Goal: Obtain resource: Download file/media

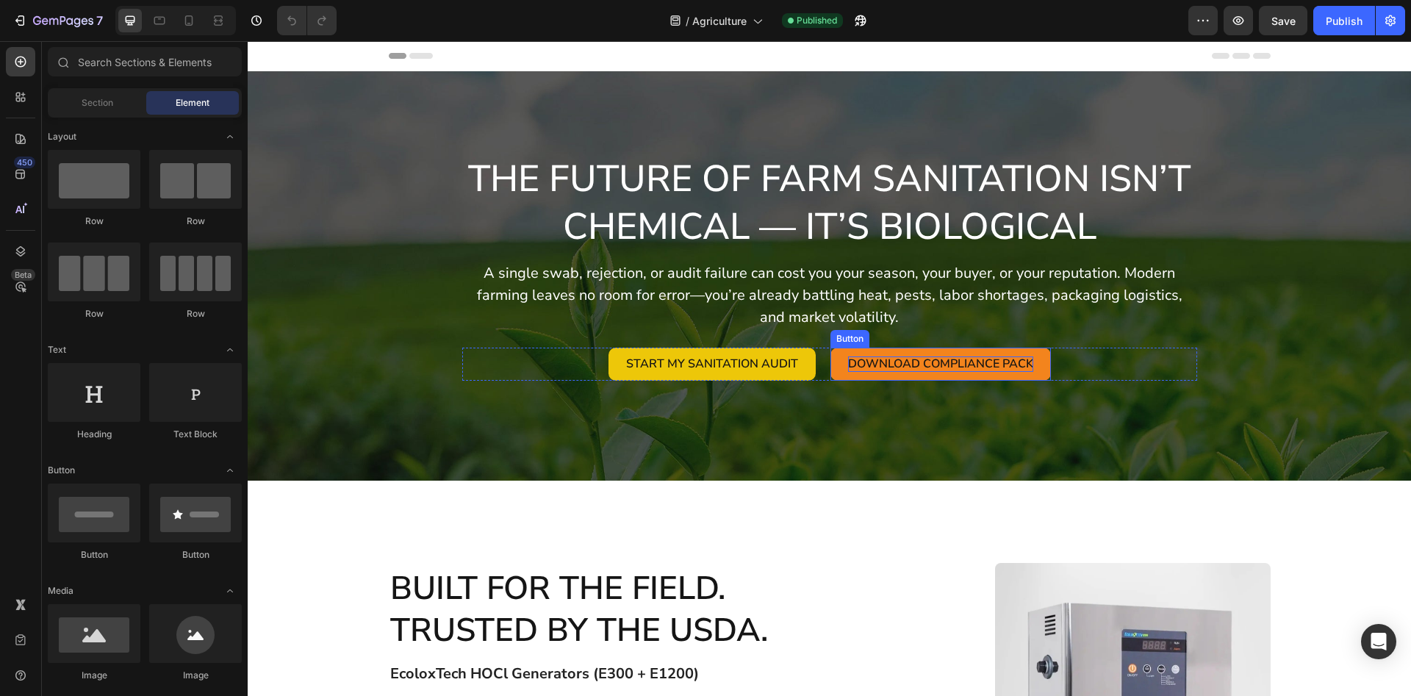
click at [1011, 368] on span "Download Compliance Pack" at bounding box center [940, 364] width 185 height 16
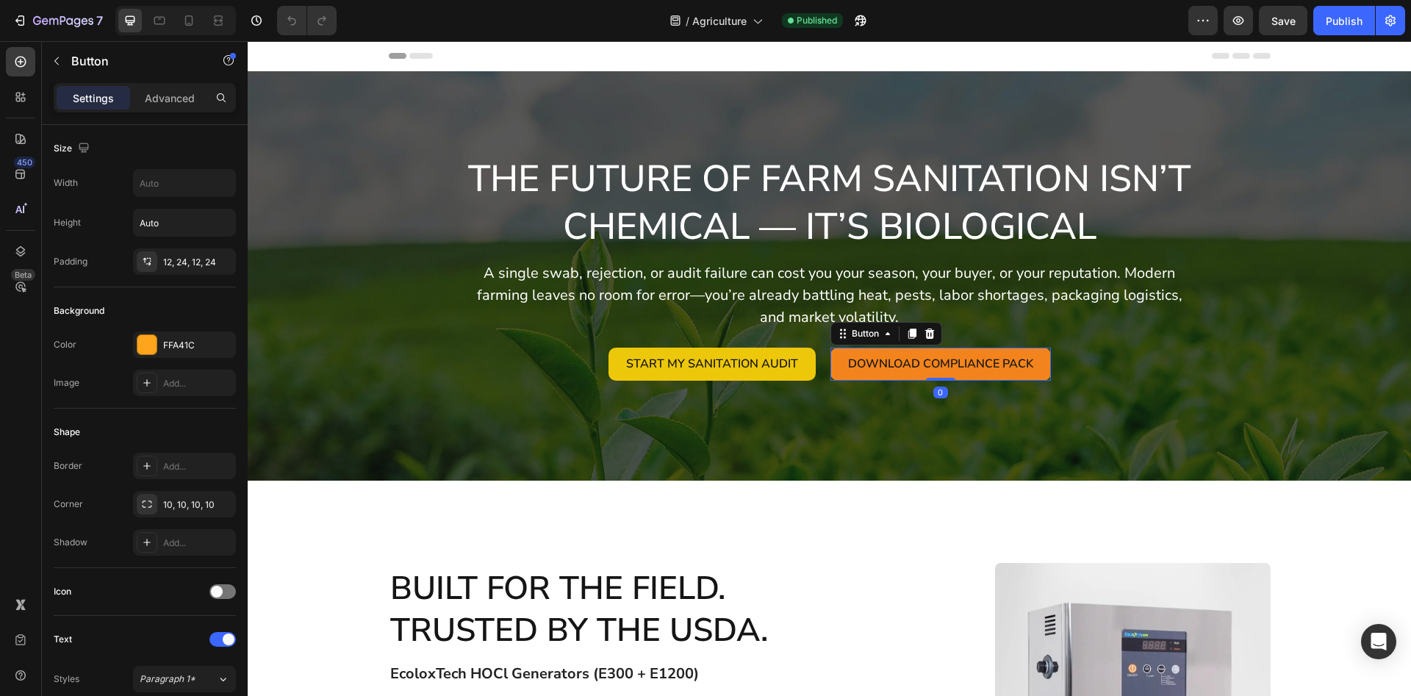
click at [836, 365] on link "Download Compliance Pack" at bounding box center [941, 364] width 221 height 33
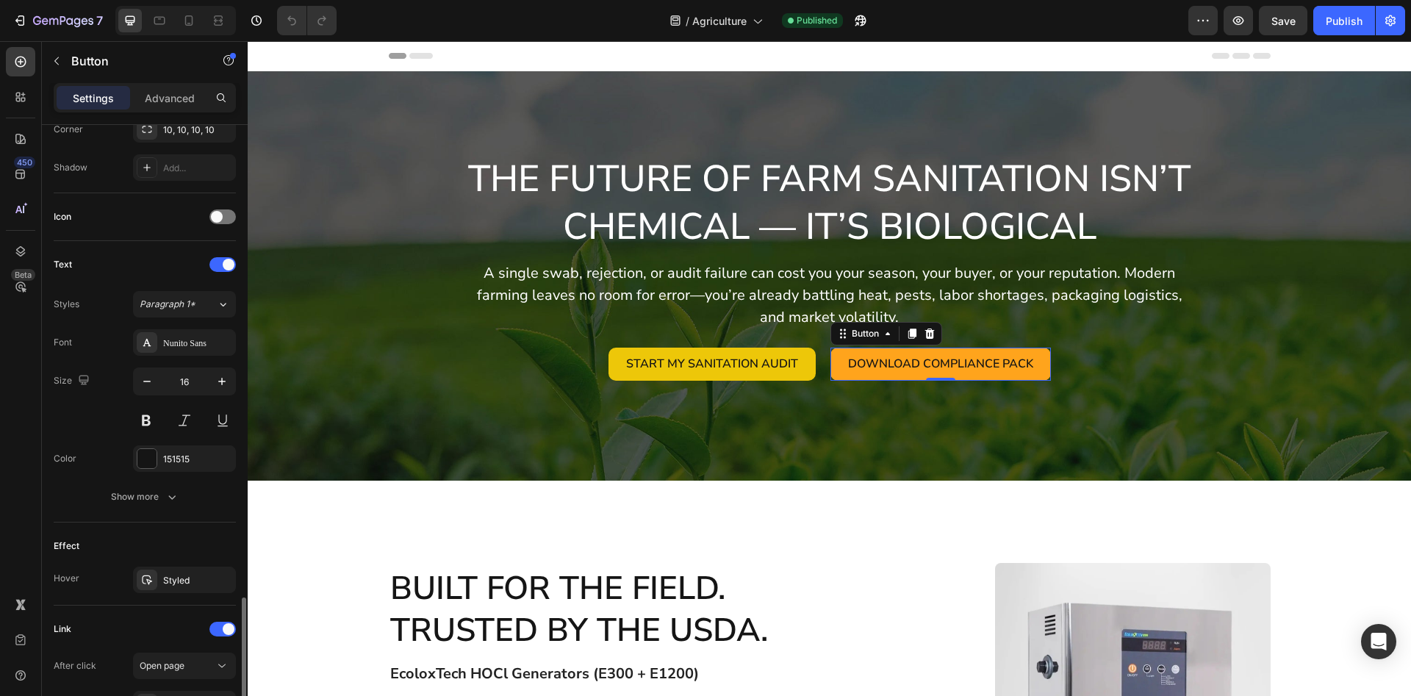
scroll to position [556, 0]
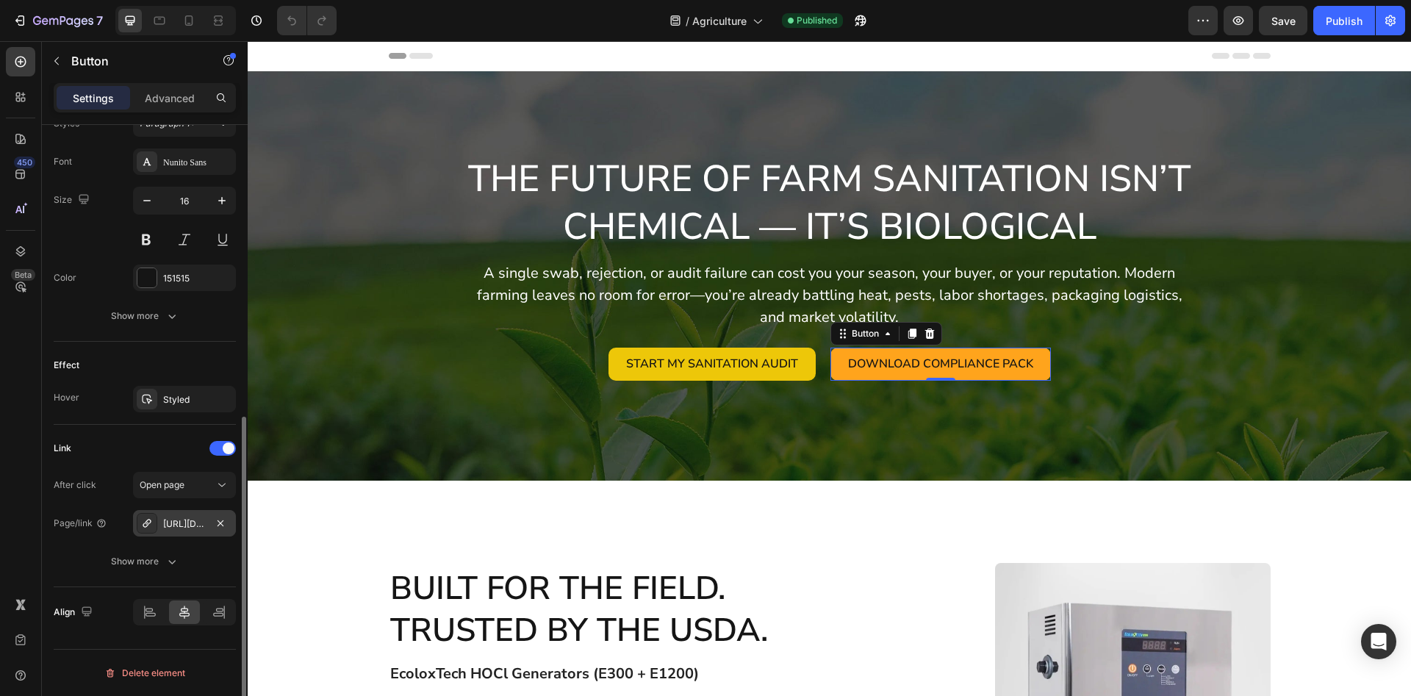
click at [190, 523] on div "[URL][DOMAIN_NAME]" at bounding box center [184, 523] width 43 height 13
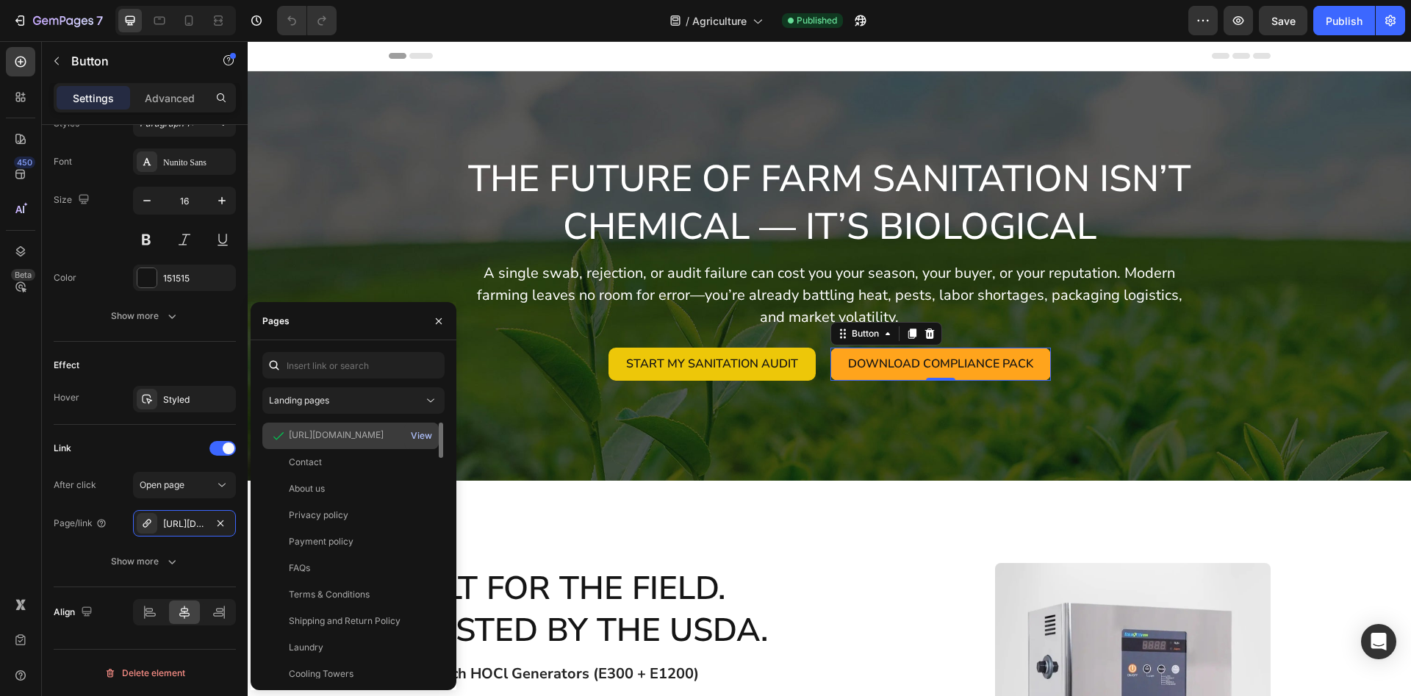
click at [418, 437] on div "View" at bounding box center [421, 435] width 21 height 13
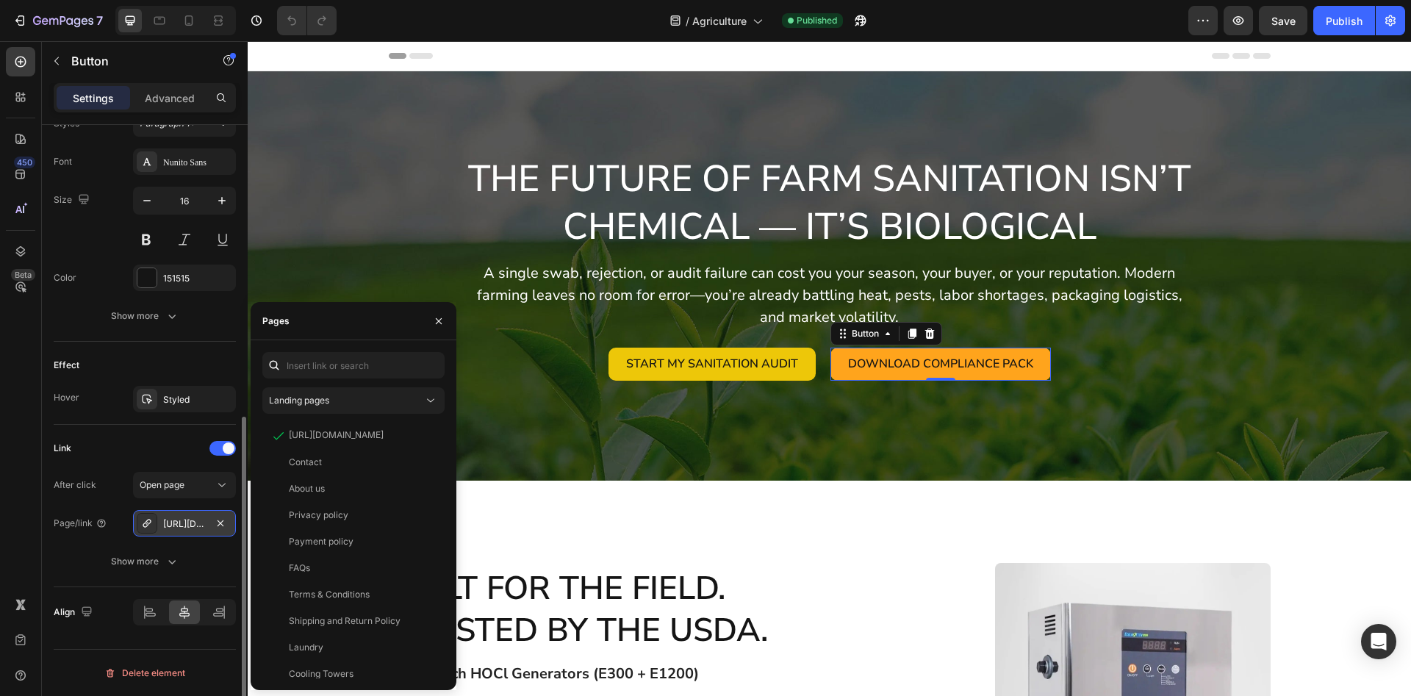
click at [168, 524] on div "[URL][DOMAIN_NAME]" at bounding box center [184, 523] width 43 height 13
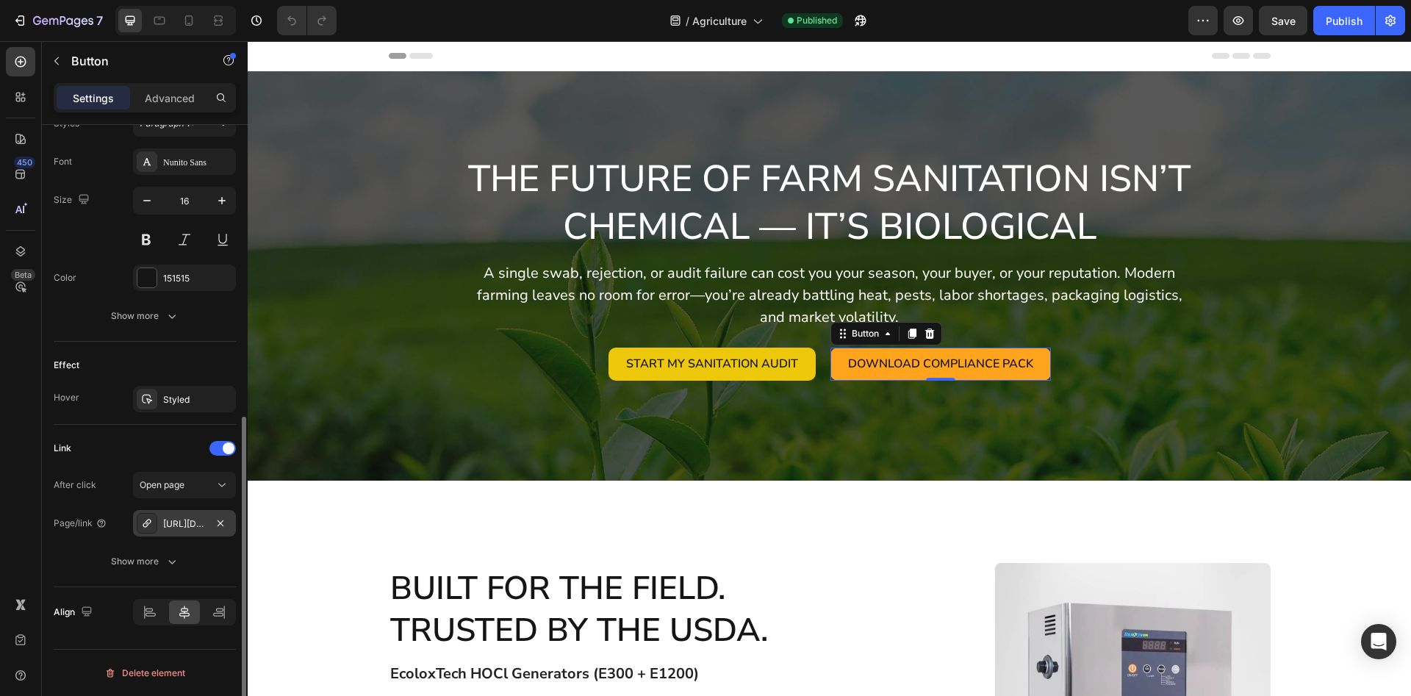
click at [149, 523] on icon at bounding box center [147, 523] width 8 height 8
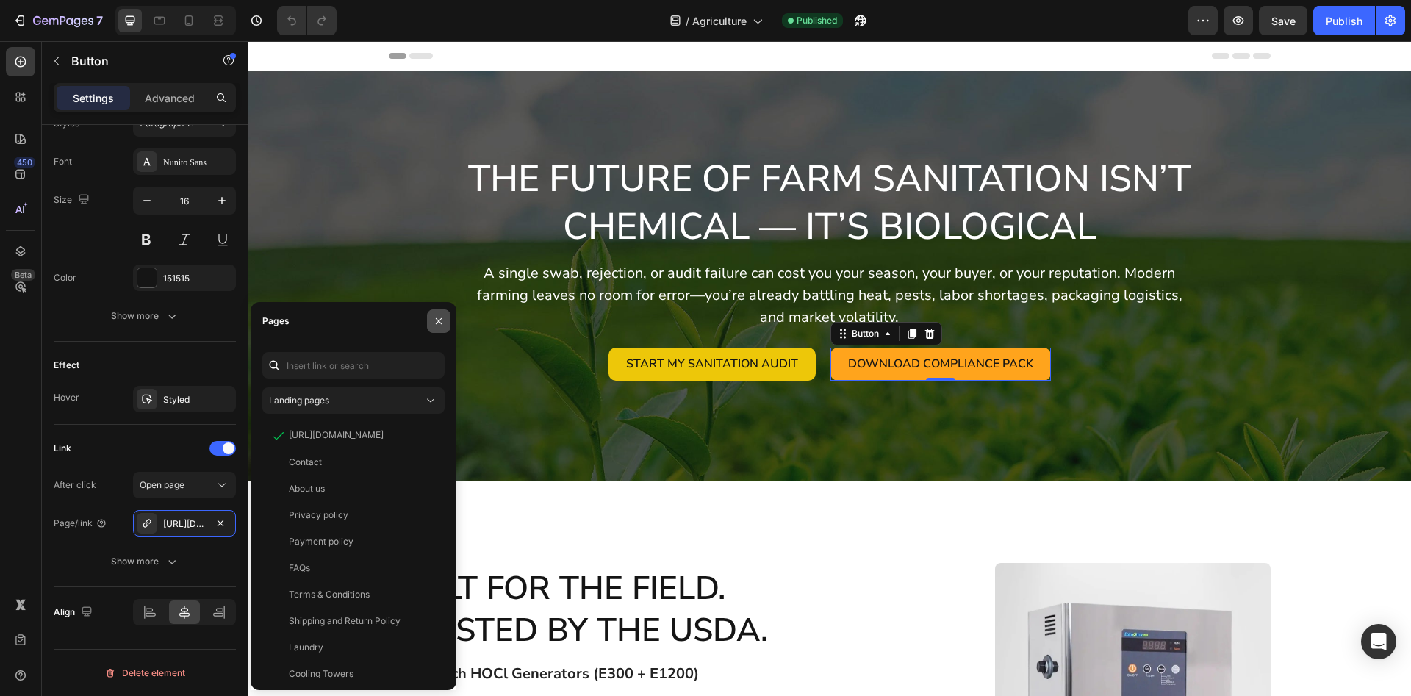
click at [437, 322] on icon "button" at bounding box center [439, 321] width 12 height 12
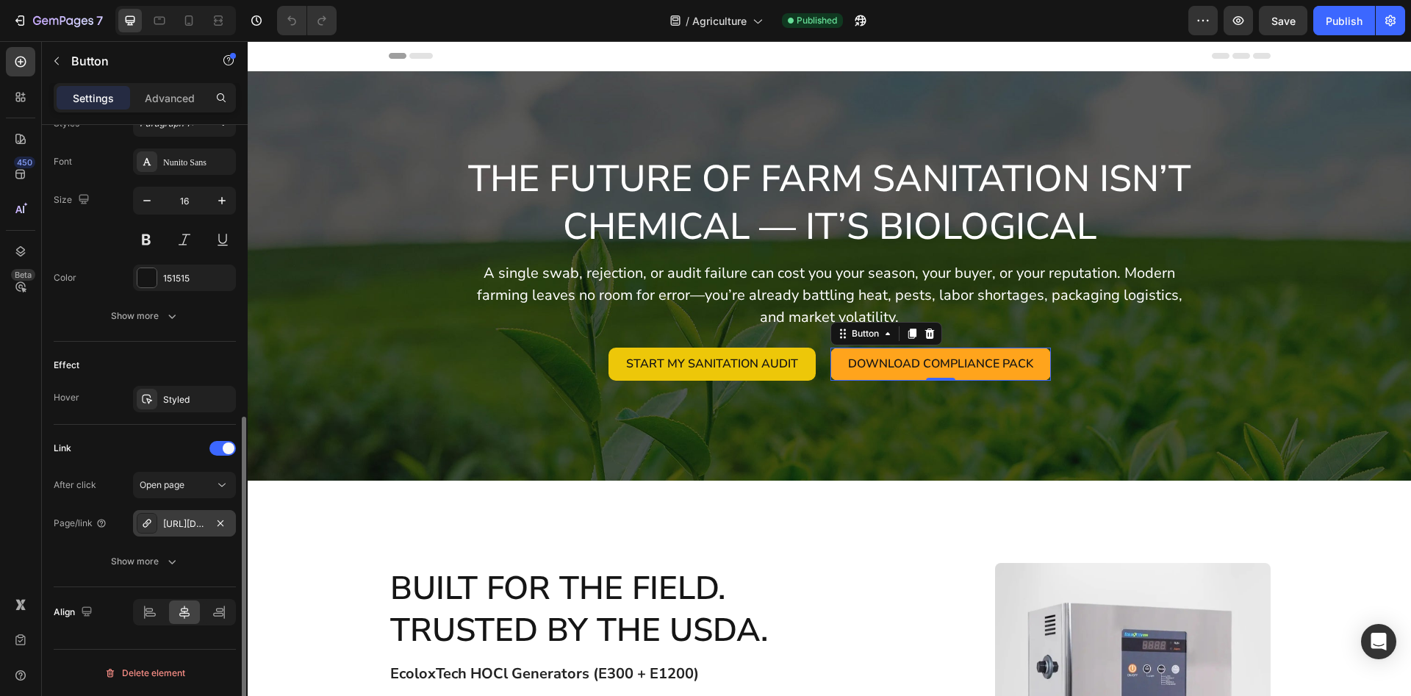
click at [190, 519] on div "[URL][DOMAIN_NAME]" at bounding box center [184, 523] width 43 height 13
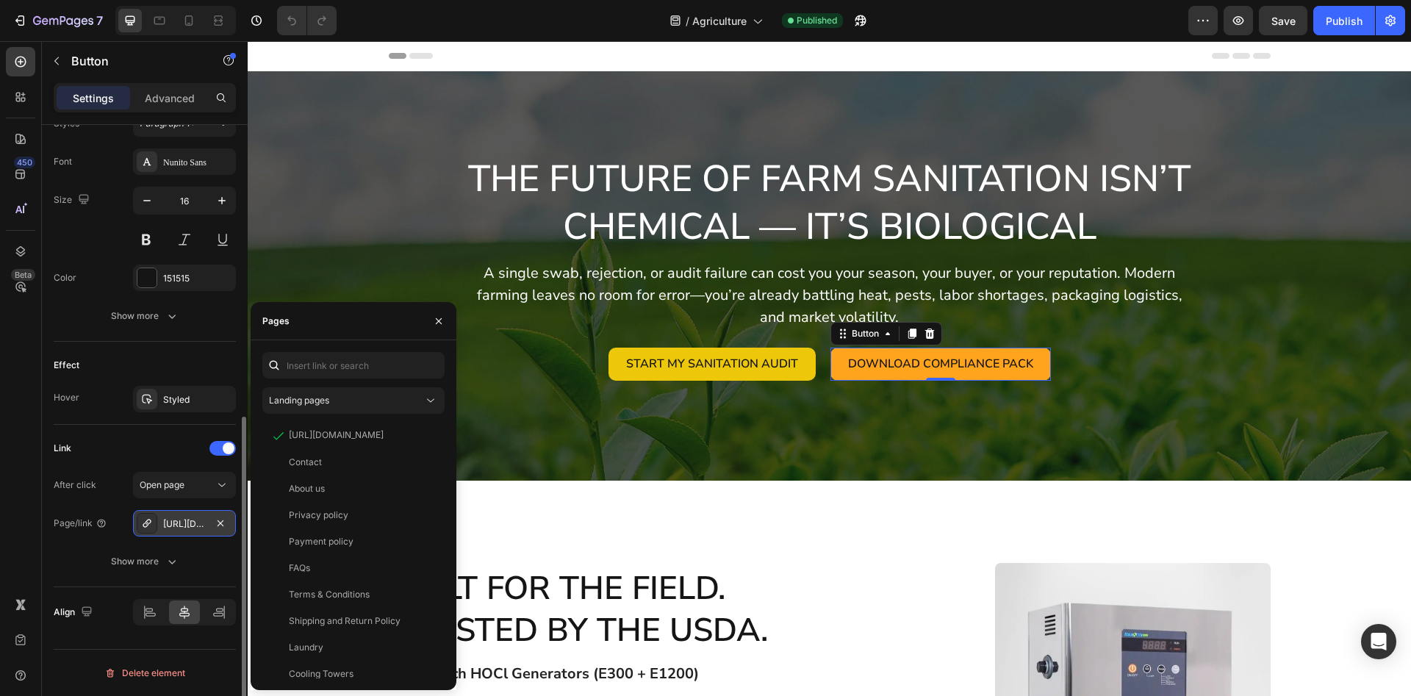
click at [190, 519] on div "[URL][DOMAIN_NAME]" at bounding box center [184, 523] width 43 height 13
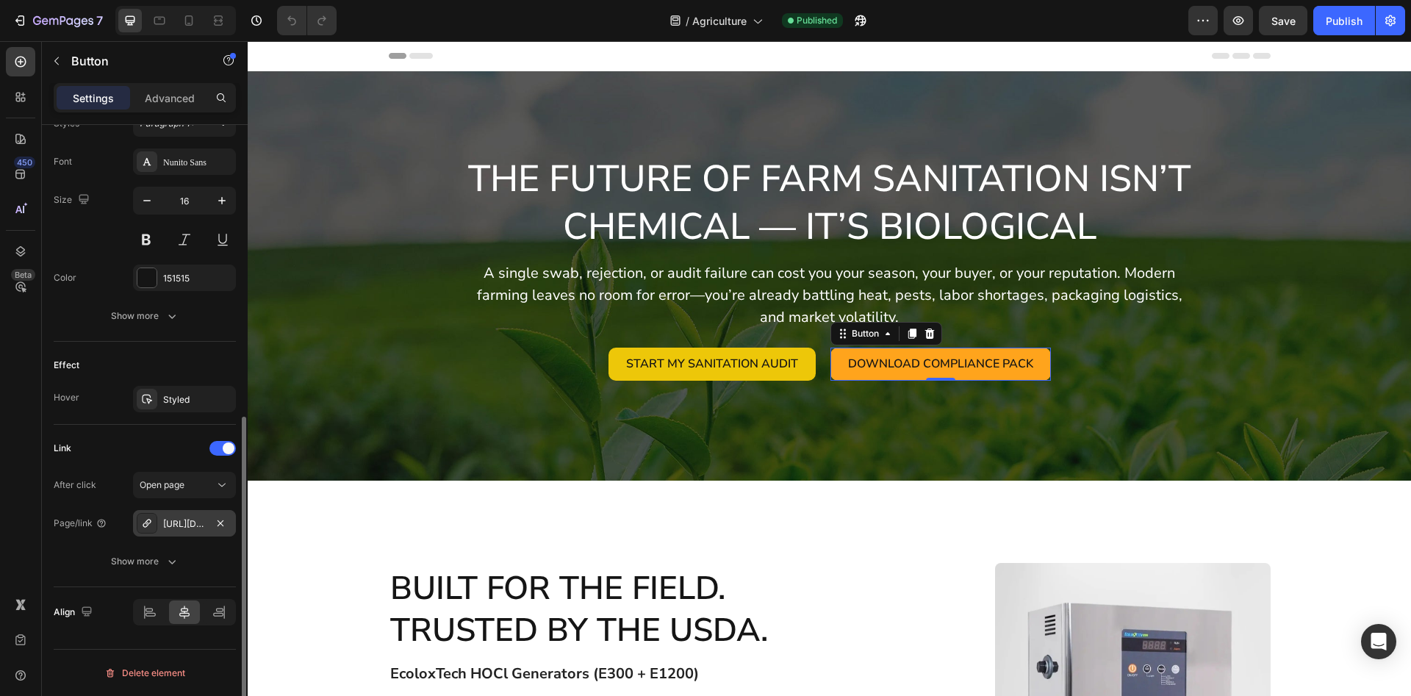
click at [186, 519] on div "[URL][DOMAIN_NAME]" at bounding box center [184, 523] width 43 height 13
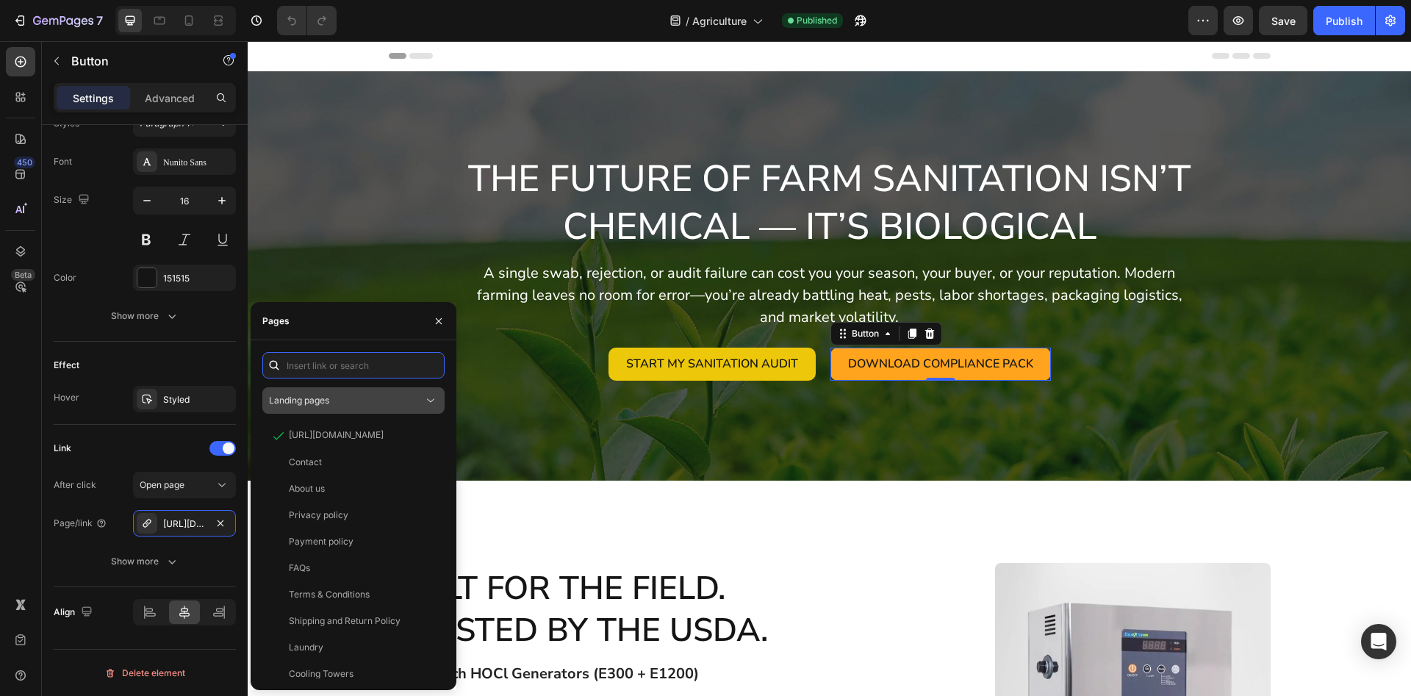
paste input "[URL][DOMAIN_NAME]"
type input "[URL][DOMAIN_NAME]"
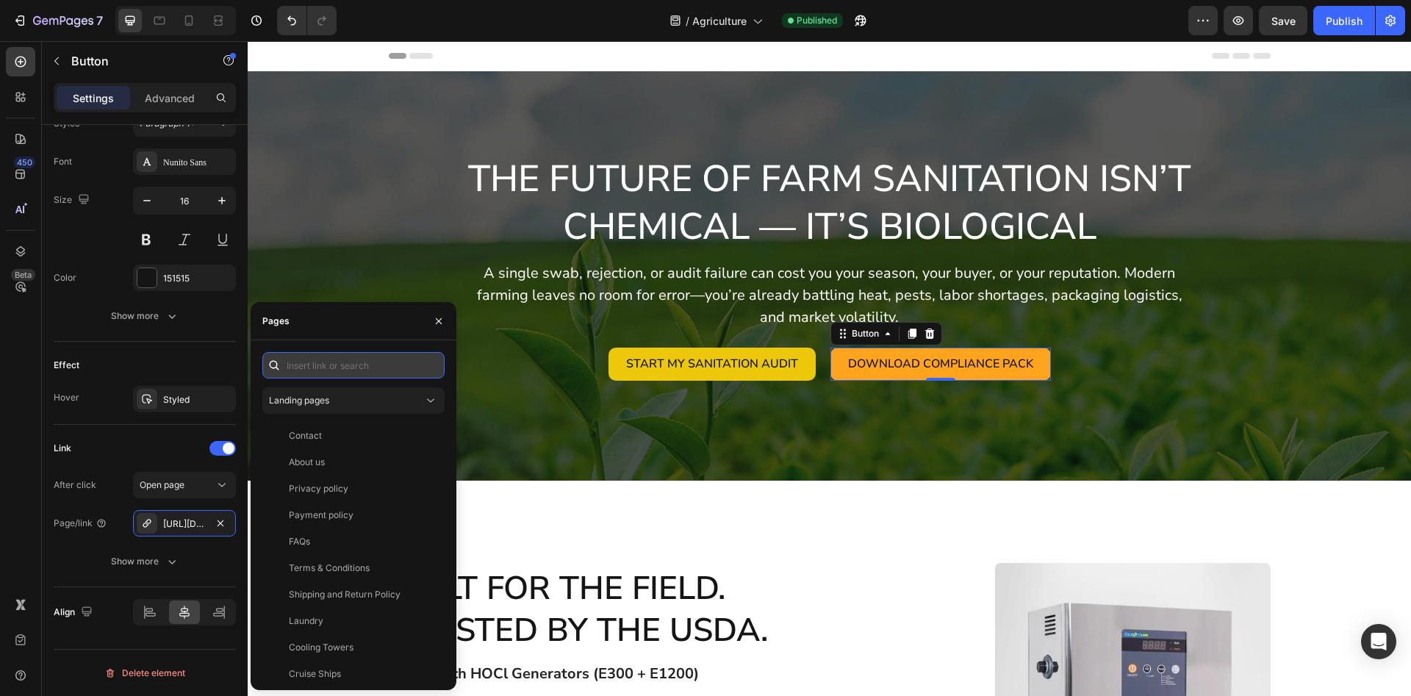
paste input "[URL][DOMAIN_NAME]"
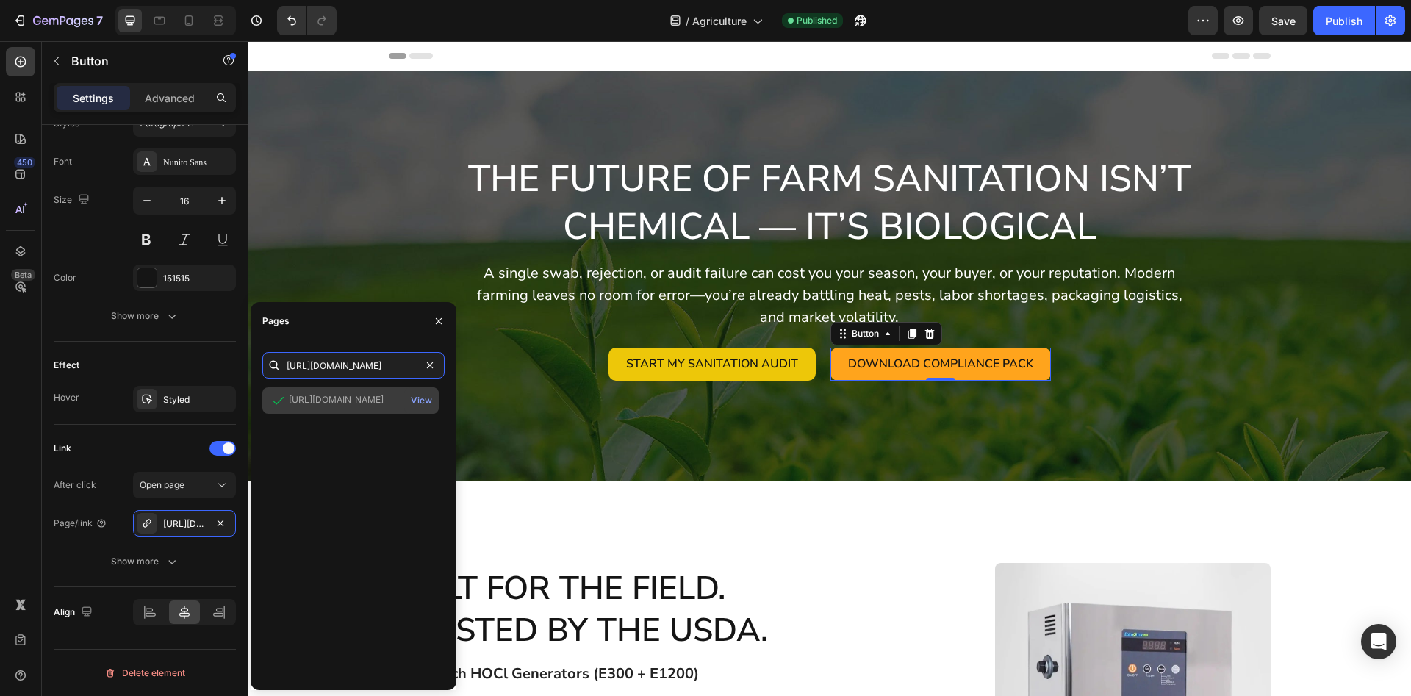
type input "[URL][DOMAIN_NAME]"
click at [349, 397] on div "[URL][DOMAIN_NAME]" at bounding box center [336, 399] width 95 height 13
click at [413, 398] on div "View" at bounding box center [421, 400] width 21 height 13
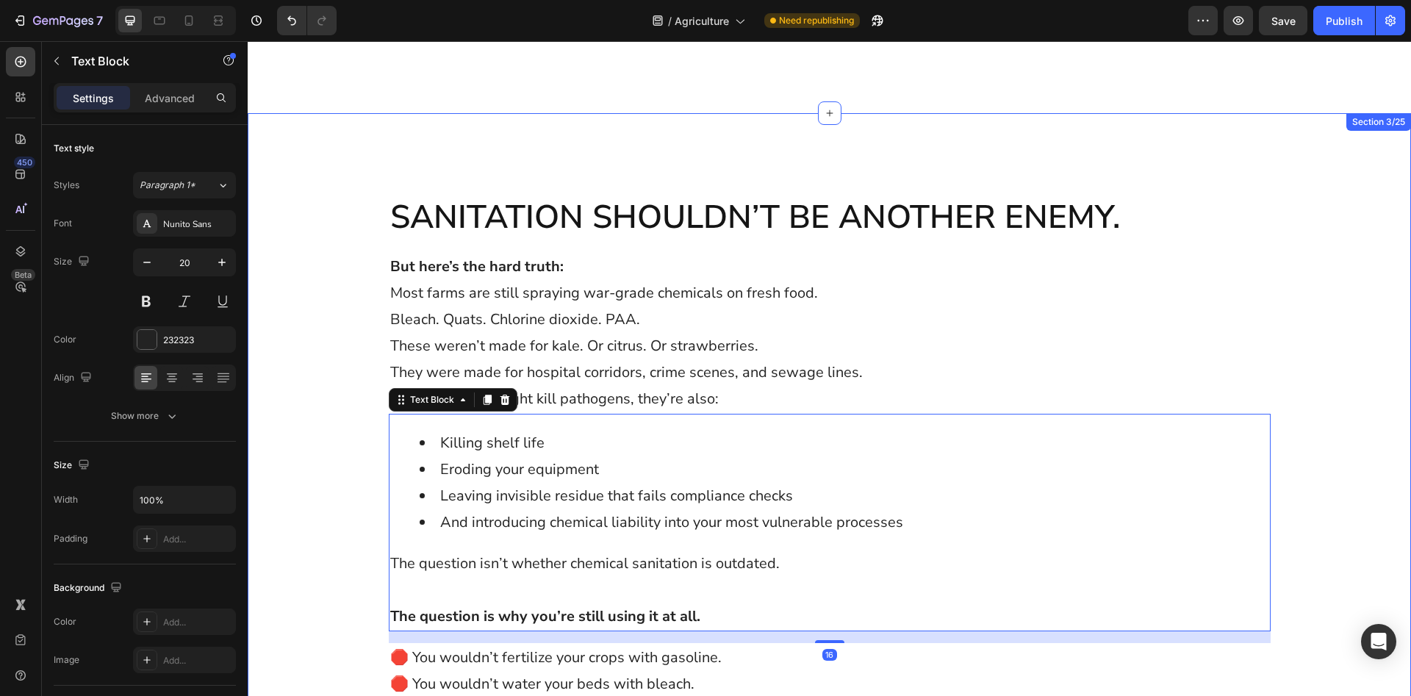
scroll to position [1425, 0]
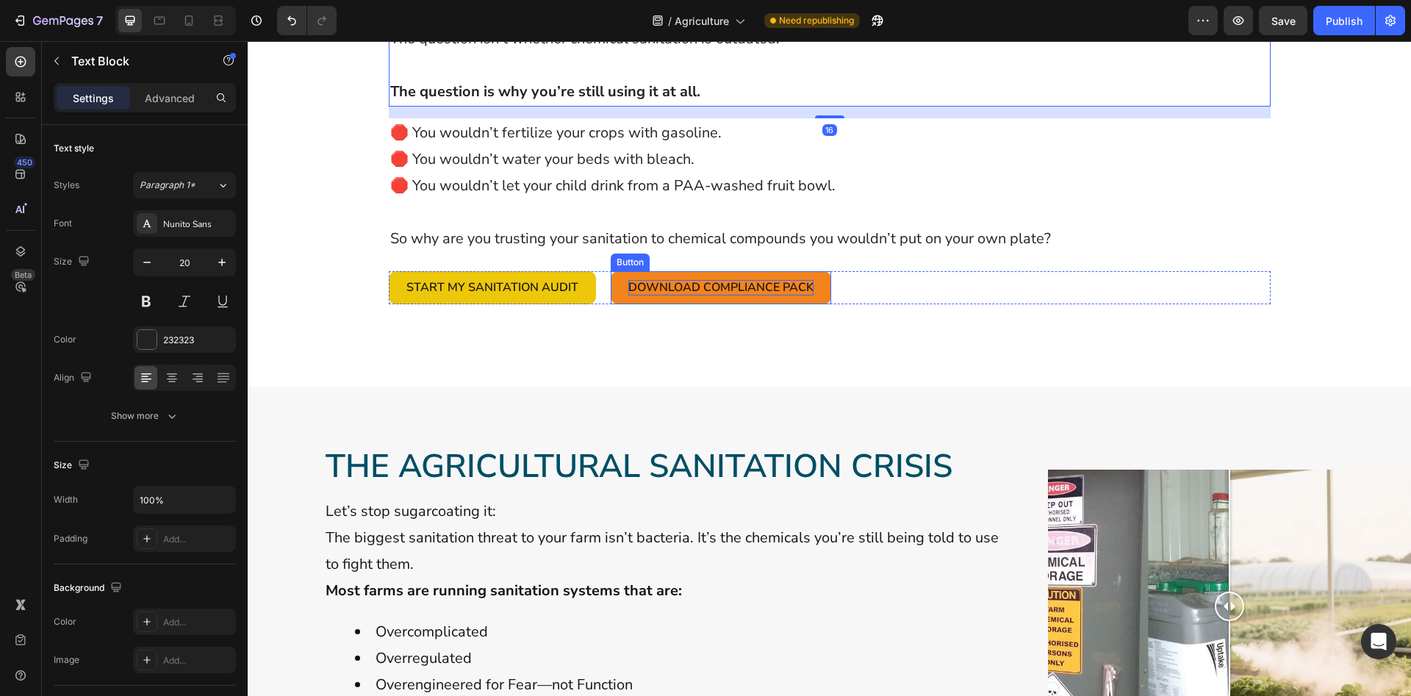
click at [773, 287] on span "Download Compliance Pack" at bounding box center [720, 287] width 185 height 16
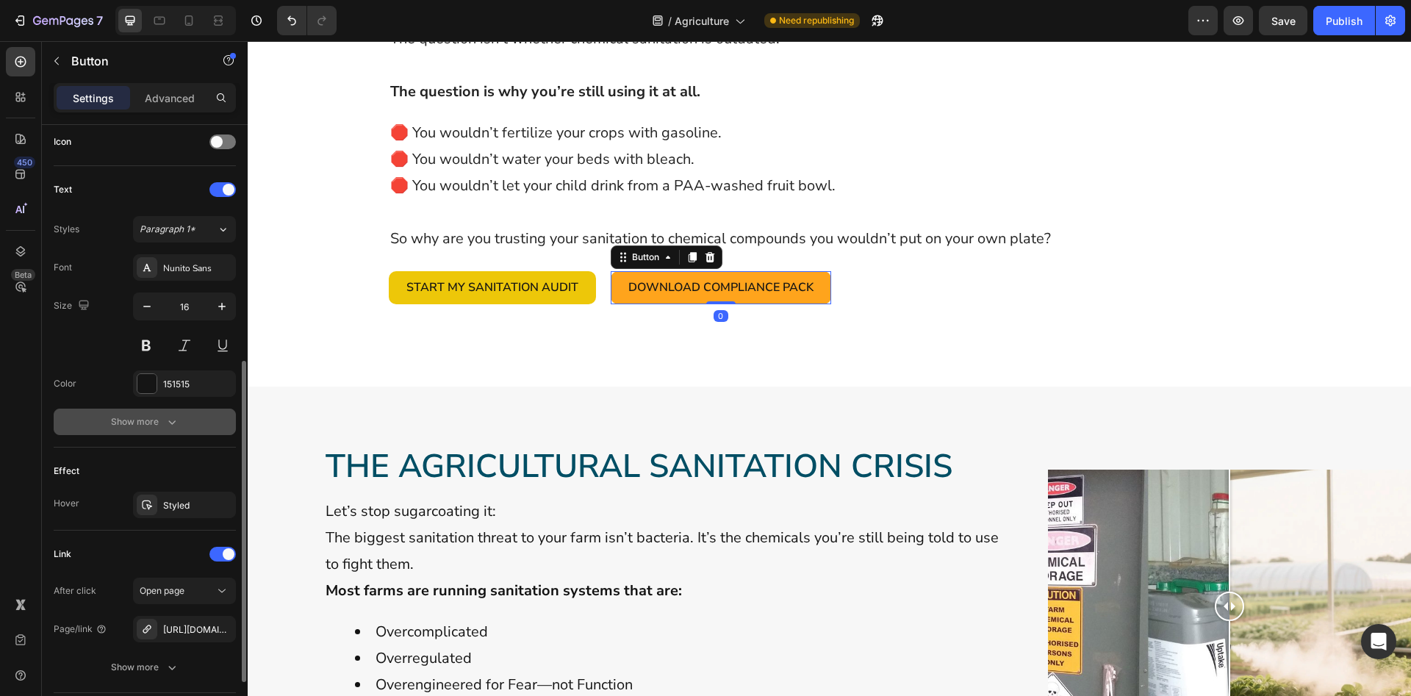
scroll to position [525, 0]
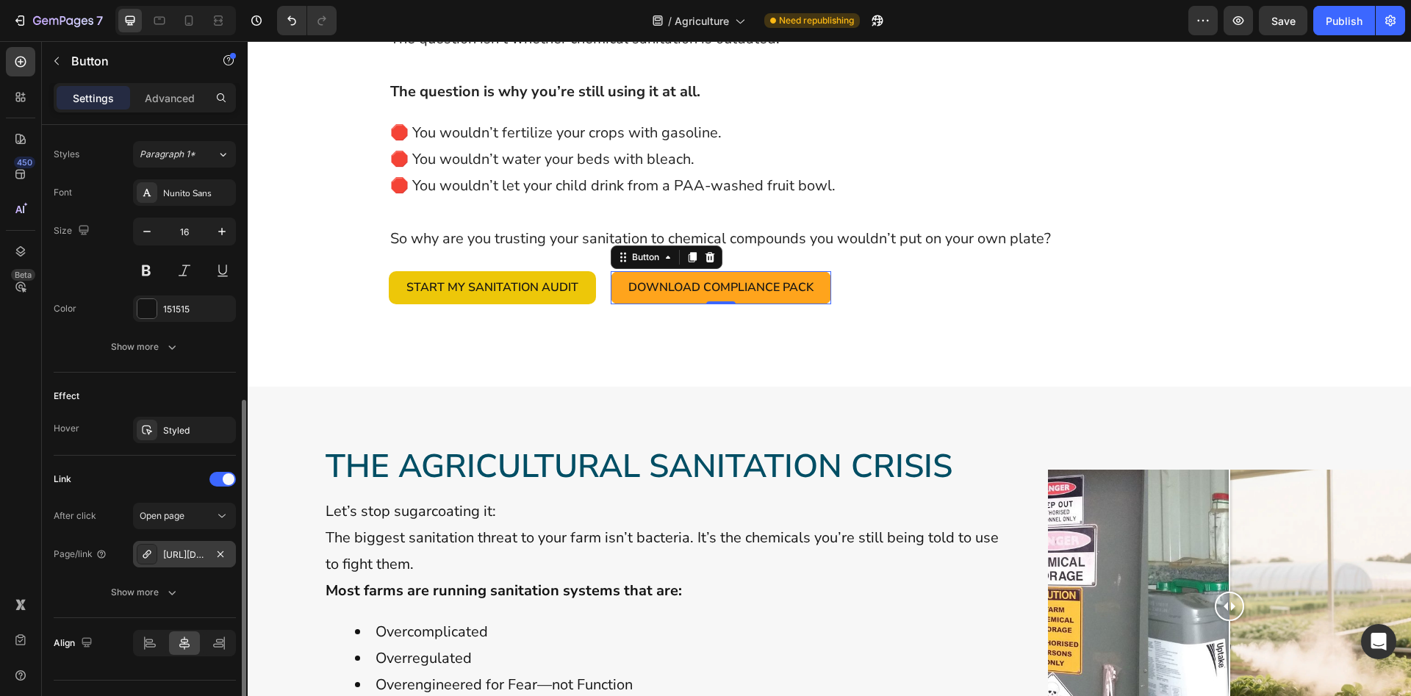
click at [189, 548] on div "[URL][DOMAIN_NAME]" at bounding box center [184, 554] width 103 height 26
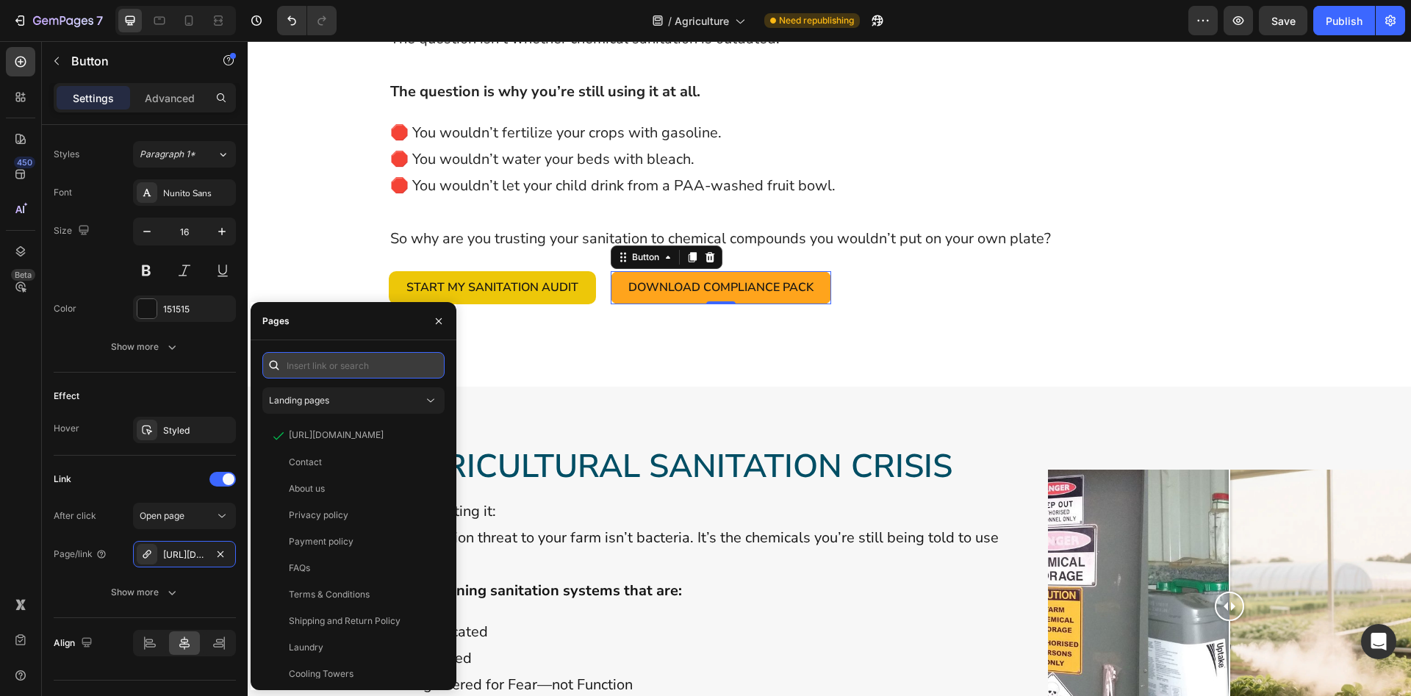
click at [329, 364] on input "text" at bounding box center [353, 365] width 182 height 26
paste input "[URL][DOMAIN_NAME]"
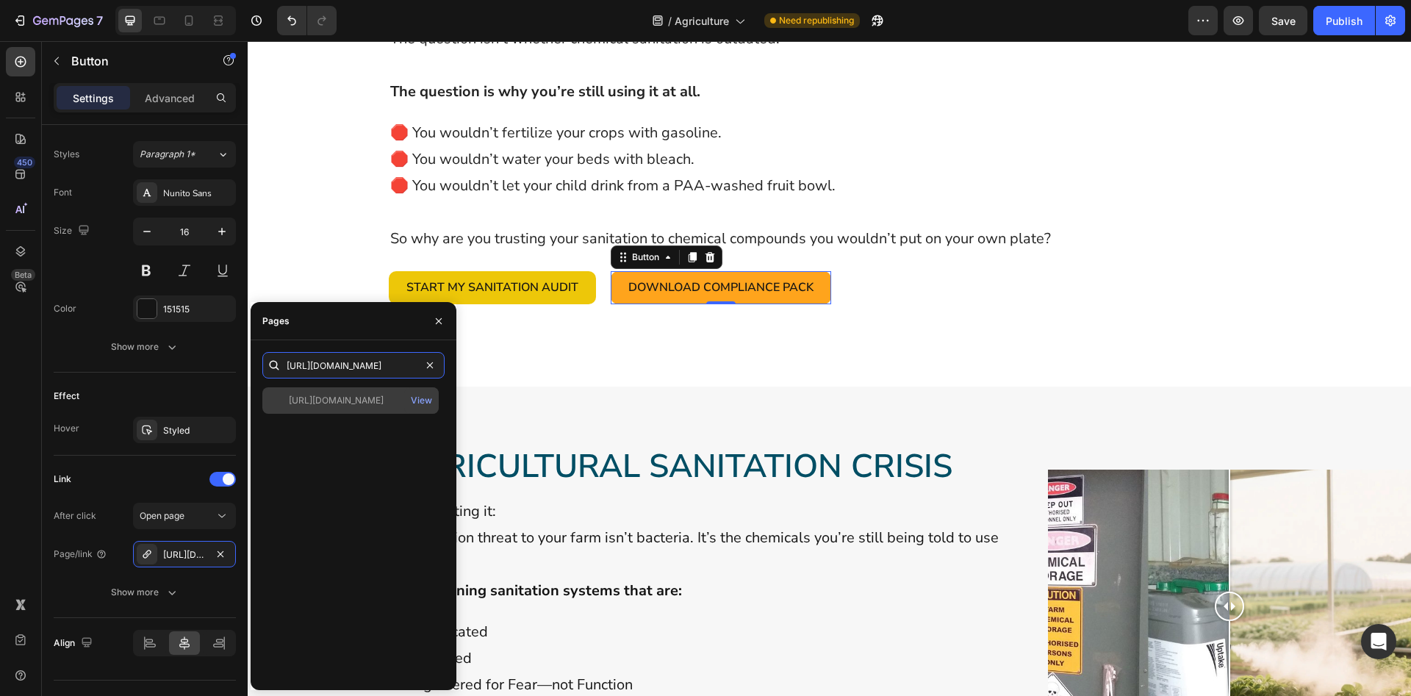
type input "[URL][DOMAIN_NAME]"
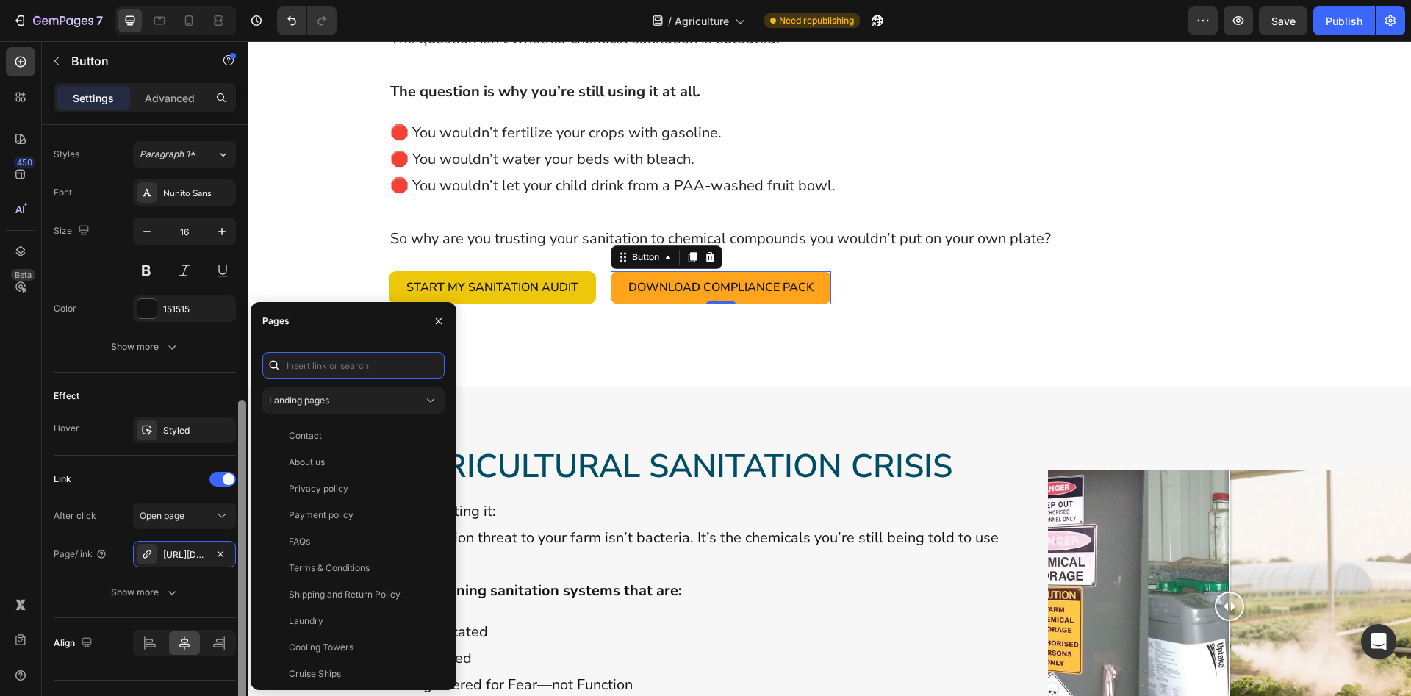
scroll to position [0, 0]
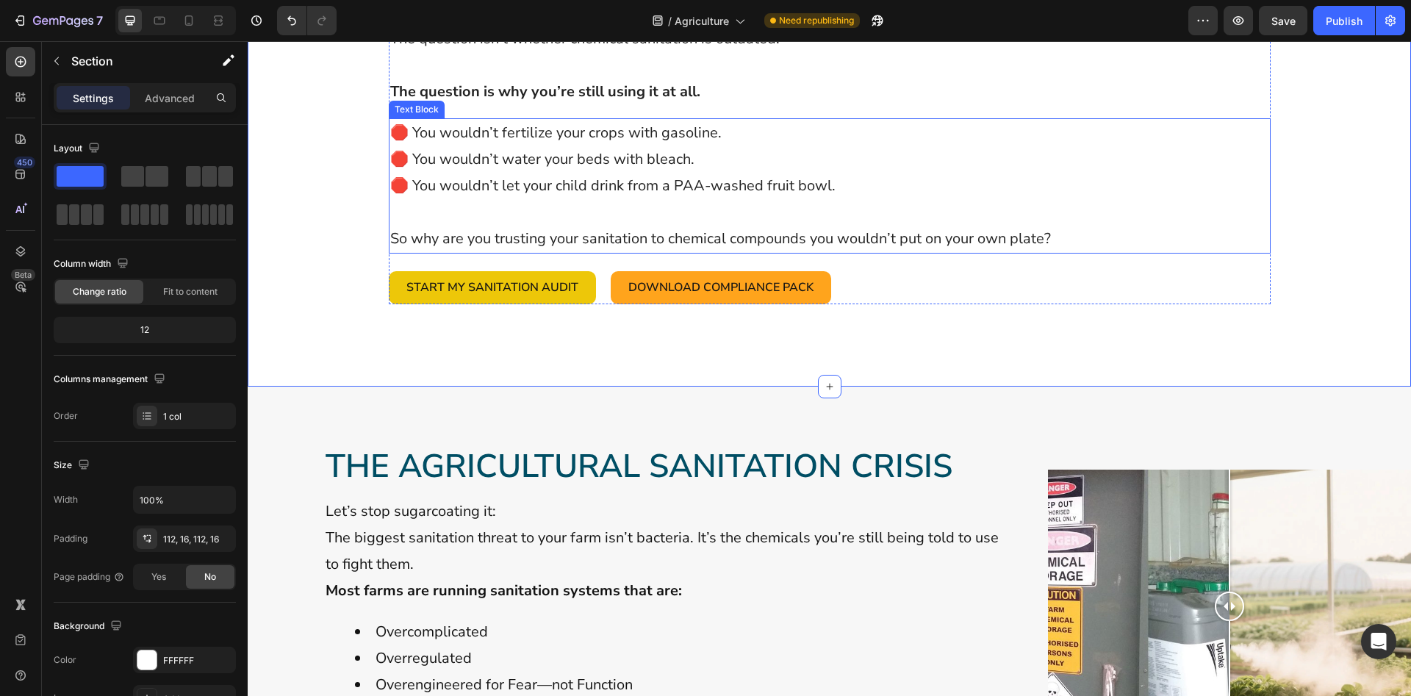
click at [645, 278] on link "Download Compliance Pack" at bounding box center [721, 287] width 221 height 33
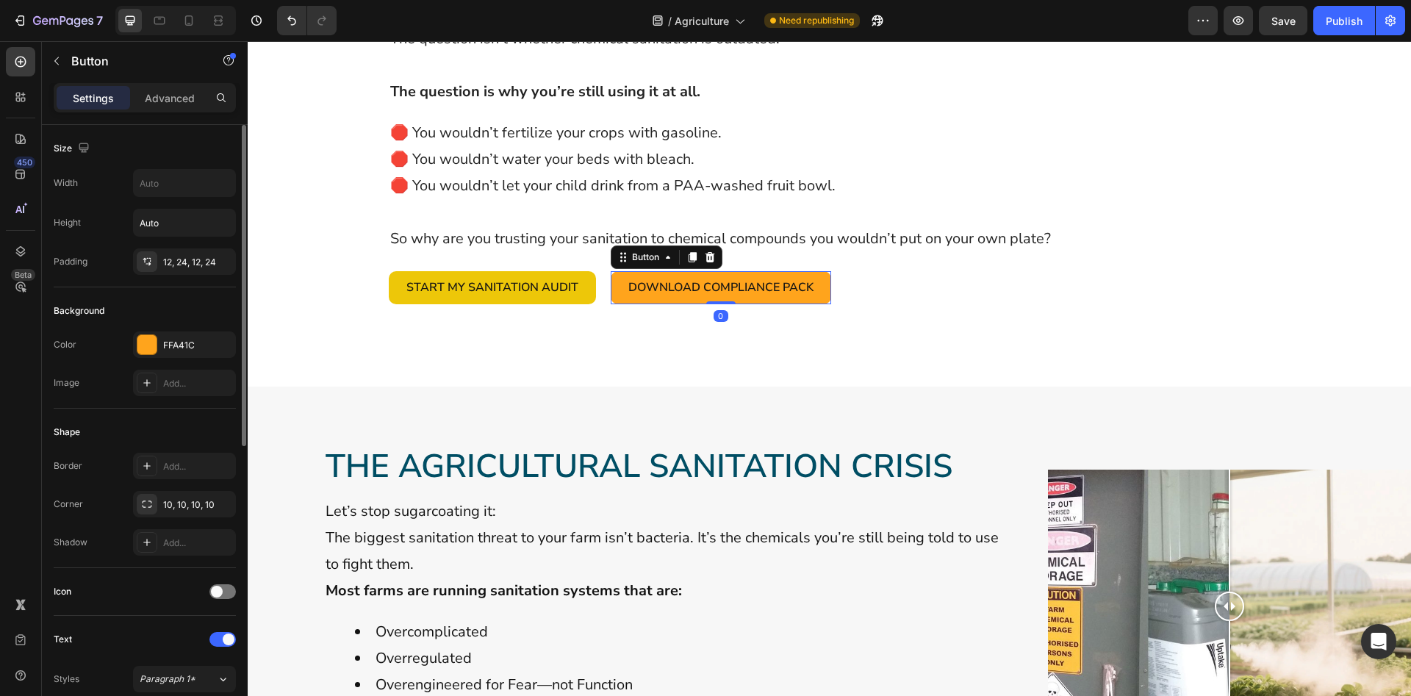
scroll to position [525, 0]
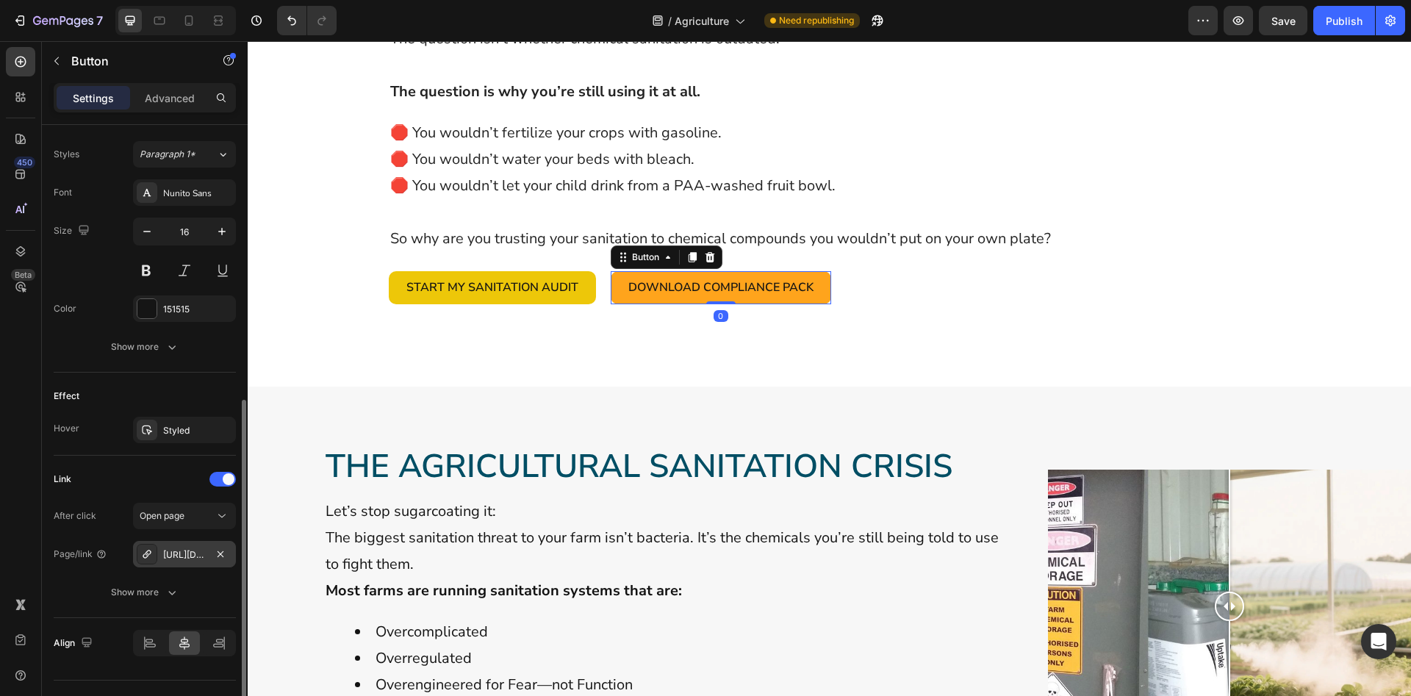
click at [187, 556] on div "[URL][DOMAIN_NAME]" at bounding box center [184, 554] width 43 height 13
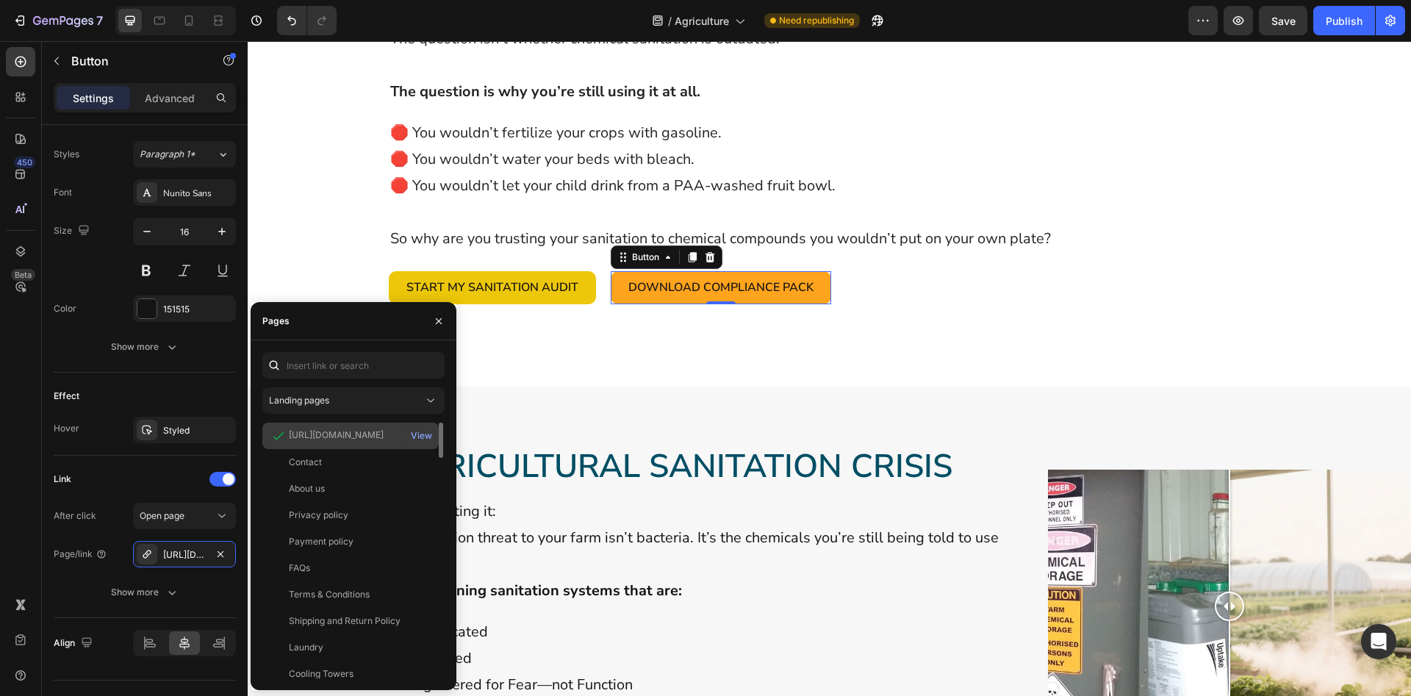
click at [276, 437] on icon at bounding box center [278, 436] width 15 height 15
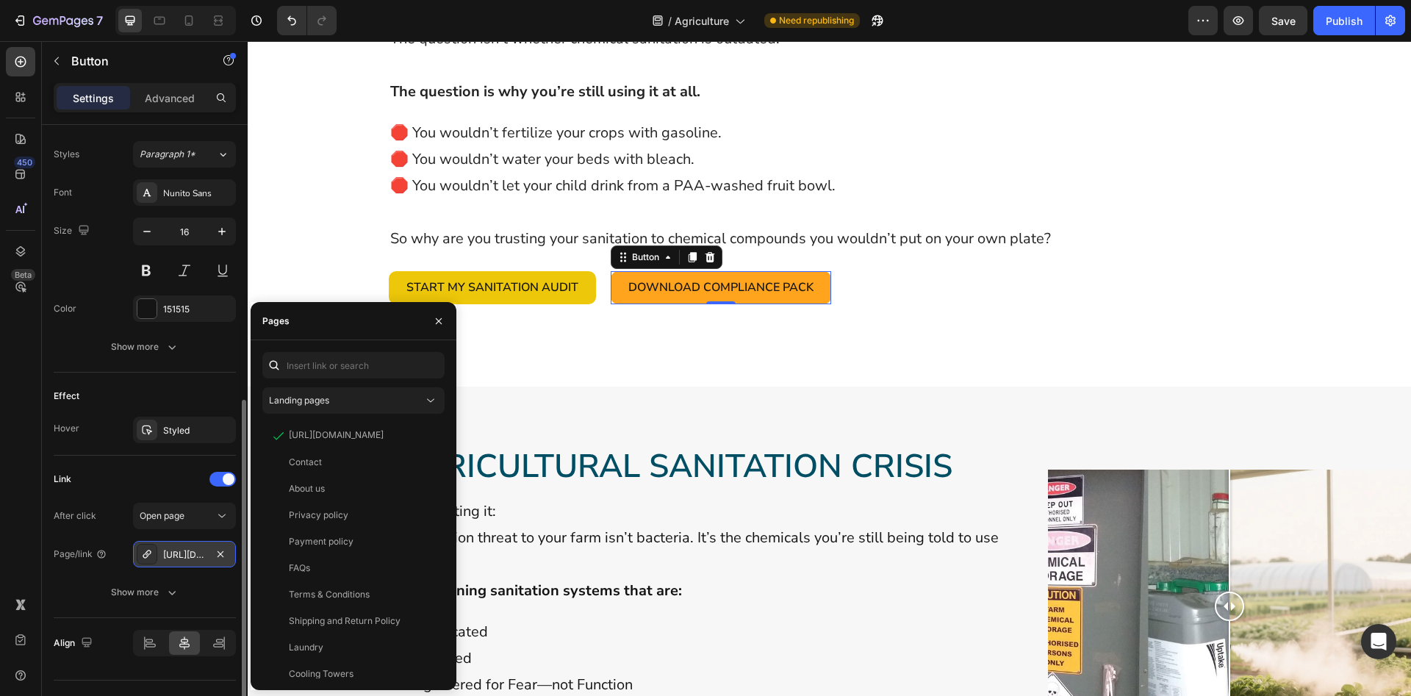
click at [183, 549] on div "[URL][DOMAIN_NAME]" at bounding box center [184, 554] width 43 height 13
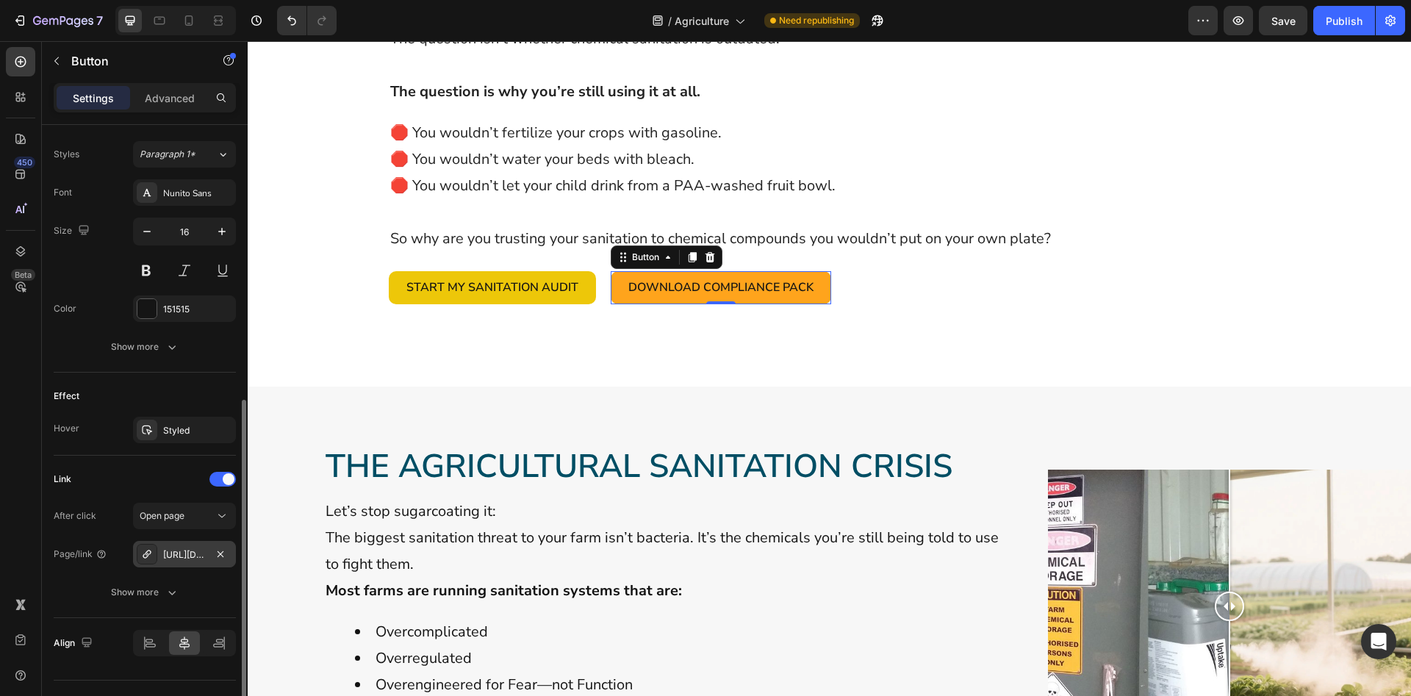
click at [183, 550] on div "[URL][DOMAIN_NAME]" at bounding box center [184, 554] width 43 height 13
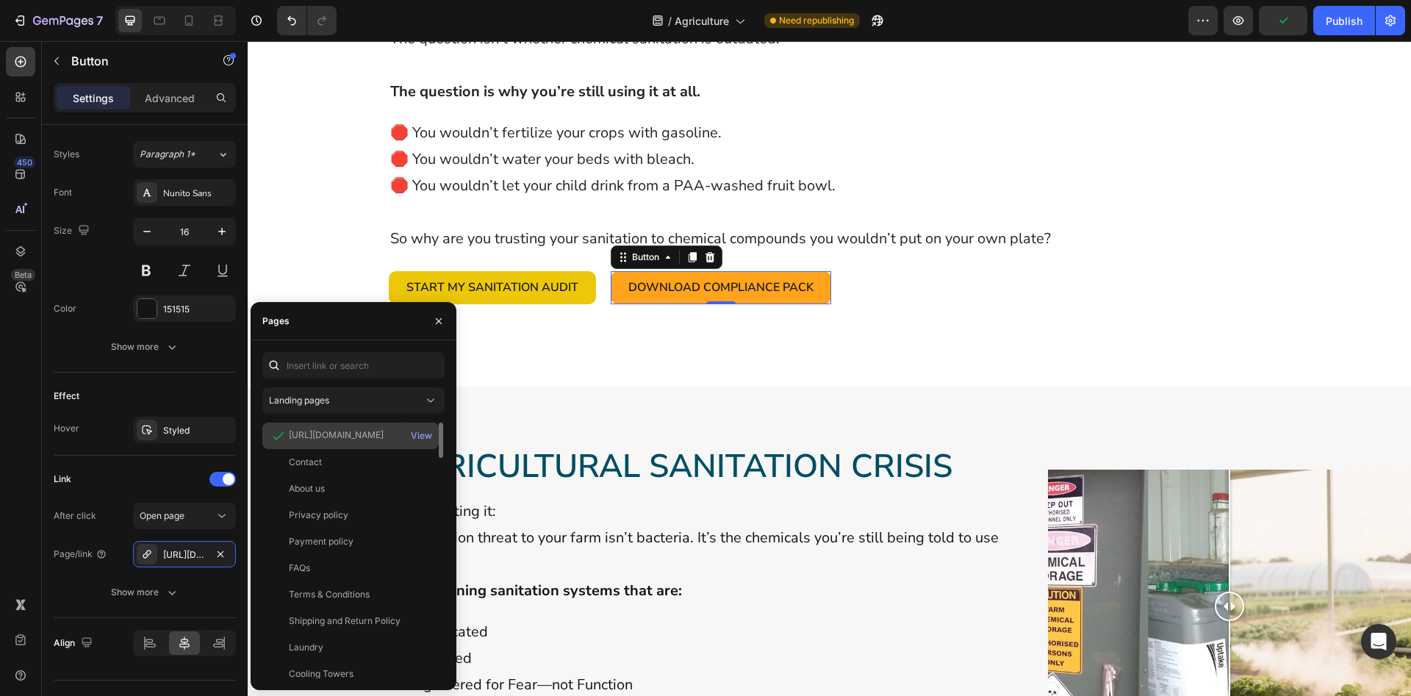
click at [315, 434] on div "[URL][DOMAIN_NAME]" at bounding box center [336, 435] width 95 height 13
click at [351, 436] on div "[URL][DOMAIN_NAME]" at bounding box center [336, 435] width 95 height 13
click at [384, 432] on div "[URL][DOMAIN_NAME]" at bounding box center [336, 435] width 95 height 13
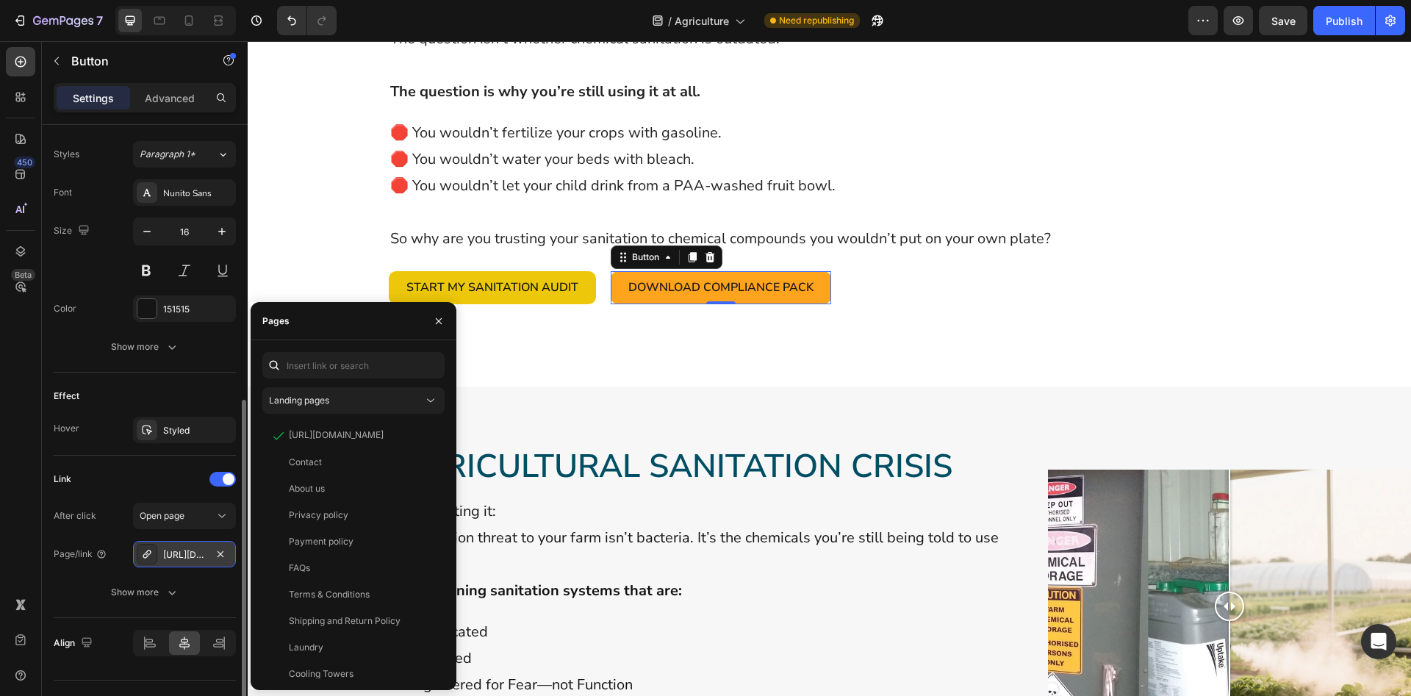
click at [178, 553] on div "[URL][DOMAIN_NAME]" at bounding box center [184, 554] width 43 height 13
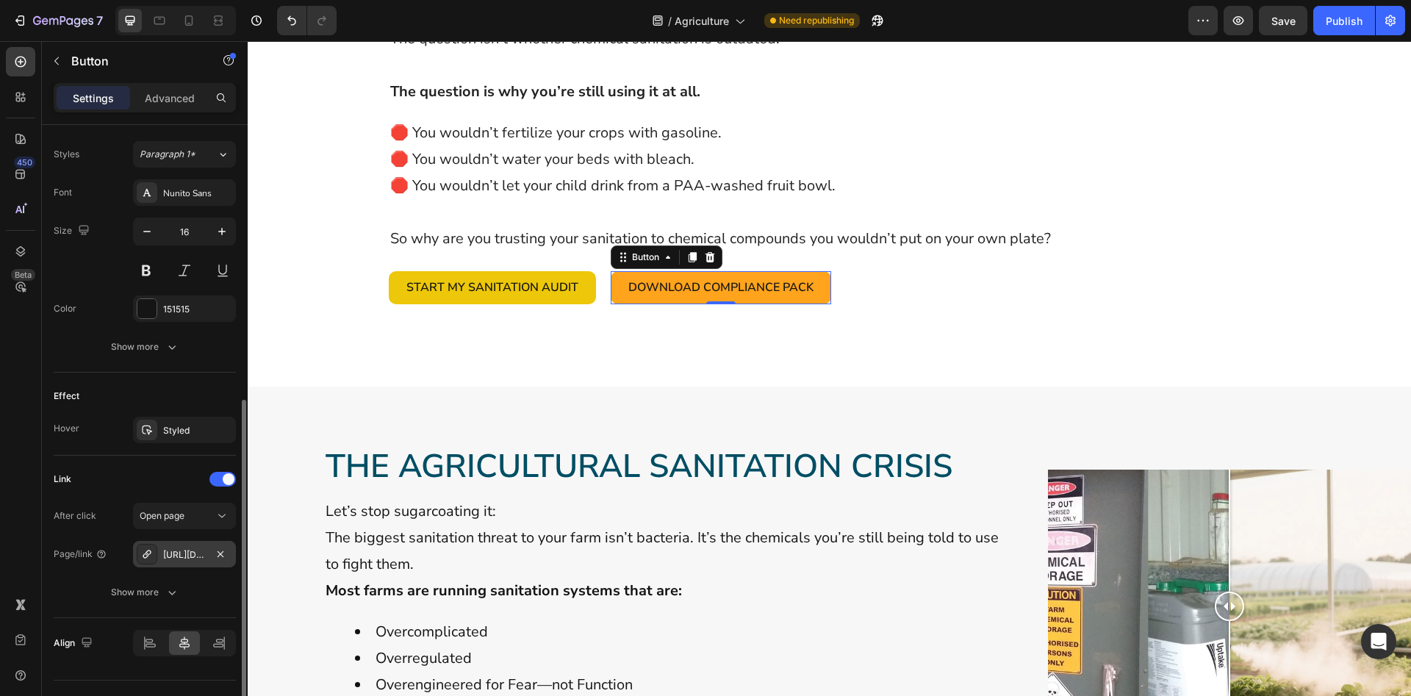
click at [181, 559] on div "[URL][DOMAIN_NAME]" at bounding box center [184, 554] width 43 height 13
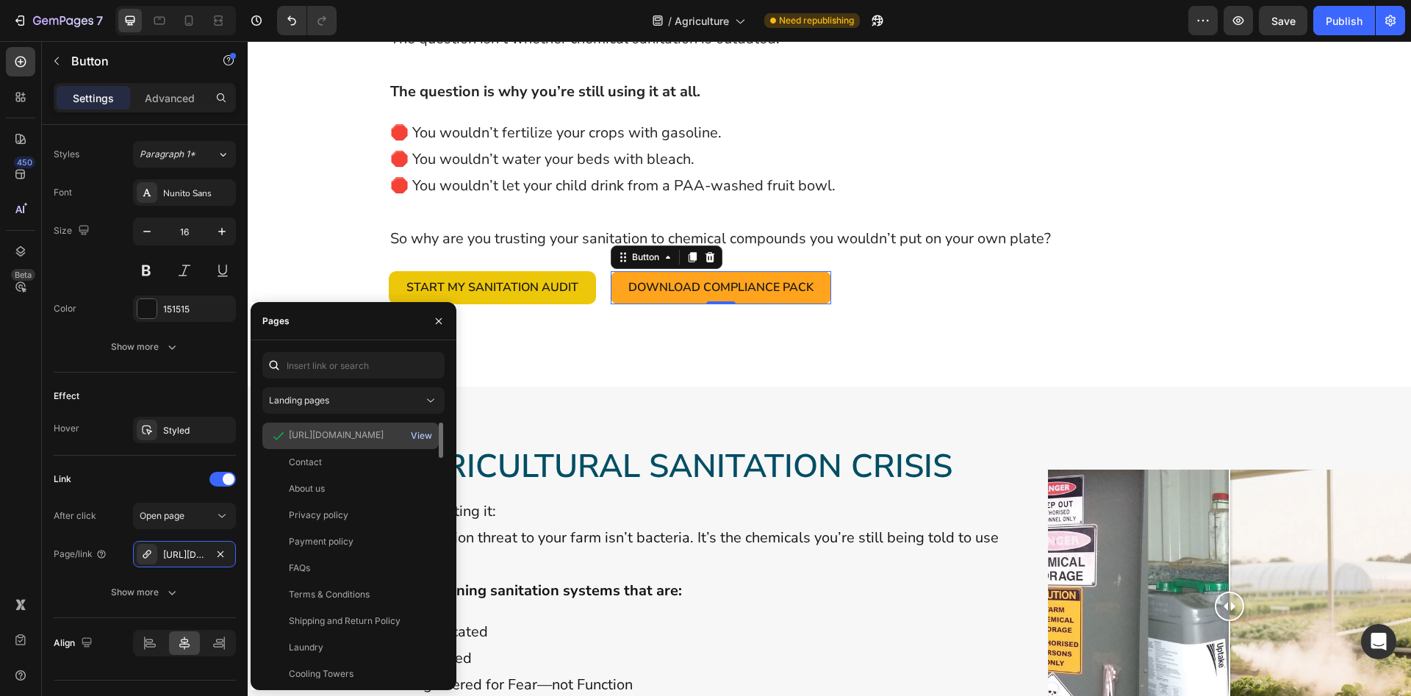
click at [419, 439] on div "View" at bounding box center [421, 435] width 21 height 13
click at [437, 322] on icon "button" at bounding box center [439, 321] width 12 height 12
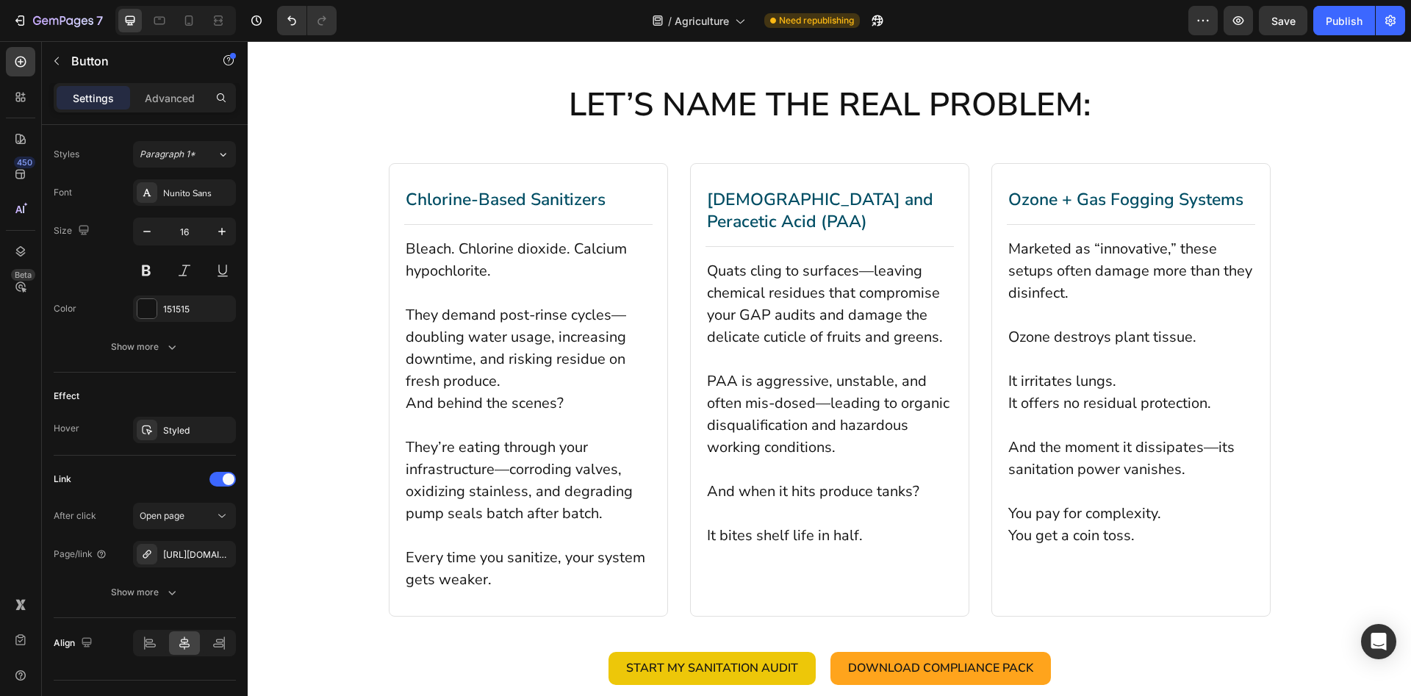
scroll to position [2549, 0]
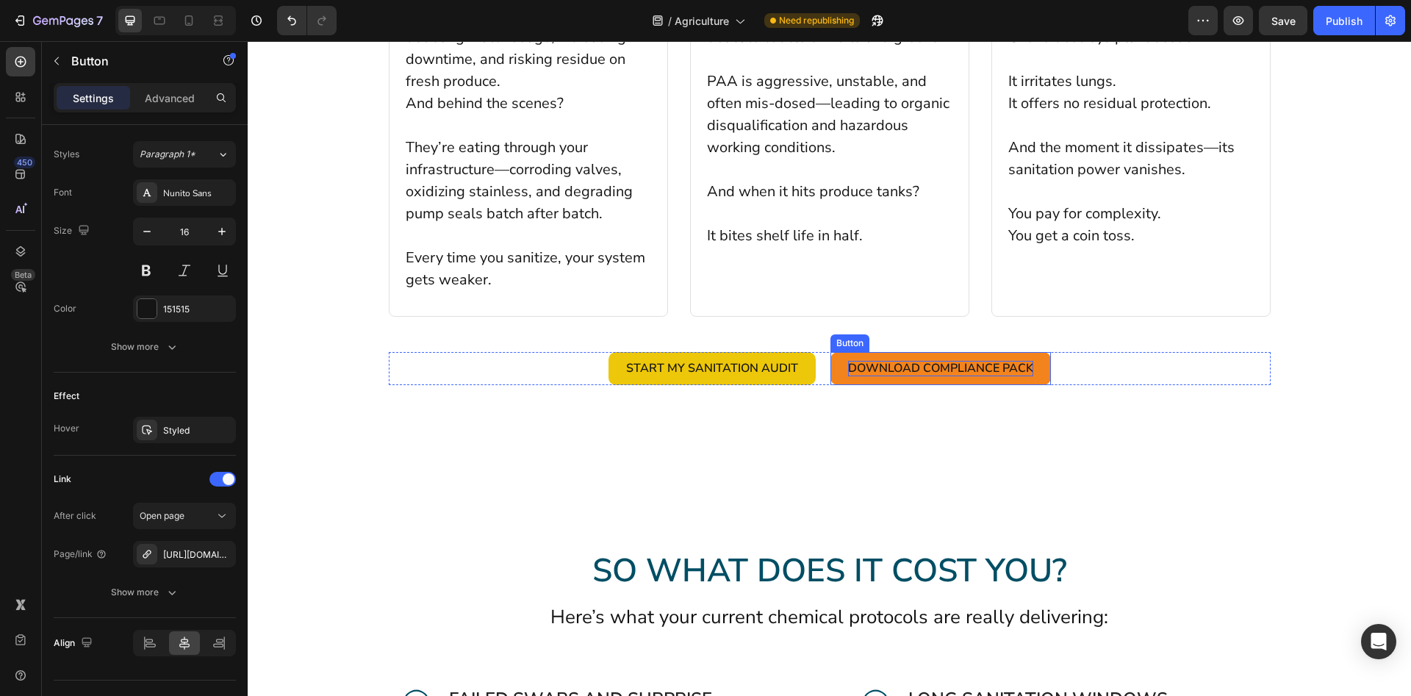
click at [936, 373] on span "Download Compliance Pack" at bounding box center [940, 368] width 185 height 16
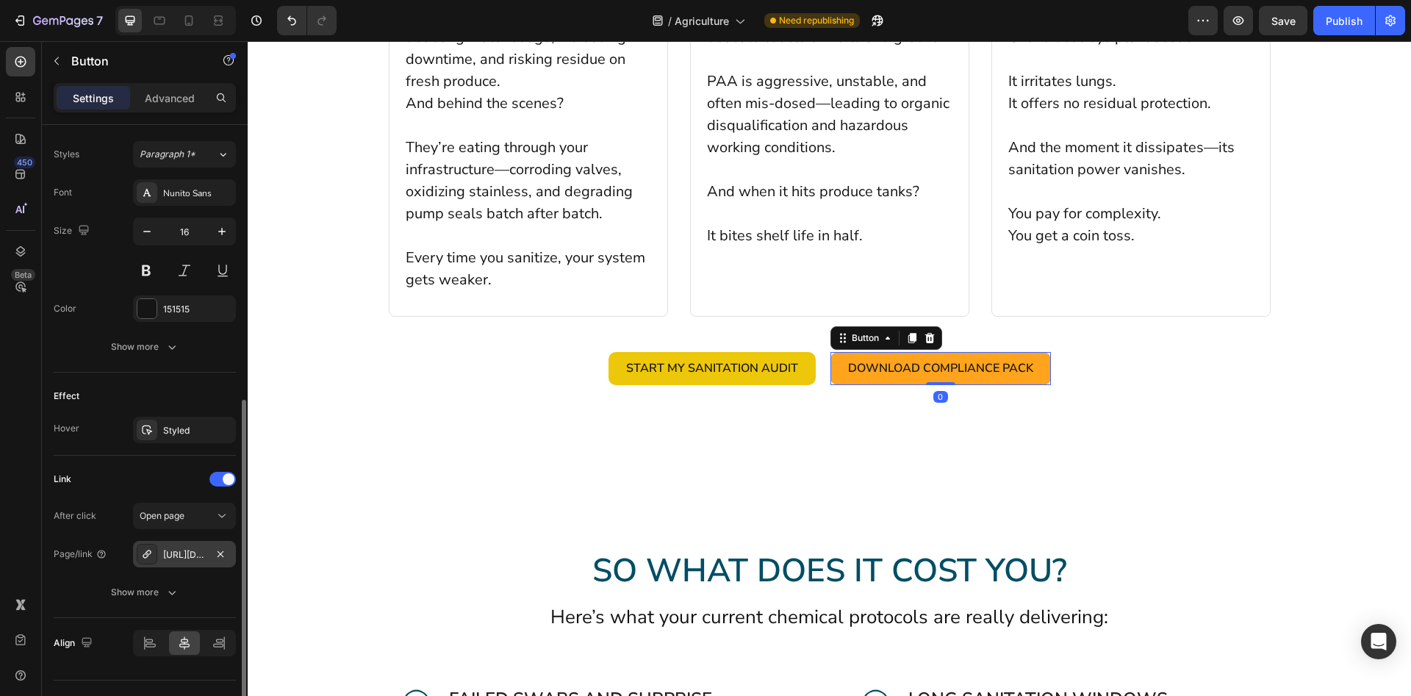
click at [183, 559] on div "[URL][DOMAIN_NAME]" at bounding box center [184, 554] width 43 height 13
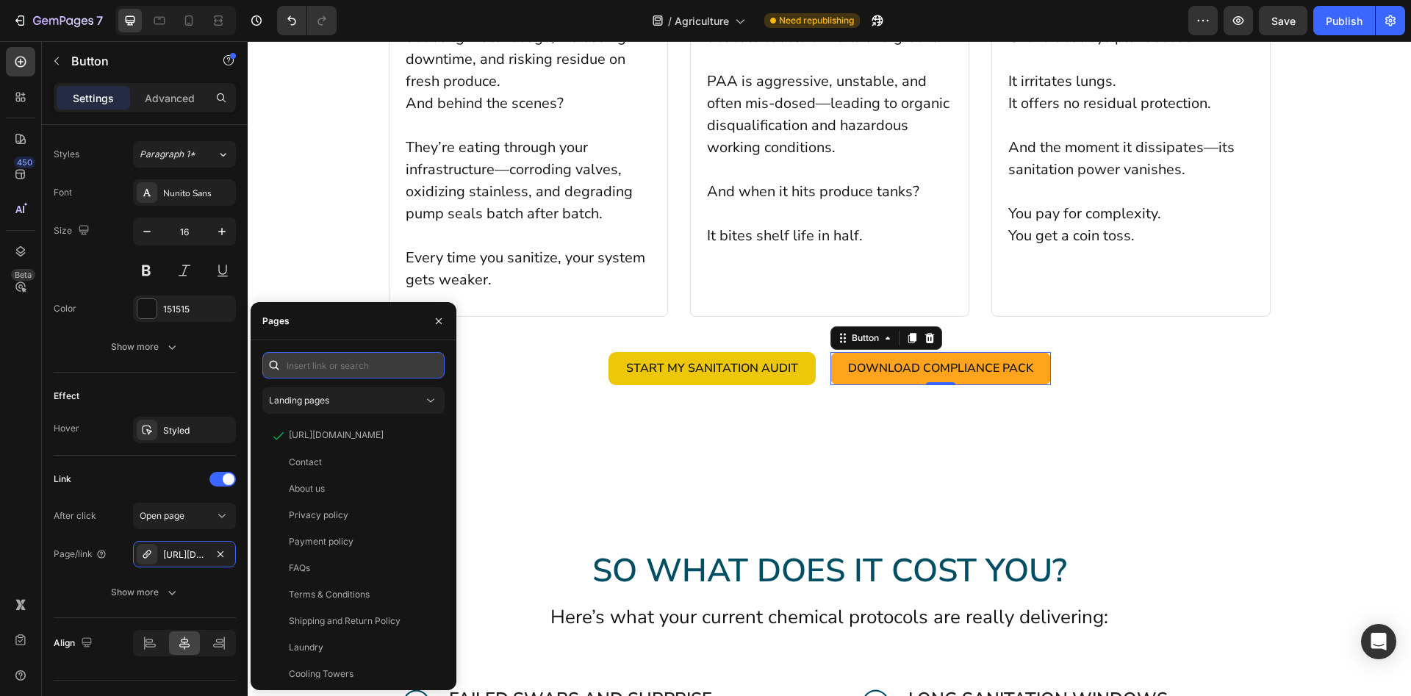
click at [372, 359] on input "text" at bounding box center [353, 365] width 182 height 26
paste input "[URL][DOMAIN_NAME]"
type input "[URL][DOMAIN_NAME]"
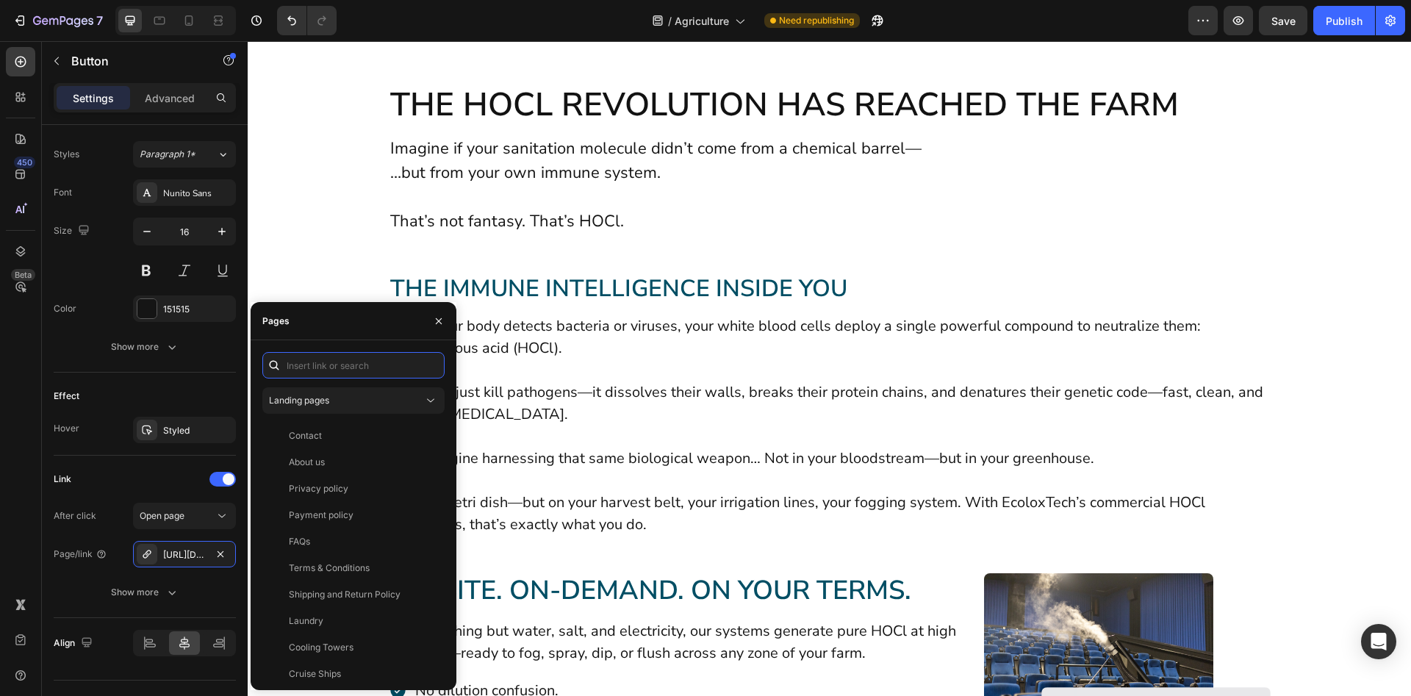
scroll to position [3599, 0]
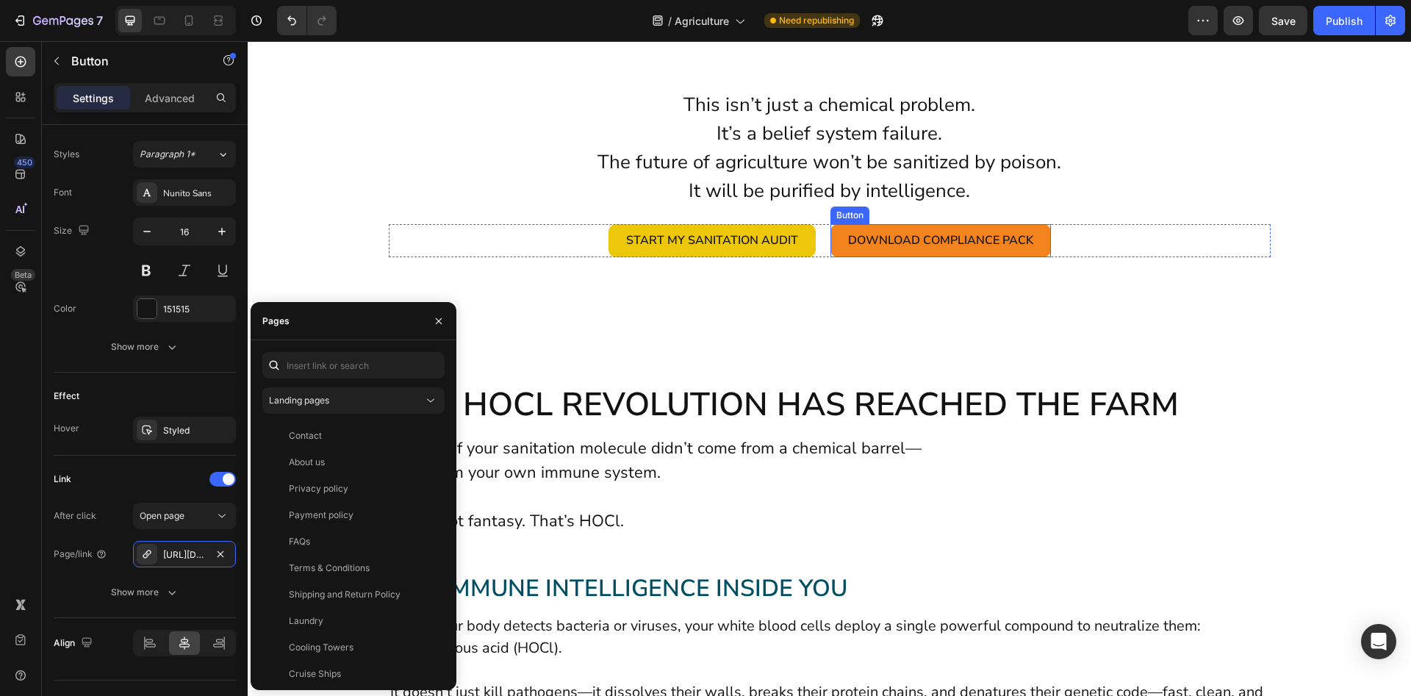
click at [839, 250] on link "Download Compliance Pack" at bounding box center [941, 240] width 221 height 33
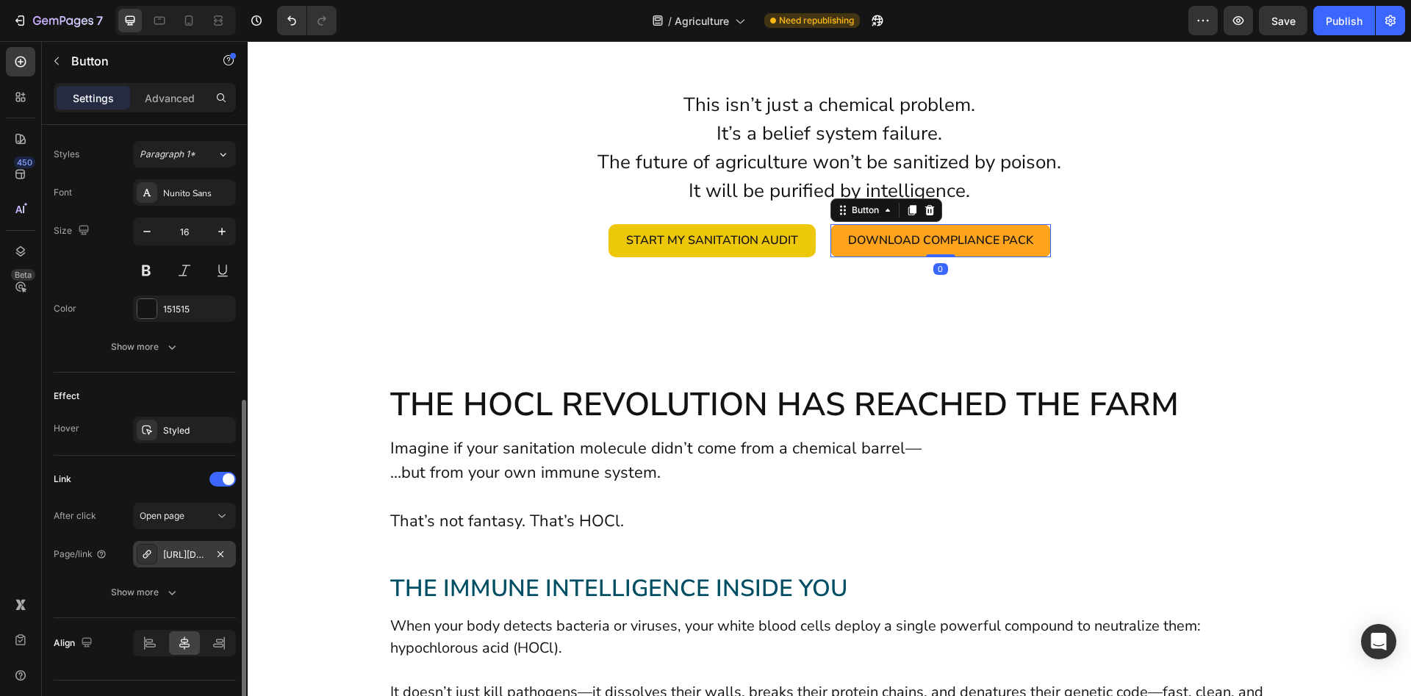
click at [181, 559] on div "[URL][DOMAIN_NAME]" at bounding box center [184, 554] width 43 height 13
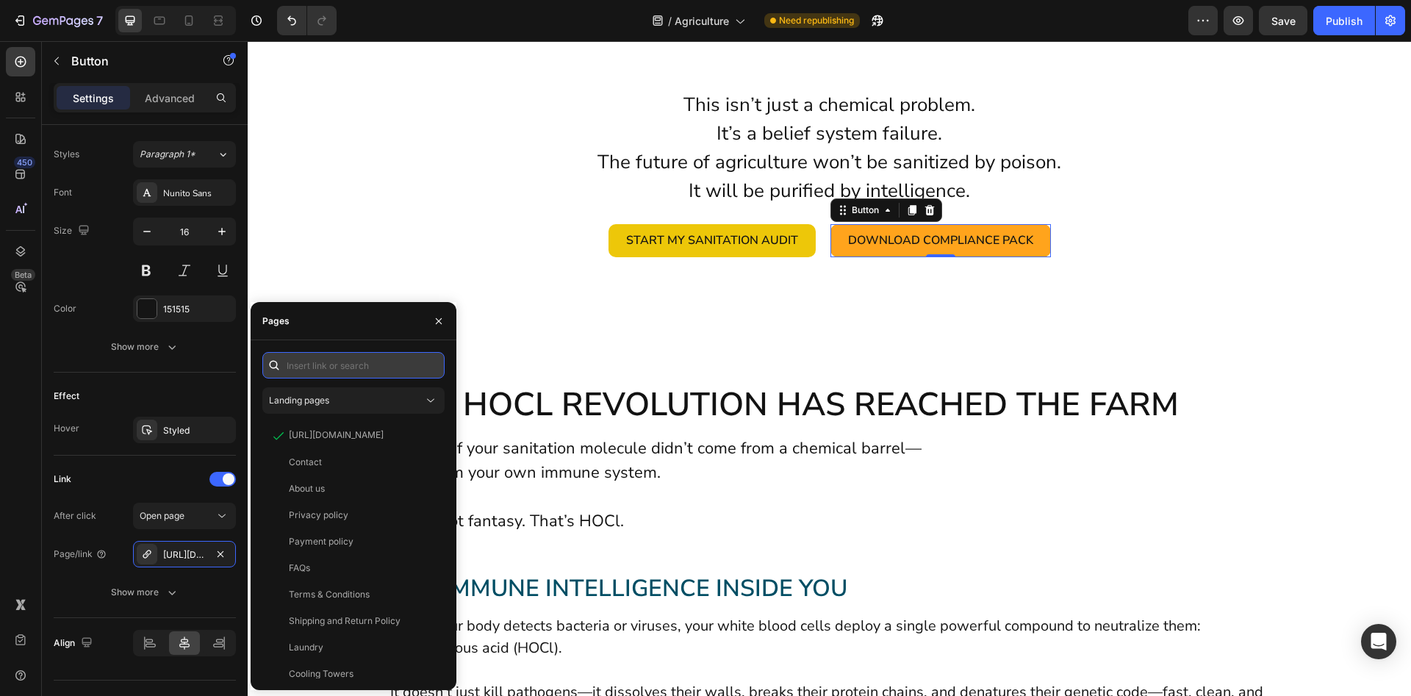
click at [373, 363] on input "text" at bounding box center [353, 365] width 182 height 26
paste input "[URL][DOMAIN_NAME]"
type input "[URL][DOMAIN_NAME]"
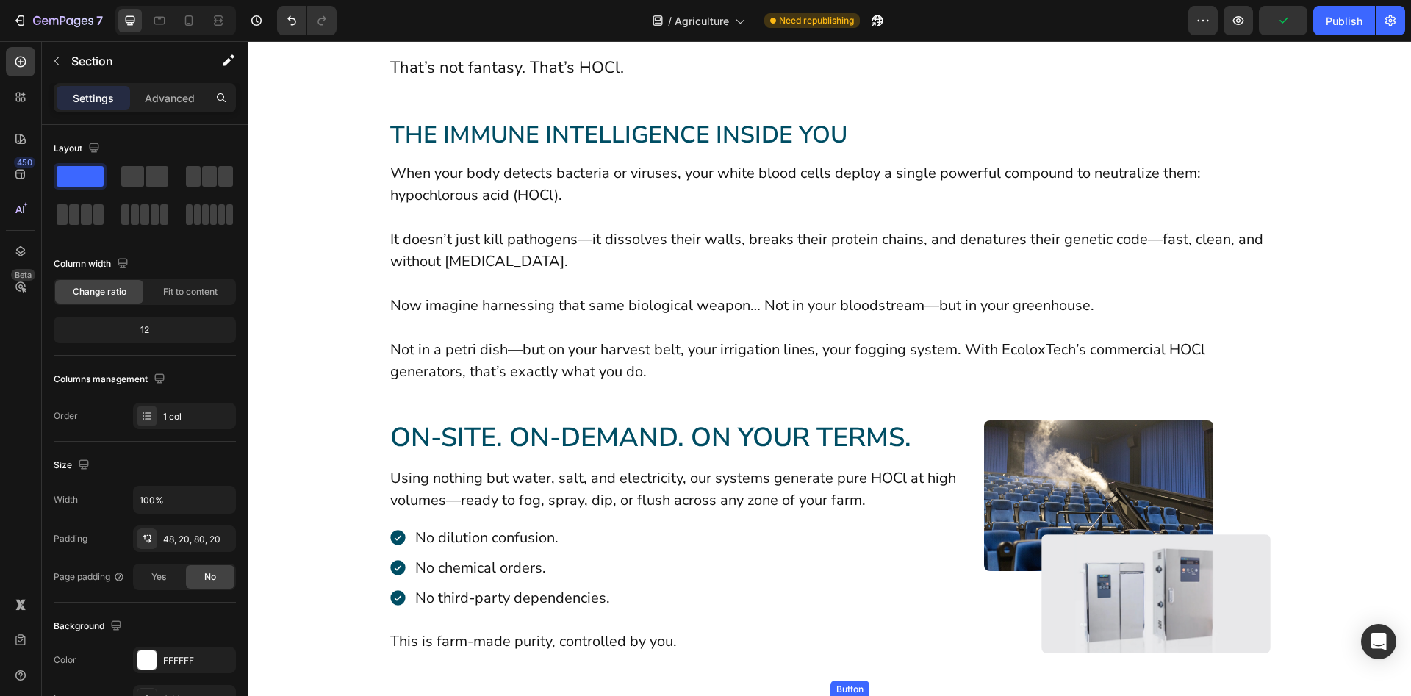
scroll to position [4499, 0]
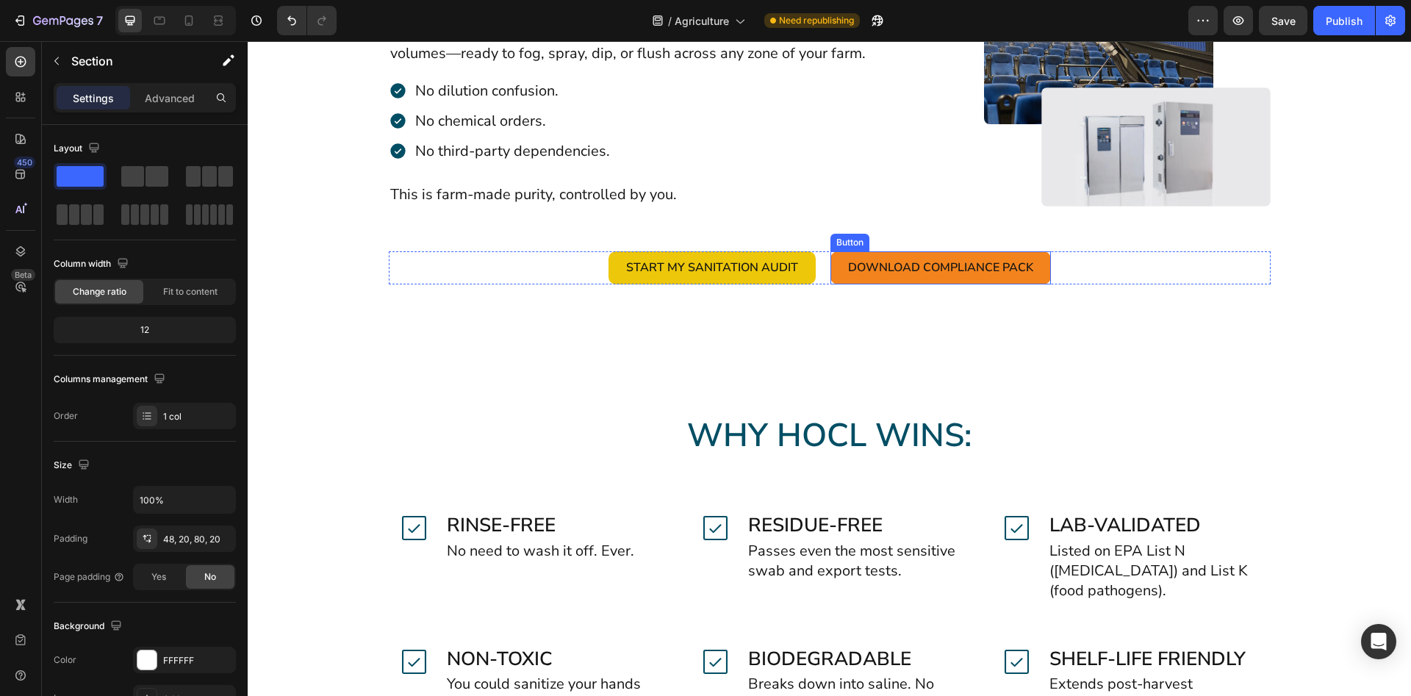
click at [837, 273] on link "Download Compliance Pack" at bounding box center [941, 267] width 221 height 33
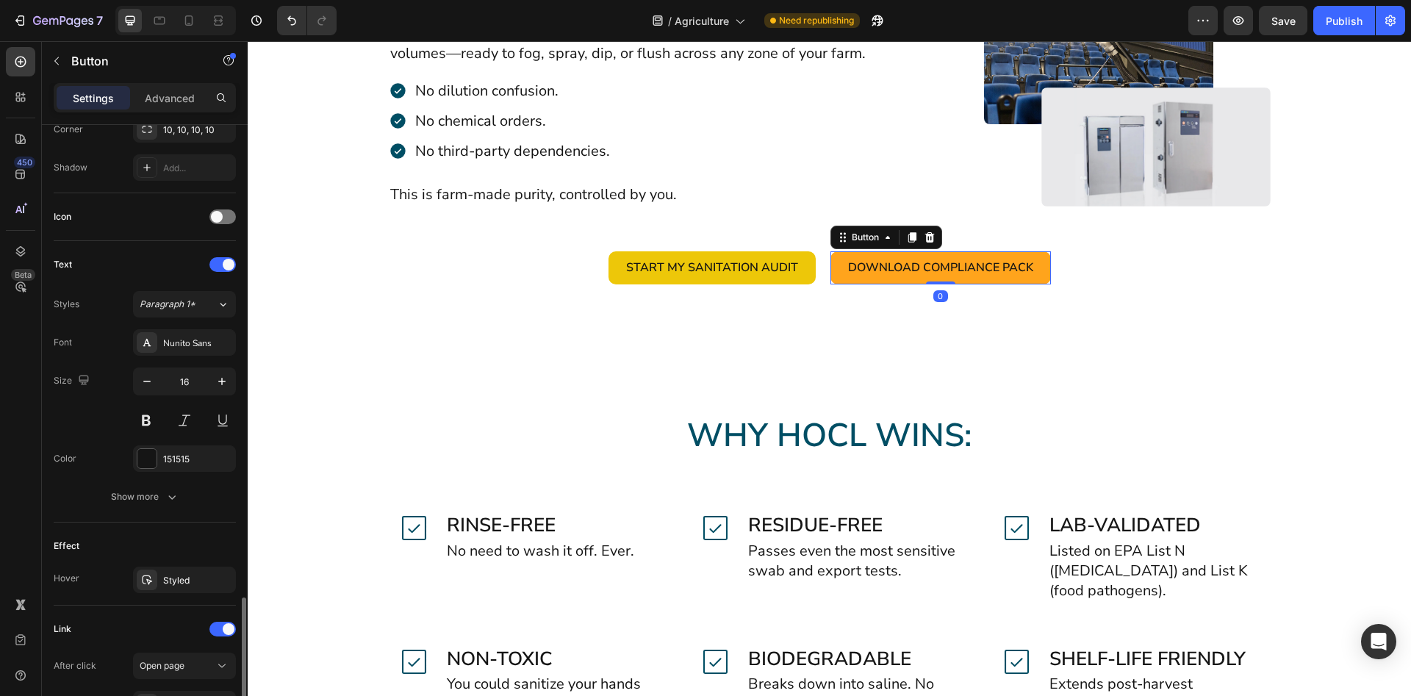
scroll to position [556, 0]
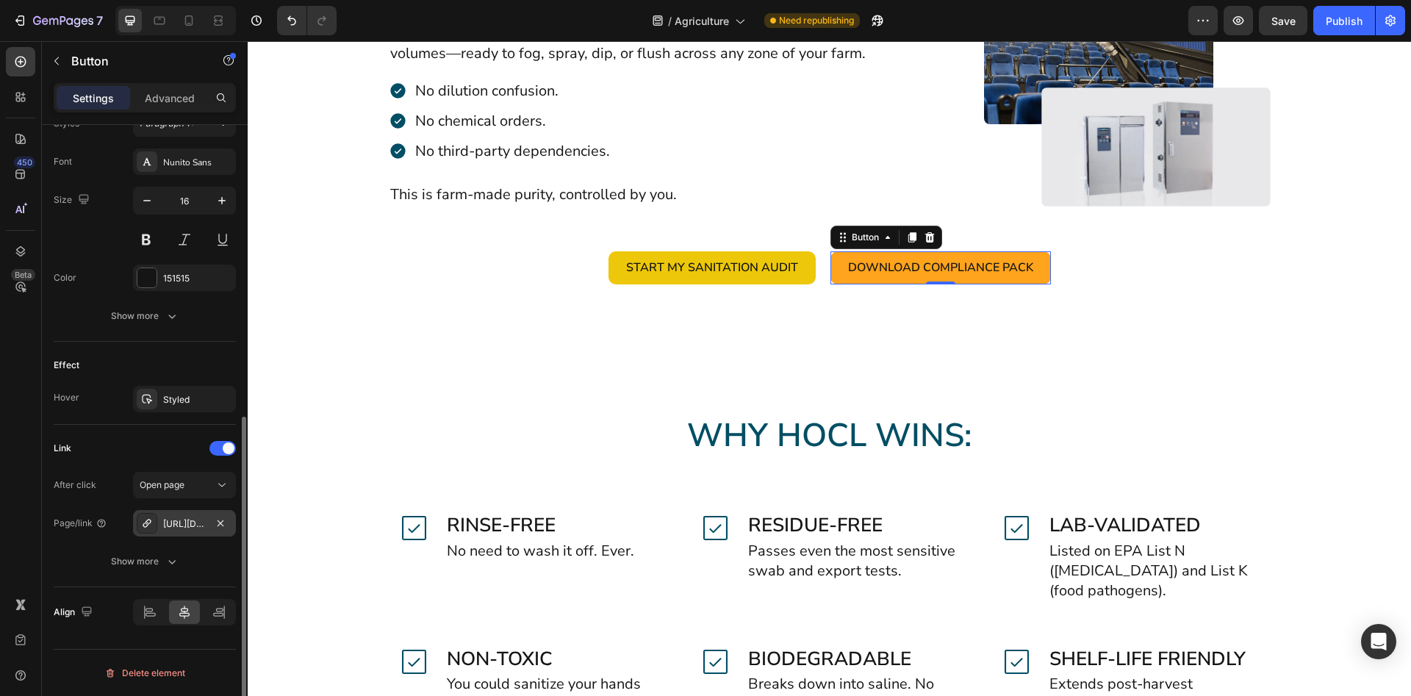
click at [206, 520] on div "[URL][DOMAIN_NAME]" at bounding box center [184, 523] width 103 height 26
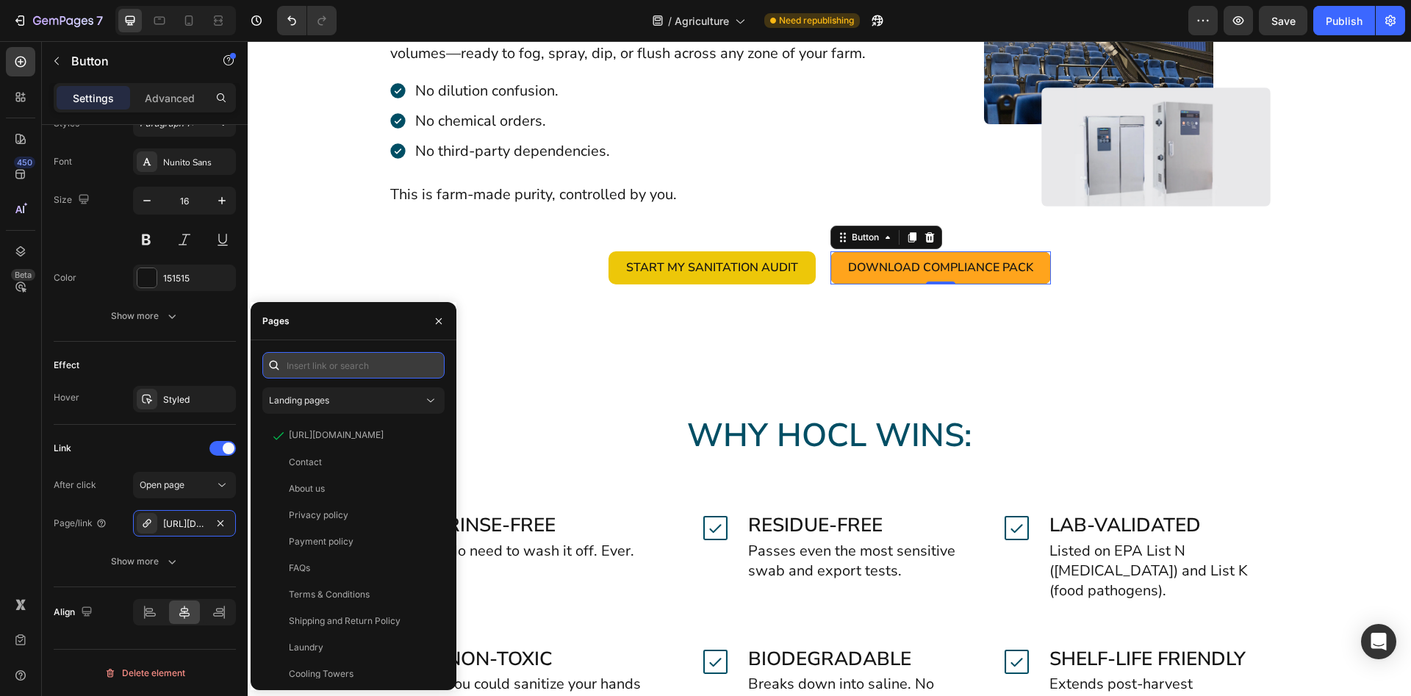
click at [362, 363] on input "text" at bounding box center [353, 365] width 182 height 26
paste input "[URL][DOMAIN_NAME]"
type input "[URL][DOMAIN_NAME]"
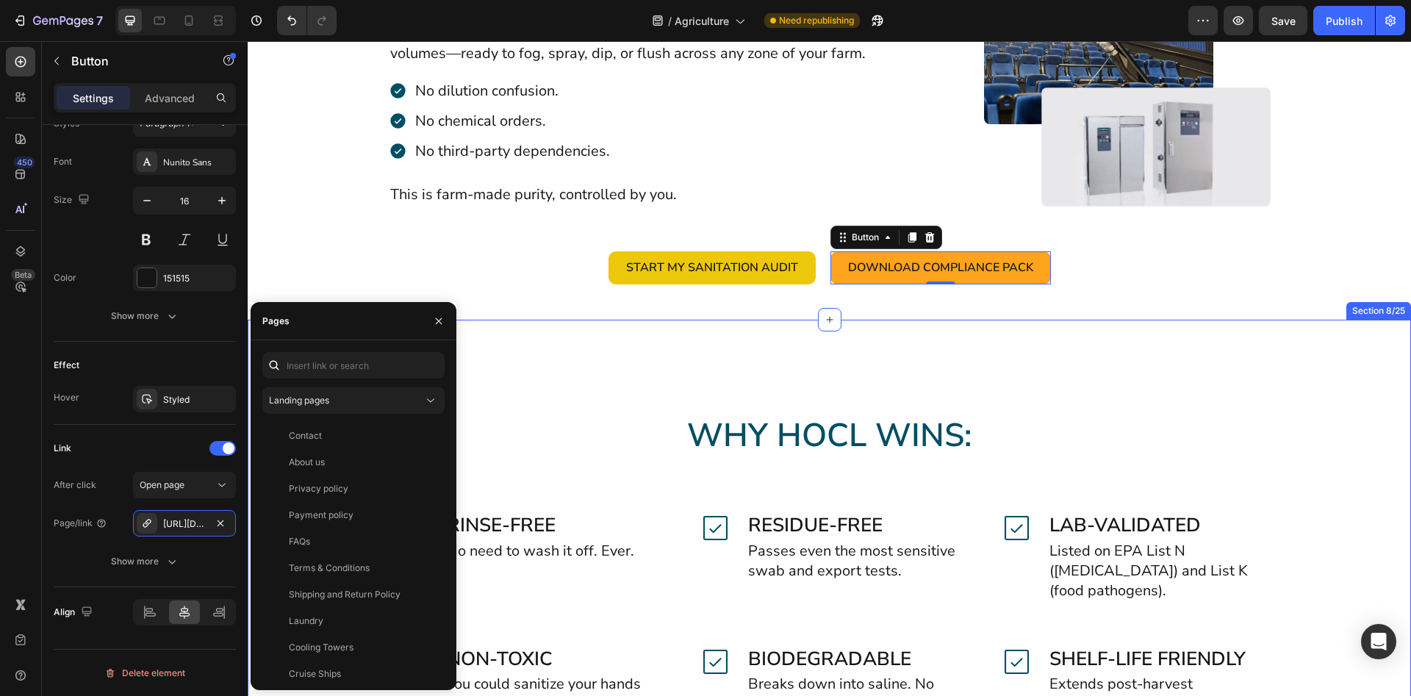
click at [618, 372] on div "Why HOCl Wins: Heading Icon Rinse-Free Heading No need to wash it off. Ever. Te…" at bounding box center [830, 656] width 1164 height 673
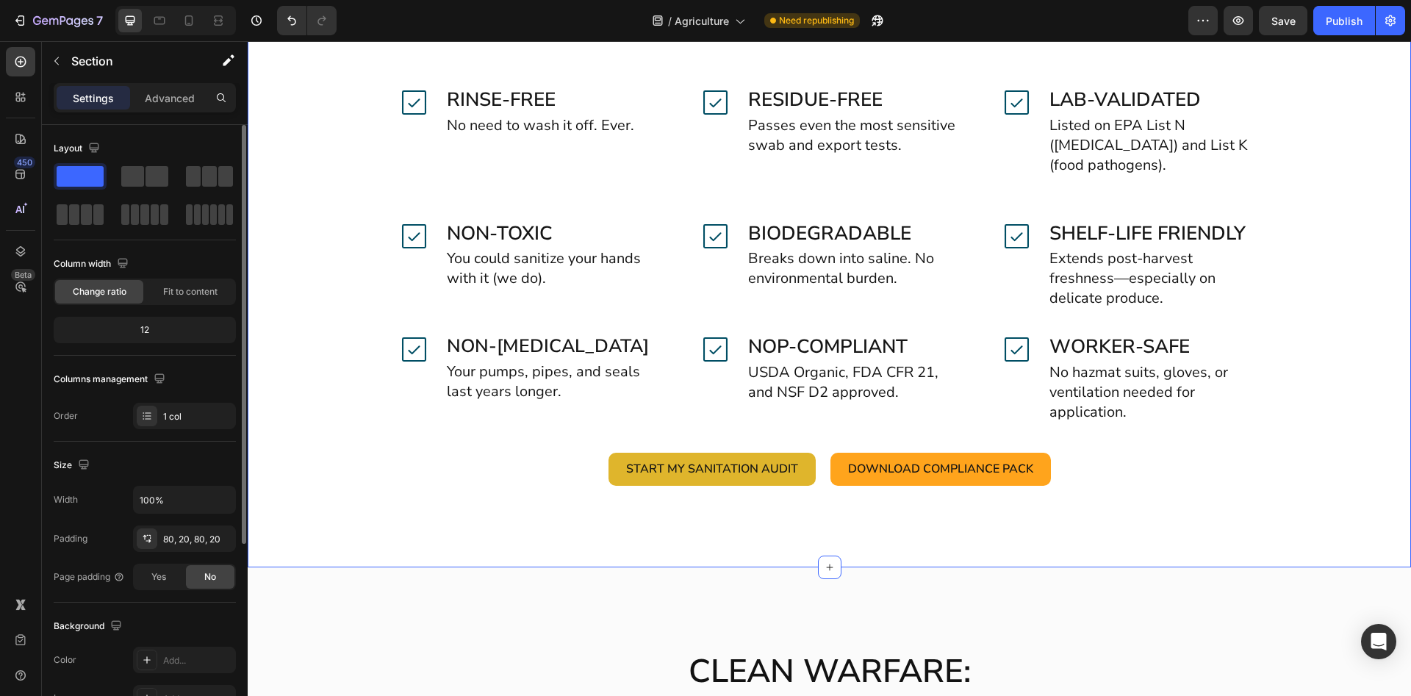
scroll to position [5023, 0]
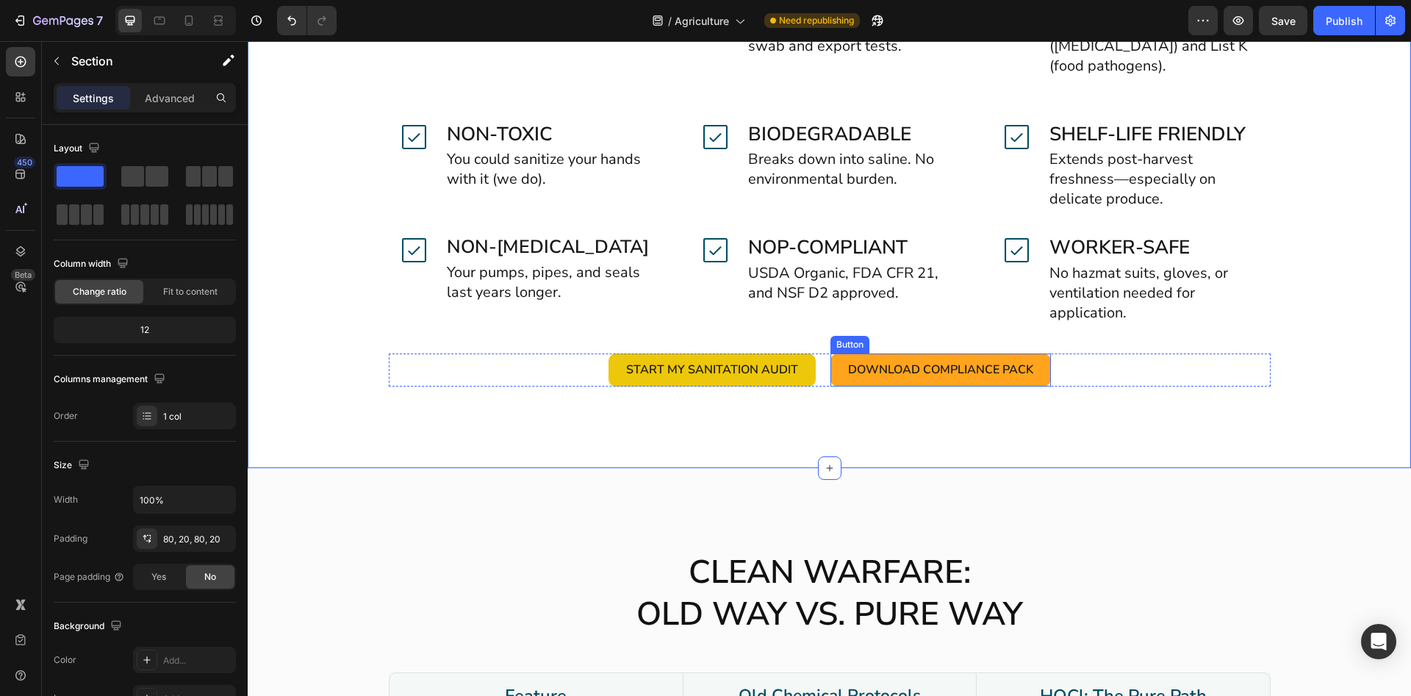
click at [837, 365] on link "Download Compliance Pack" at bounding box center [941, 370] width 221 height 33
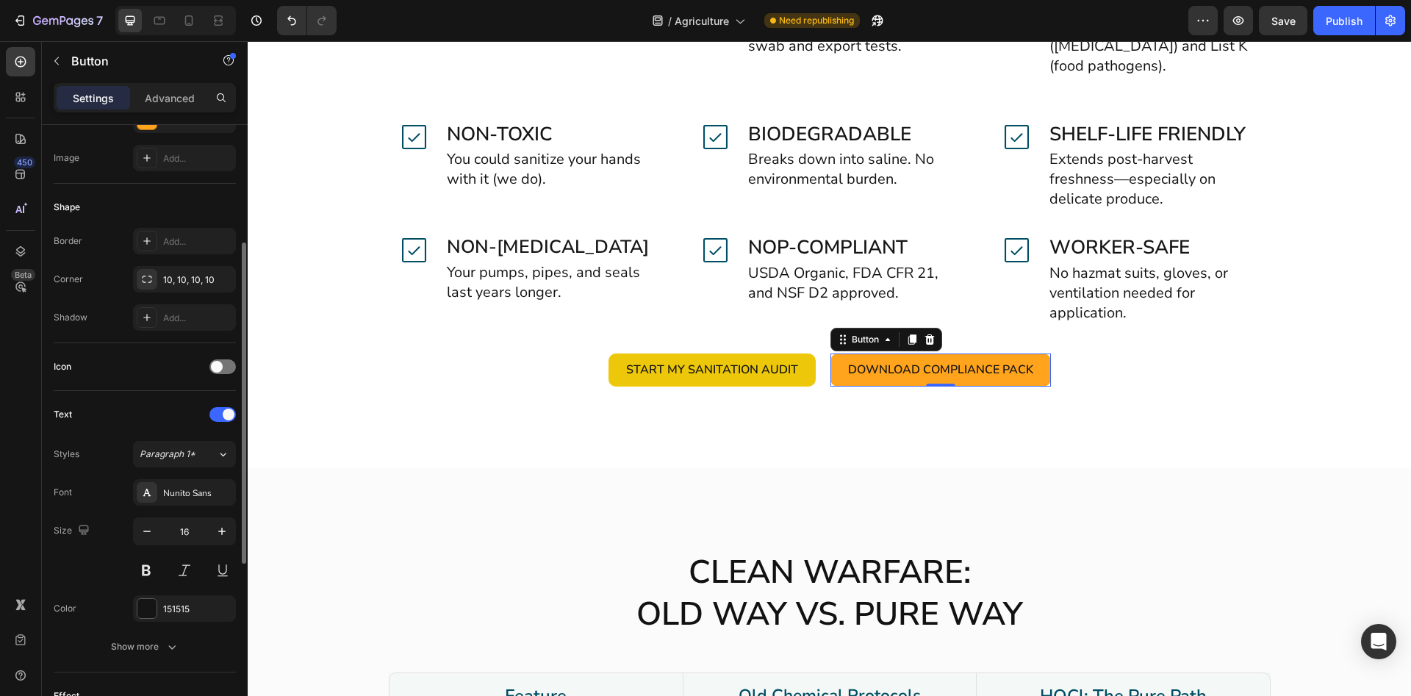
scroll to position [450, 0]
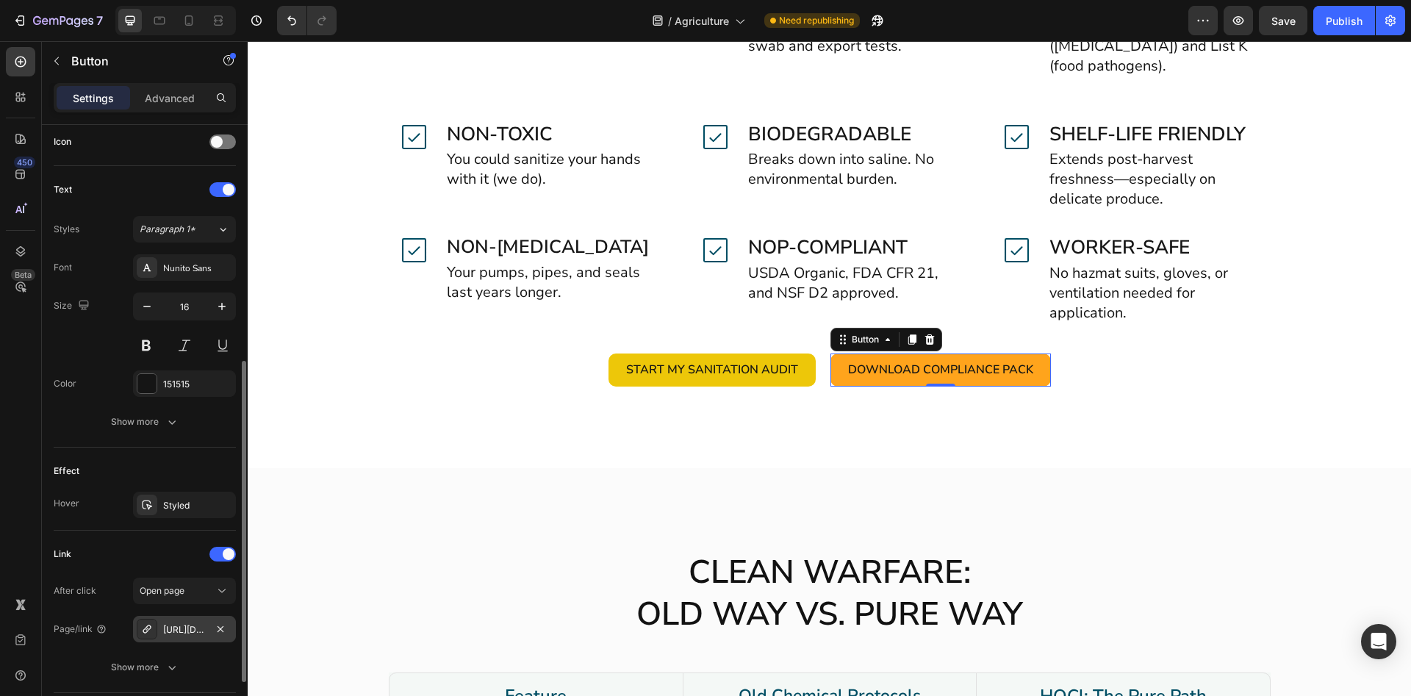
click at [175, 629] on div "[URL][DOMAIN_NAME]" at bounding box center [184, 629] width 43 height 13
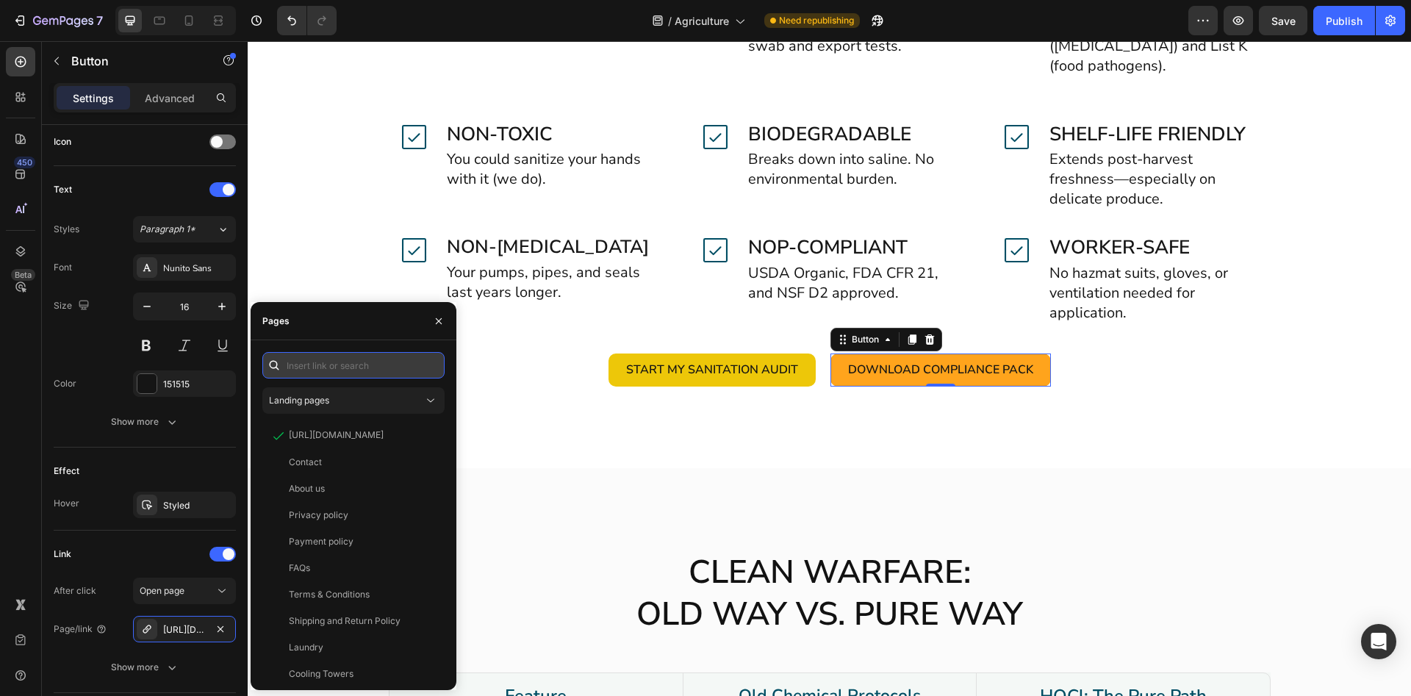
click at [359, 365] on input "text" at bounding box center [353, 365] width 182 height 26
paste input "[URL][DOMAIN_NAME]"
type input "[URL][DOMAIN_NAME]"
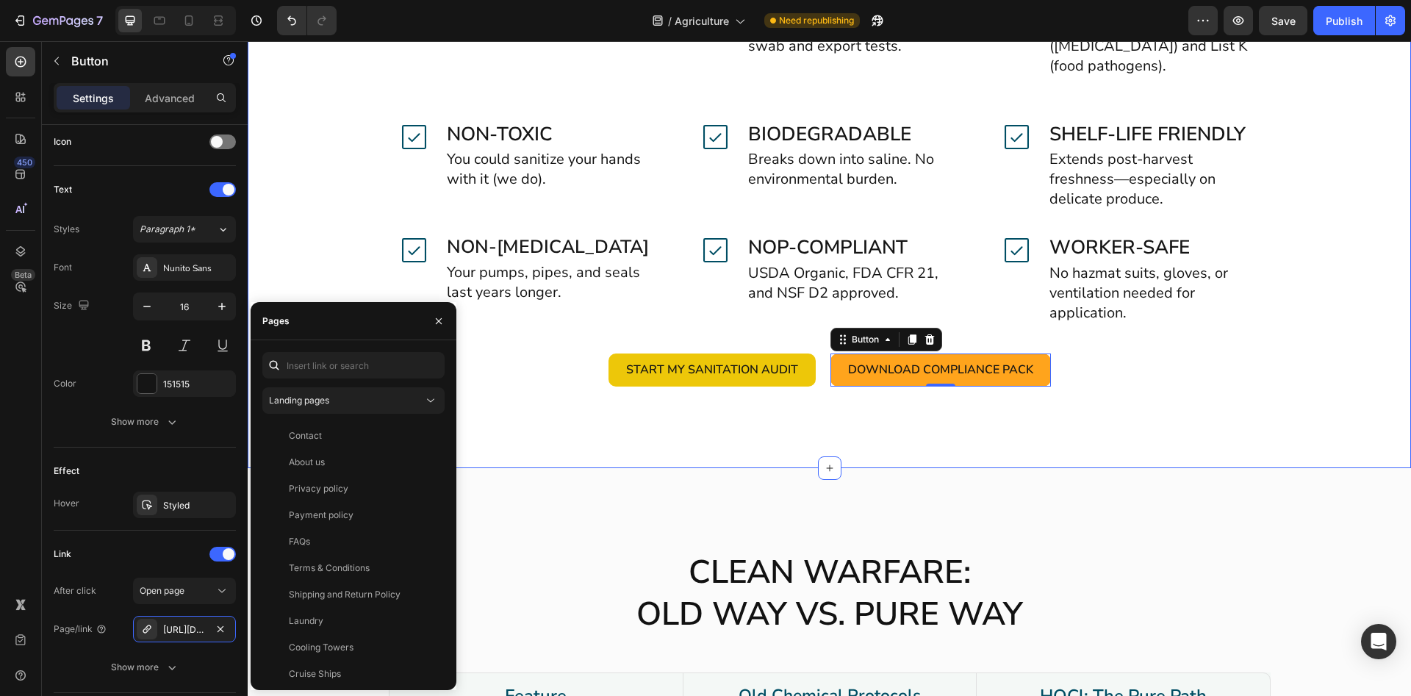
click at [562, 467] on div "Why HOCl Wins: Heading Icon Rinse-Free Heading No need to wash it off. Ever. Te…" at bounding box center [830, 131] width 1164 height 673
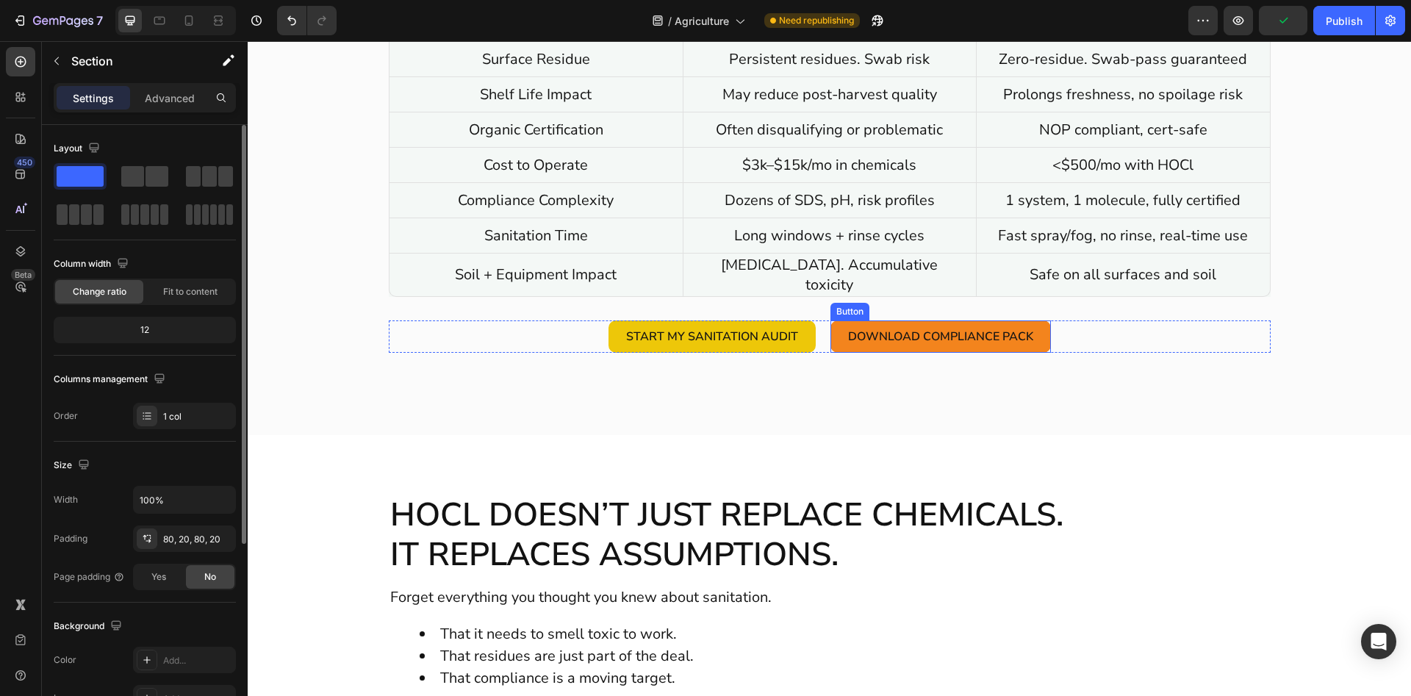
click at [837, 336] on link "Download Compliance Pack" at bounding box center [941, 336] width 221 height 33
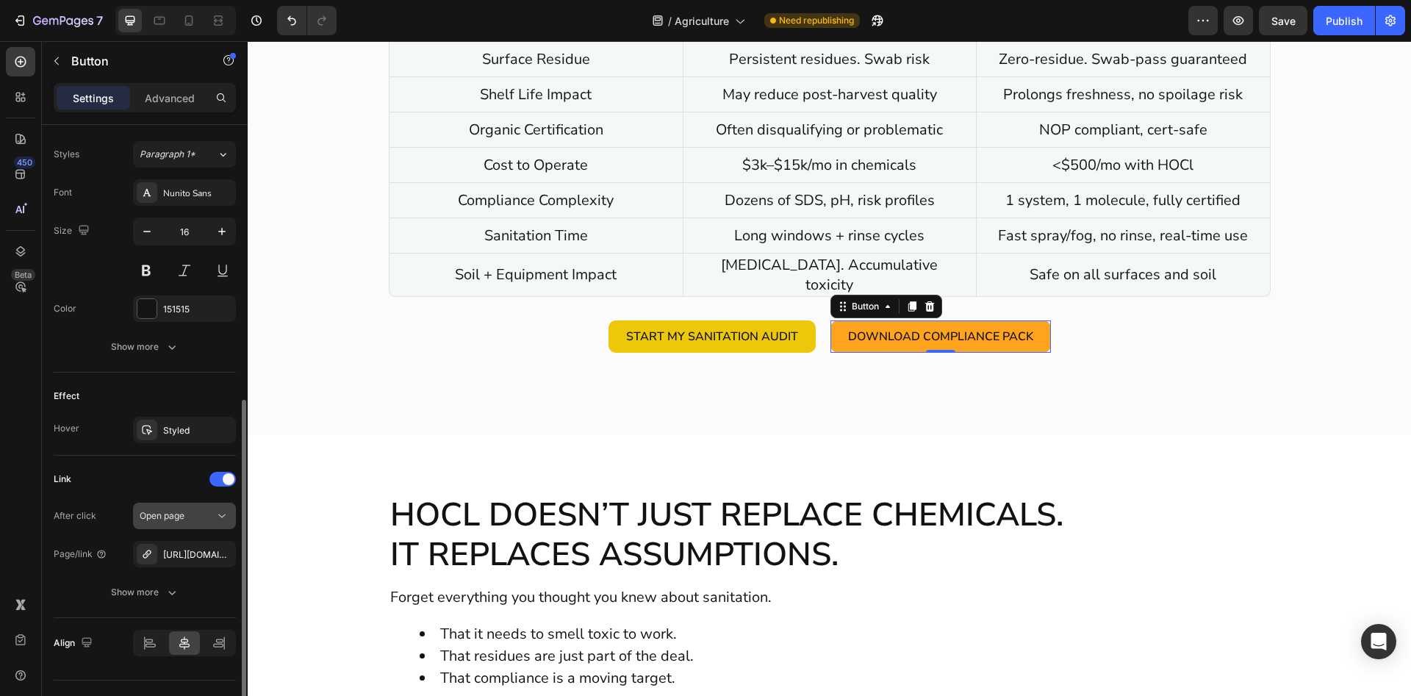
scroll to position [556, 0]
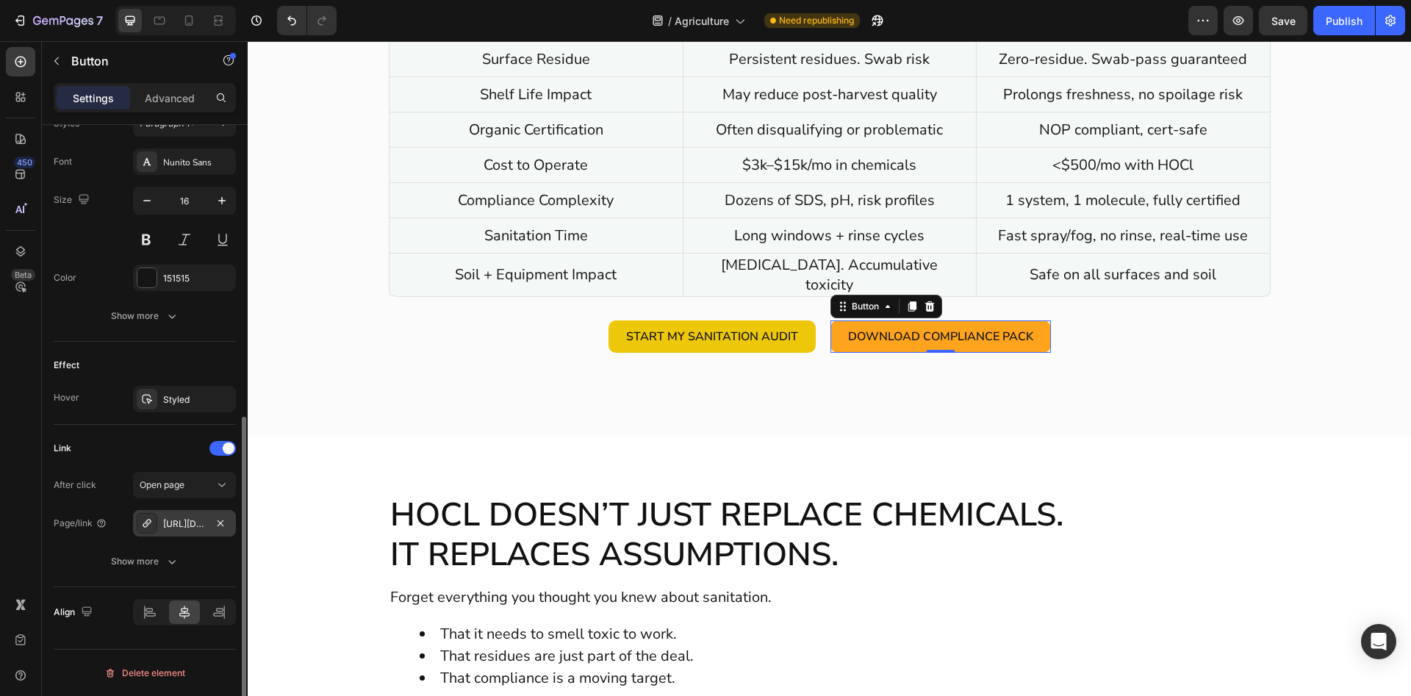
click at [182, 525] on div "[URL][DOMAIN_NAME]" at bounding box center [184, 523] width 43 height 13
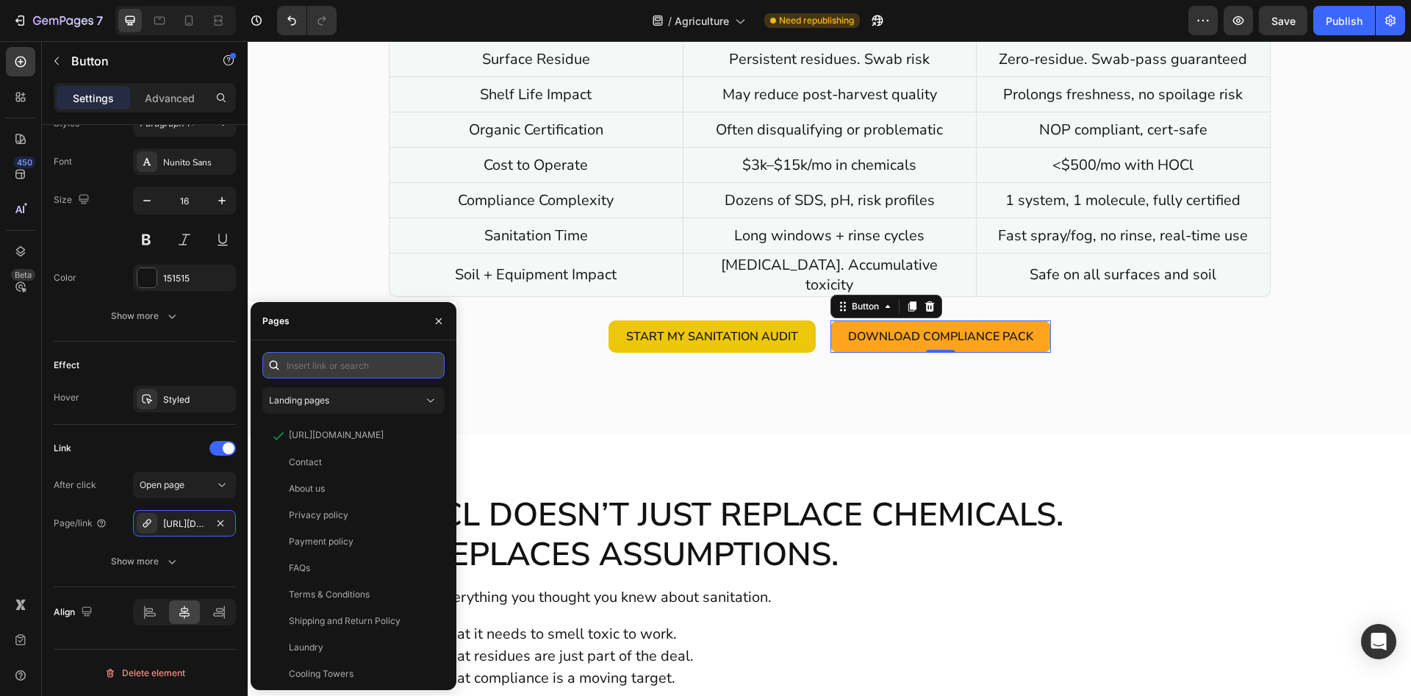
click at [337, 370] on input "text" at bounding box center [353, 365] width 182 height 26
paste input "[URL][DOMAIN_NAME]"
type input "[URL][DOMAIN_NAME]"
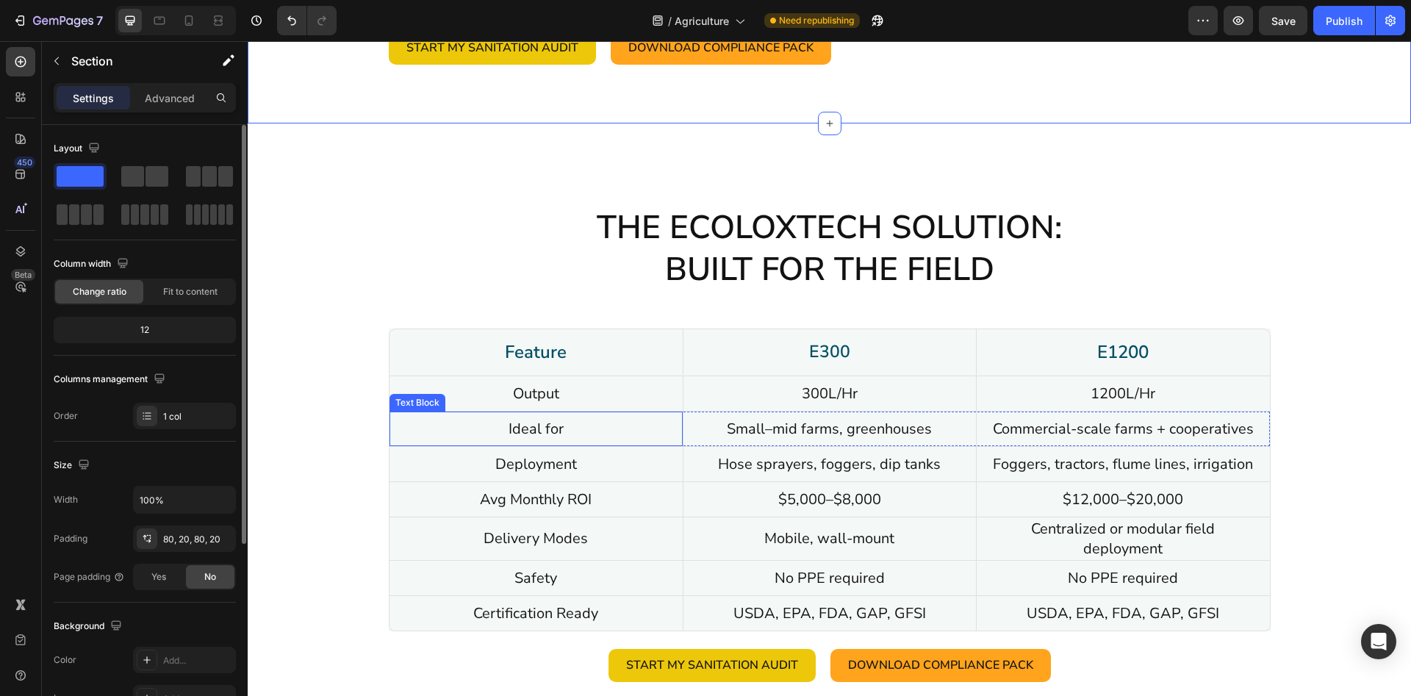
scroll to position [6373, 0]
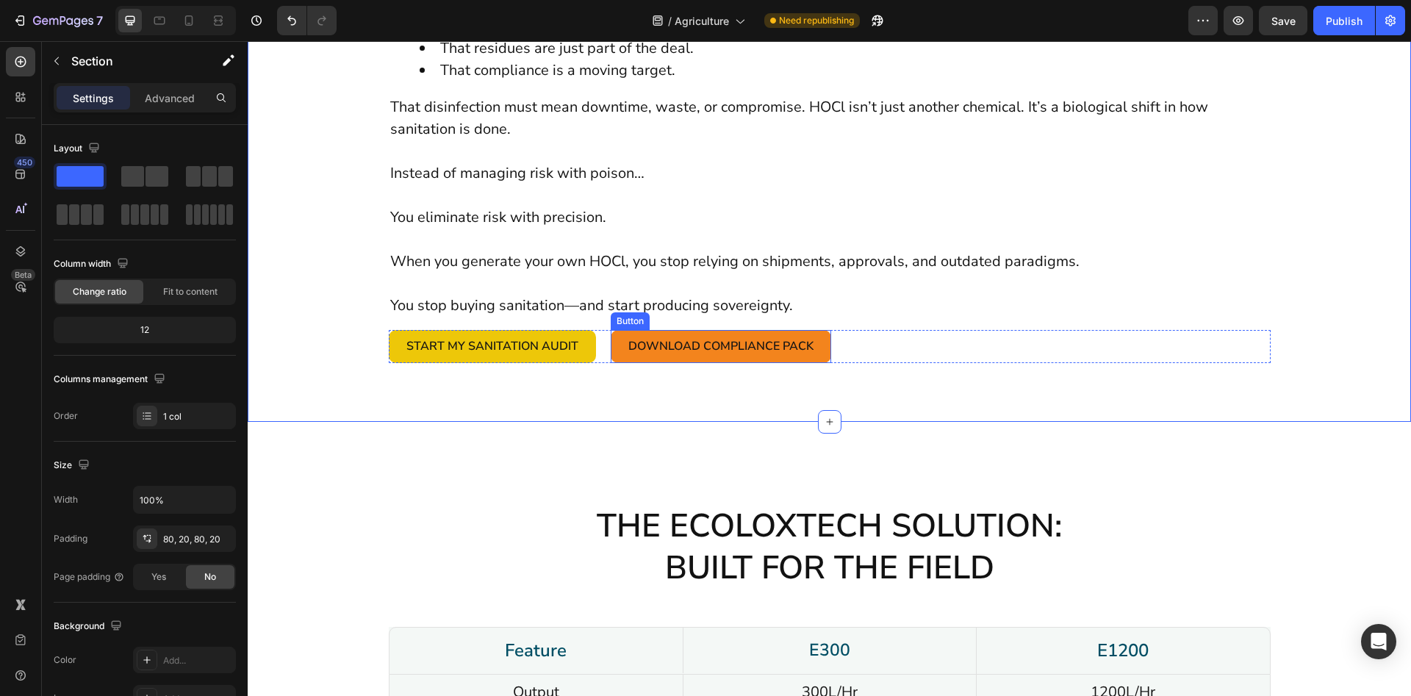
click at [626, 348] on link "Download Compliance Pack" at bounding box center [721, 346] width 221 height 33
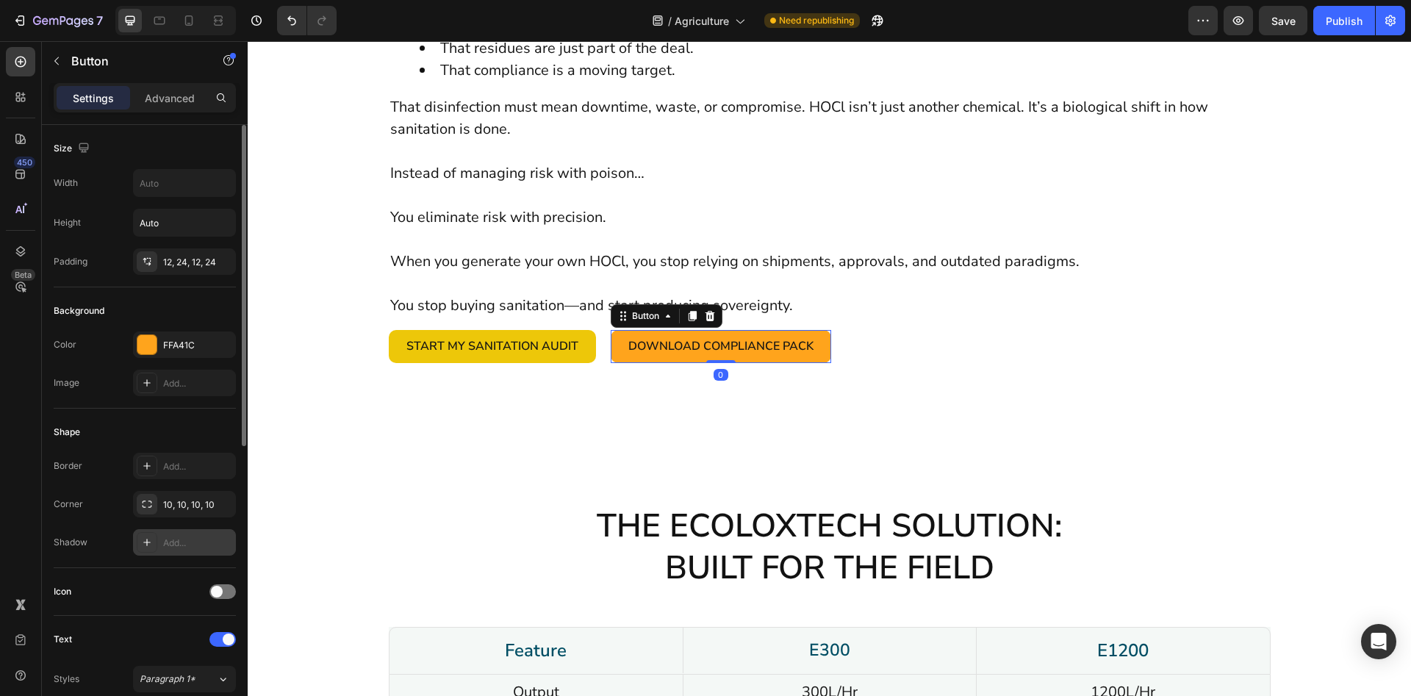
scroll to position [450, 0]
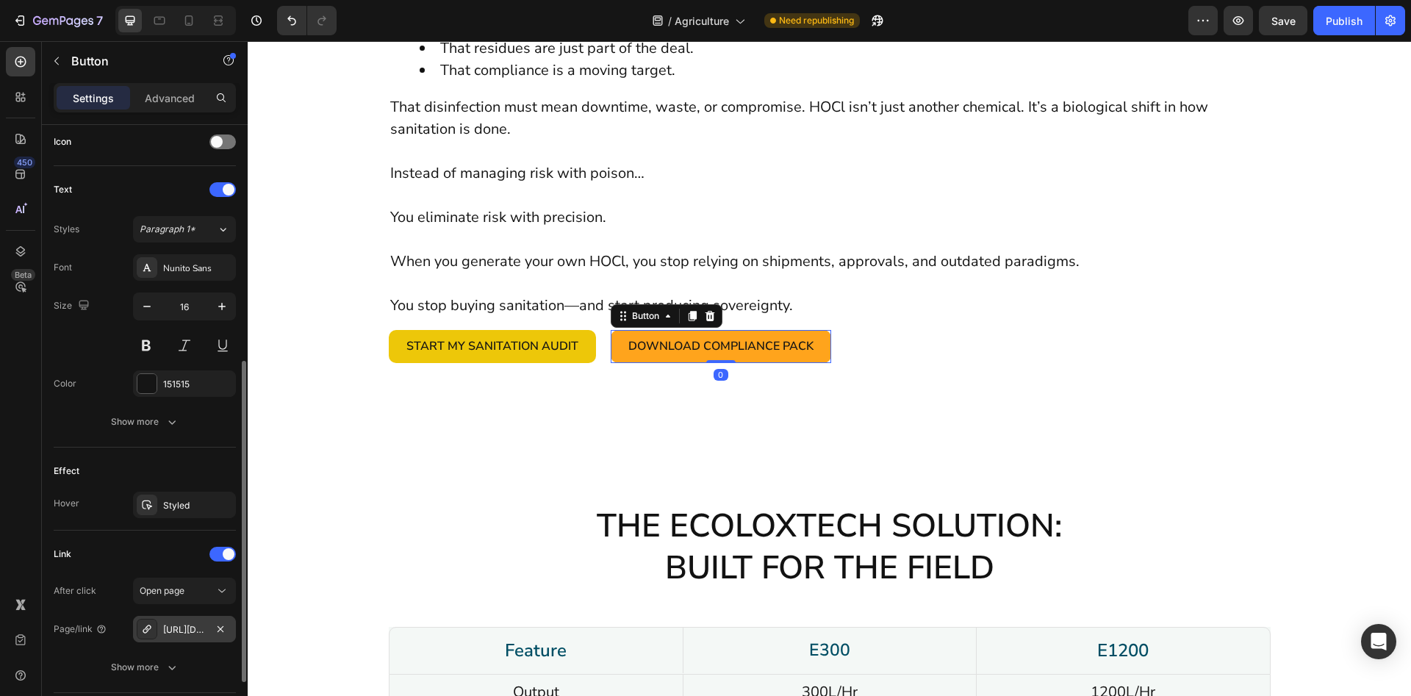
click at [176, 626] on div "[URL][DOMAIN_NAME]" at bounding box center [184, 629] width 43 height 13
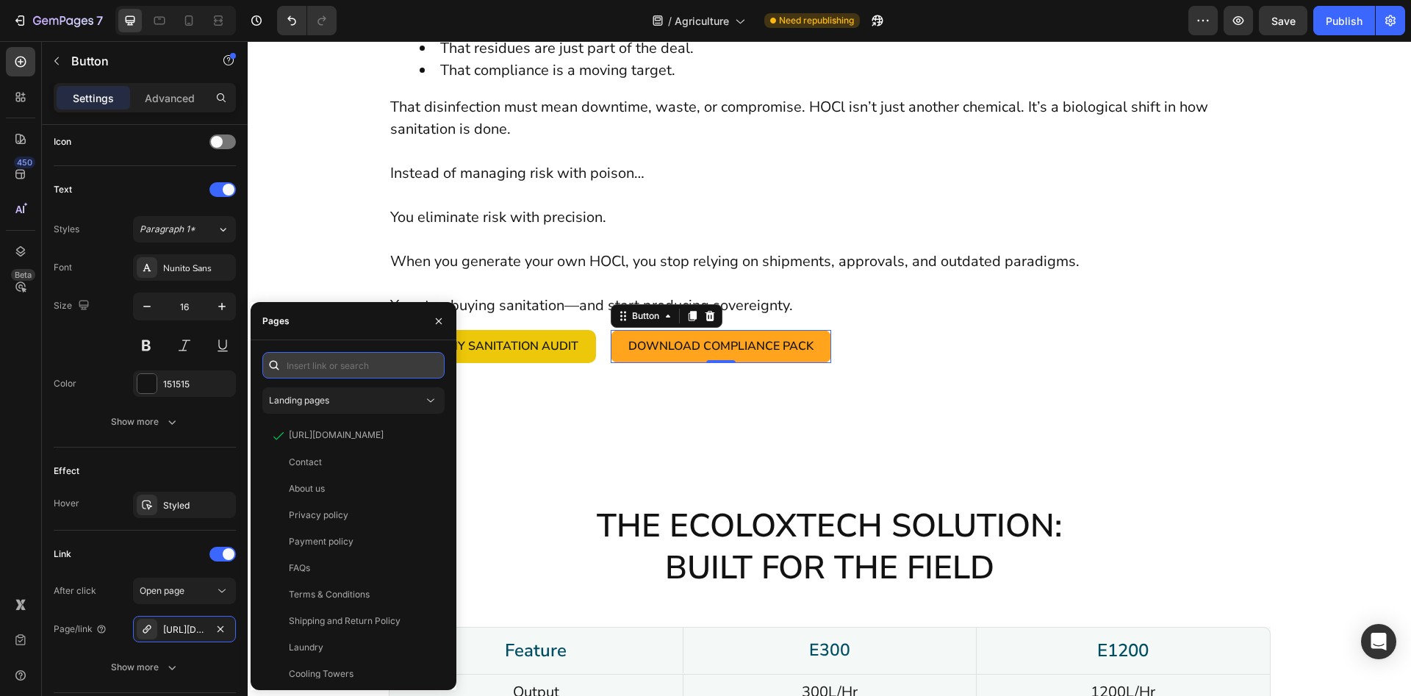
click at [335, 362] on input "text" at bounding box center [353, 365] width 182 height 26
paste input "[URL][DOMAIN_NAME]"
type input "[URL][DOMAIN_NAME]"
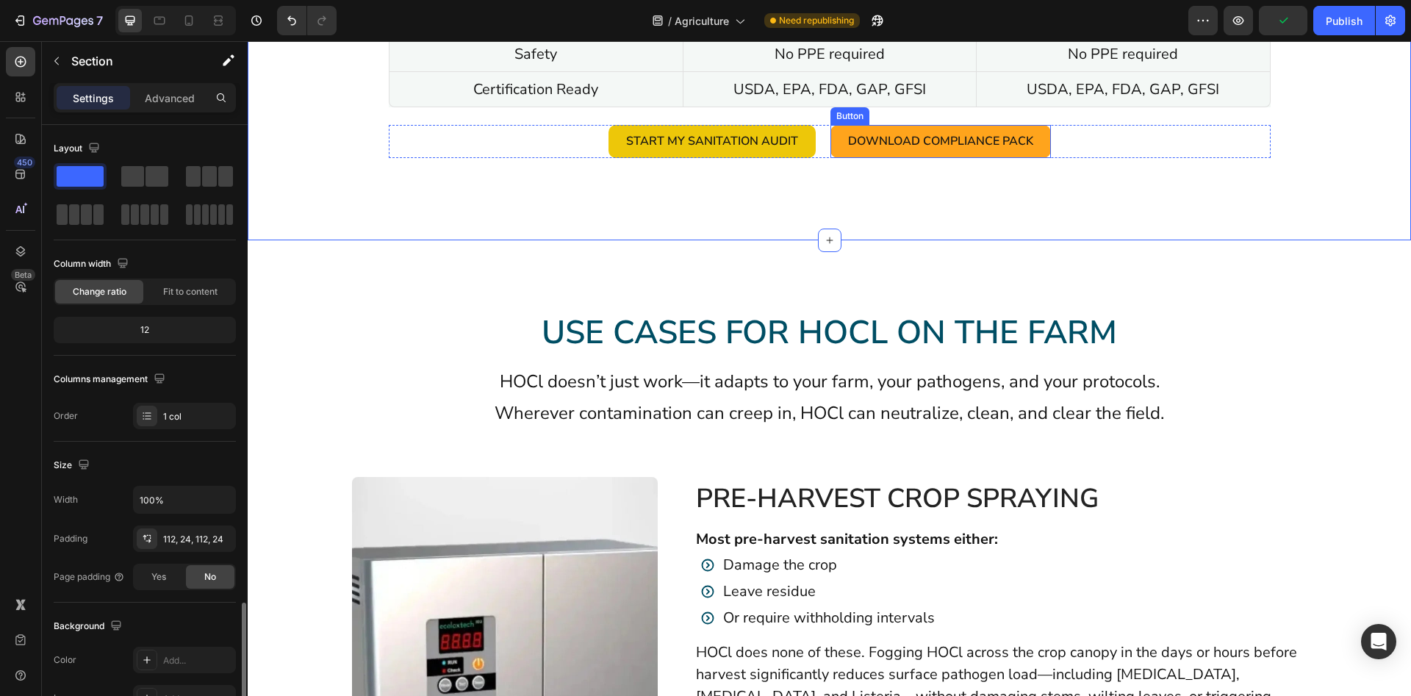
click at [842, 136] on link "Download Compliance Pack" at bounding box center [941, 141] width 221 height 33
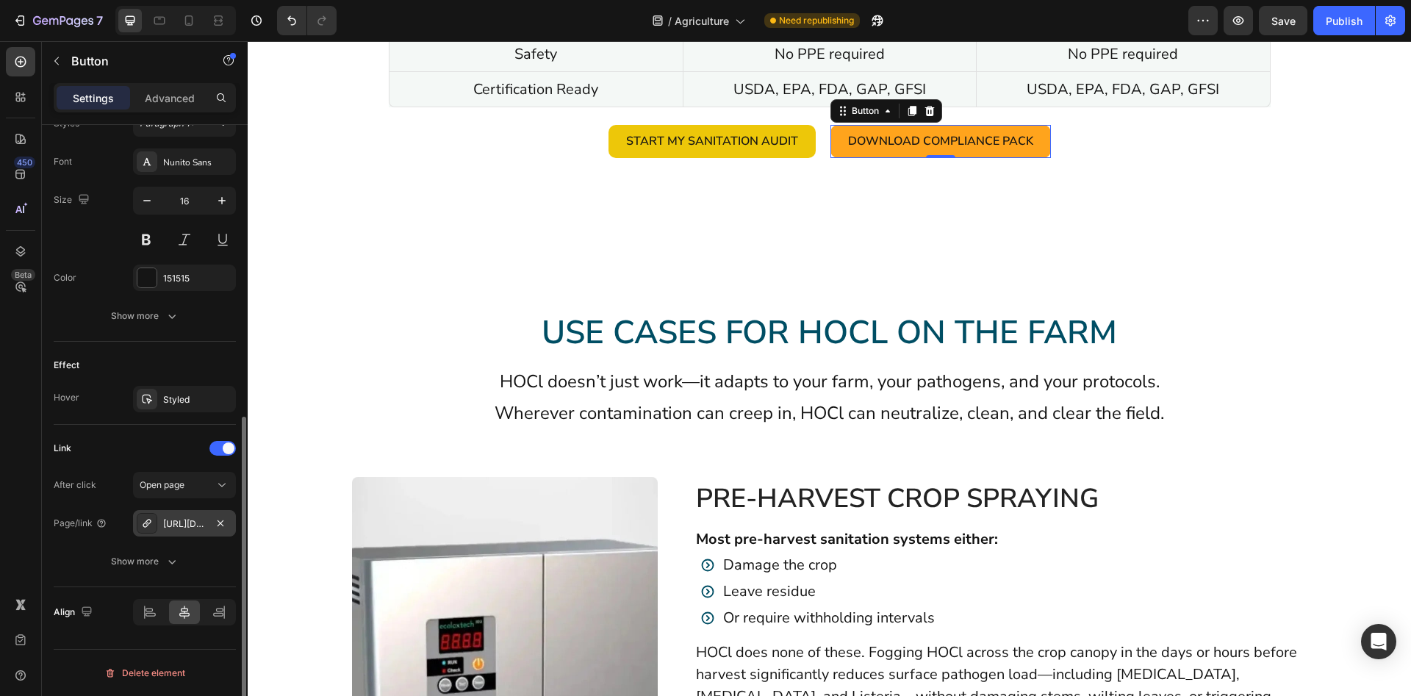
click at [187, 527] on div "[URL][DOMAIN_NAME]" at bounding box center [184, 523] width 43 height 13
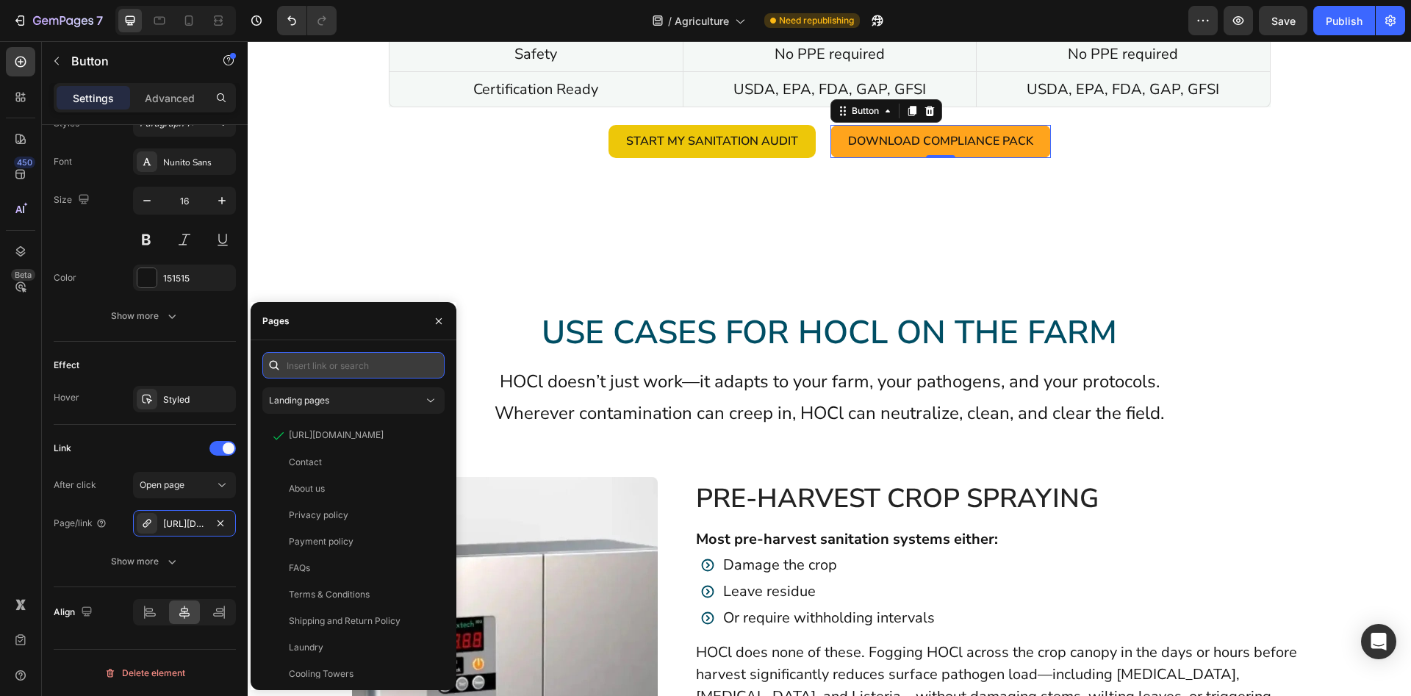
click at [360, 357] on input "text" at bounding box center [353, 365] width 182 height 26
paste input "[URL][DOMAIN_NAME]"
type input "[URL][DOMAIN_NAME]"
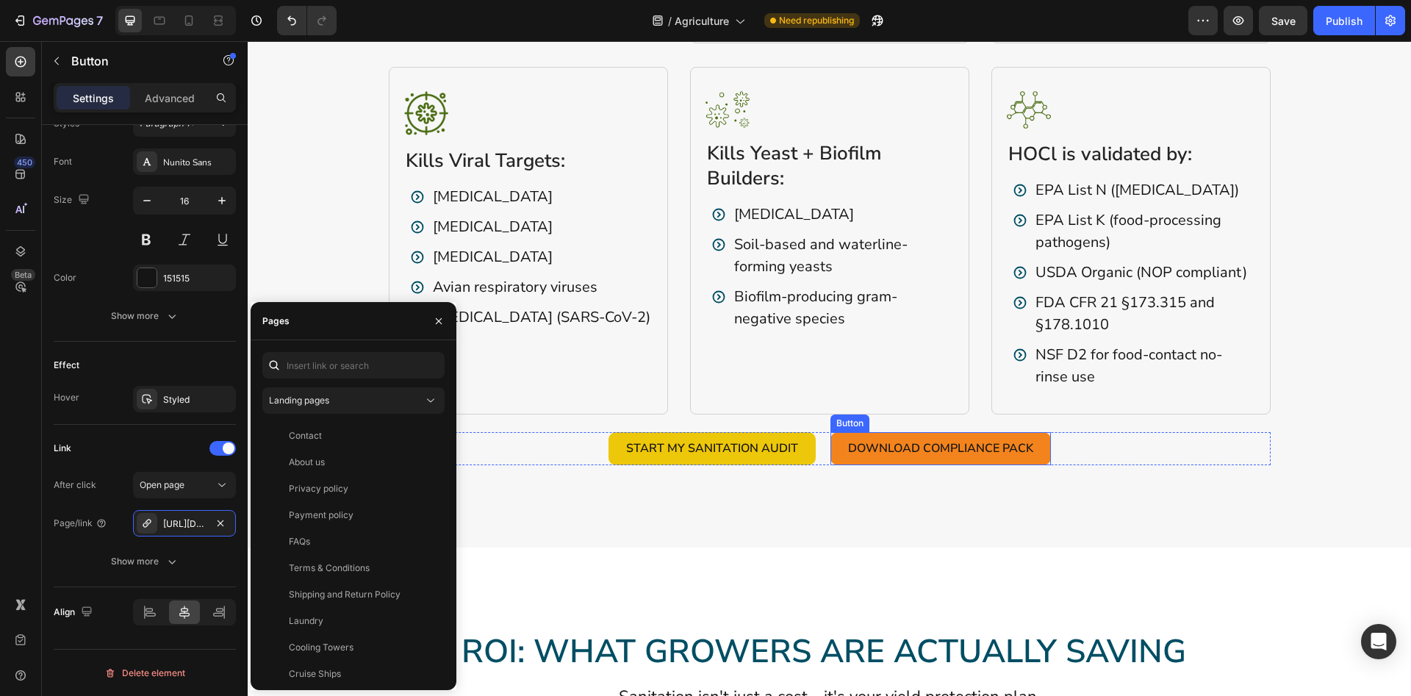
click at [838, 465] on link "Download Compliance Pack" at bounding box center [941, 448] width 221 height 33
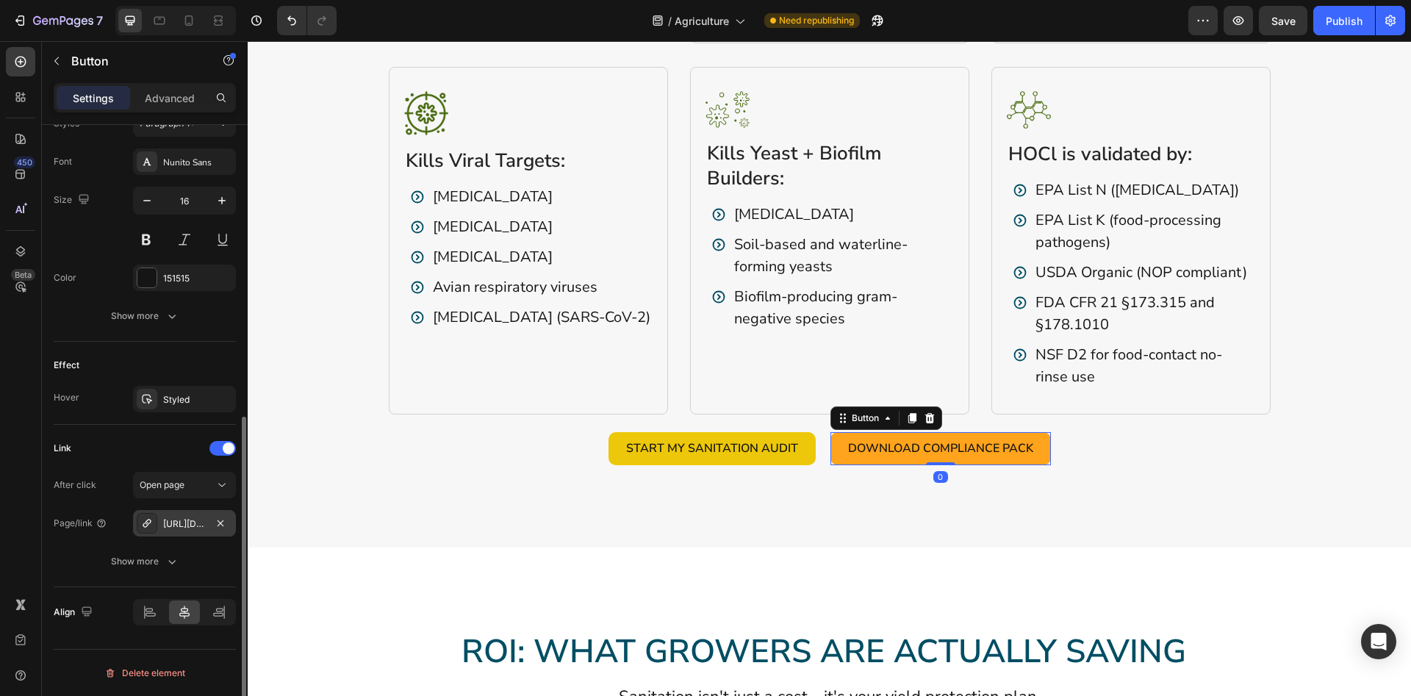
click at [168, 517] on div "[URL][DOMAIN_NAME]" at bounding box center [184, 523] width 43 height 13
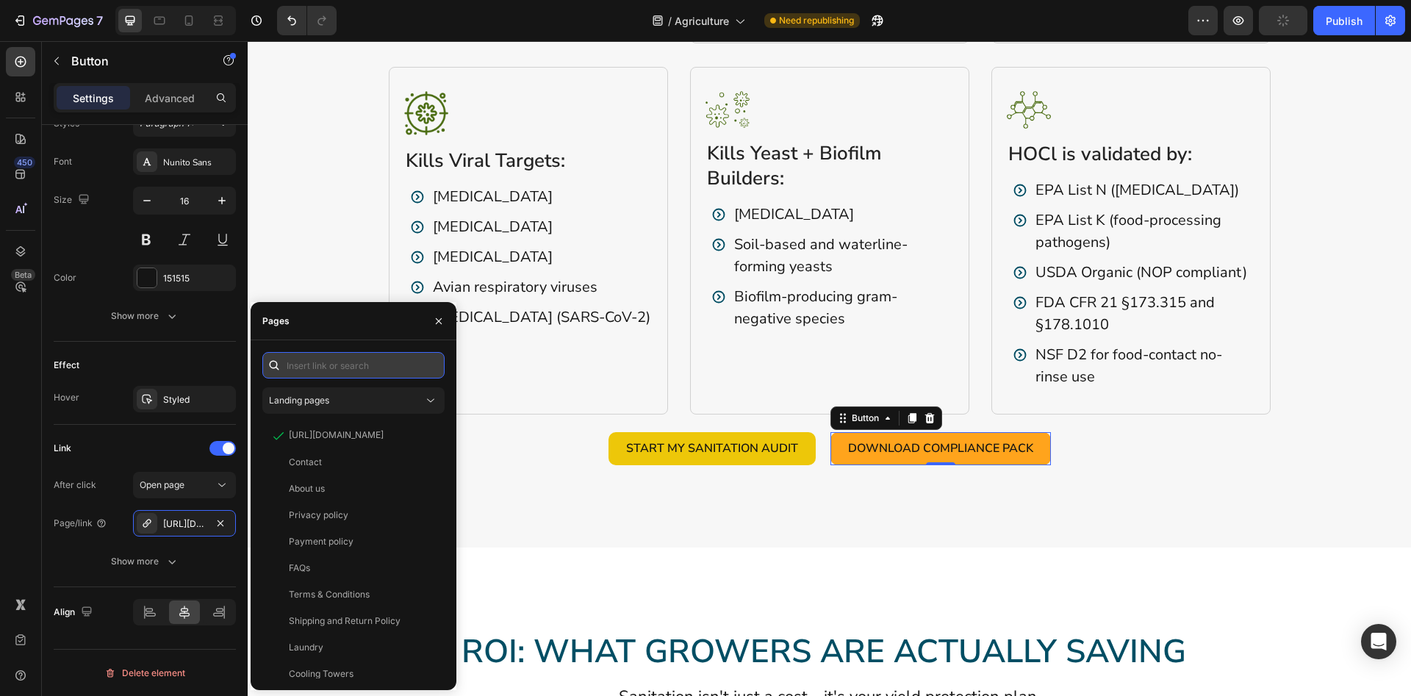
click at [345, 368] on input "text" at bounding box center [353, 365] width 182 height 26
paste input "[URL][DOMAIN_NAME]"
type input "[URL][DOMAIN_NAME]"
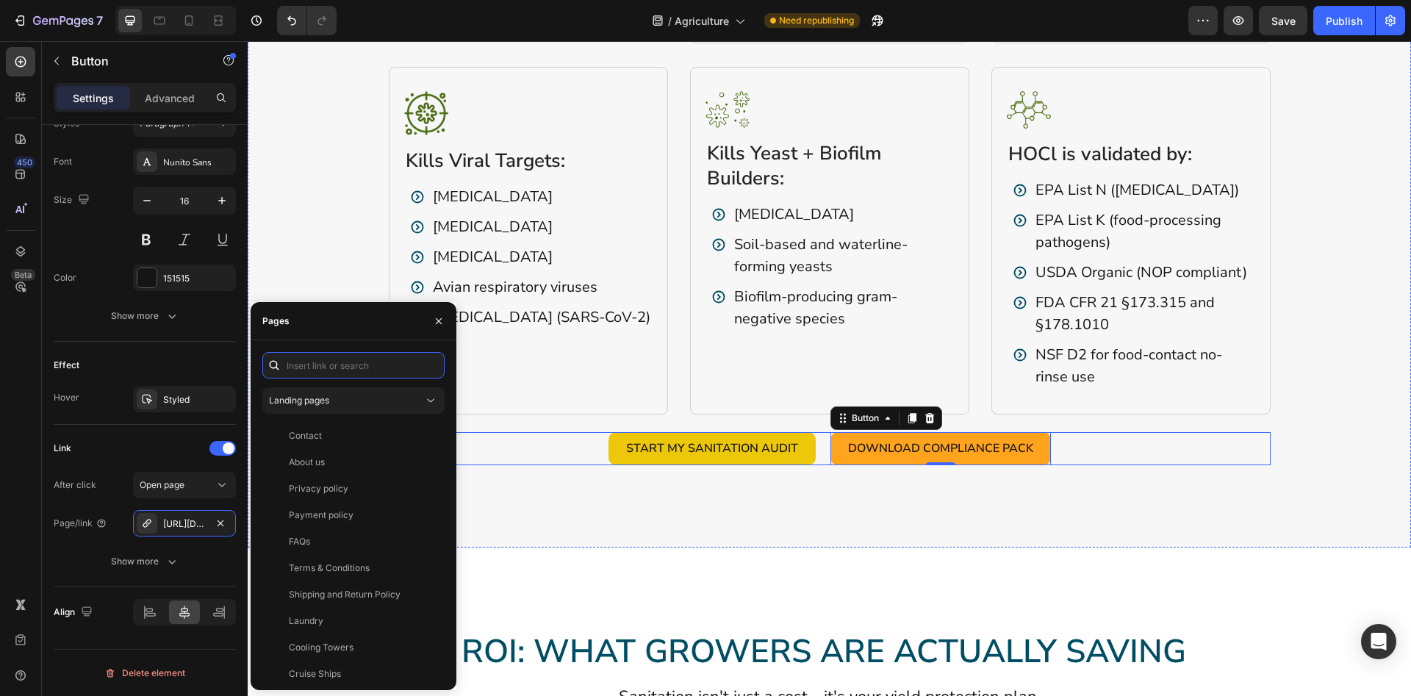
click at [496, 465] on div "Start My Sanitation Audit Button Download Compliance Pack Button 0 Row" at bounding box center [830, 448] width 882 height 33
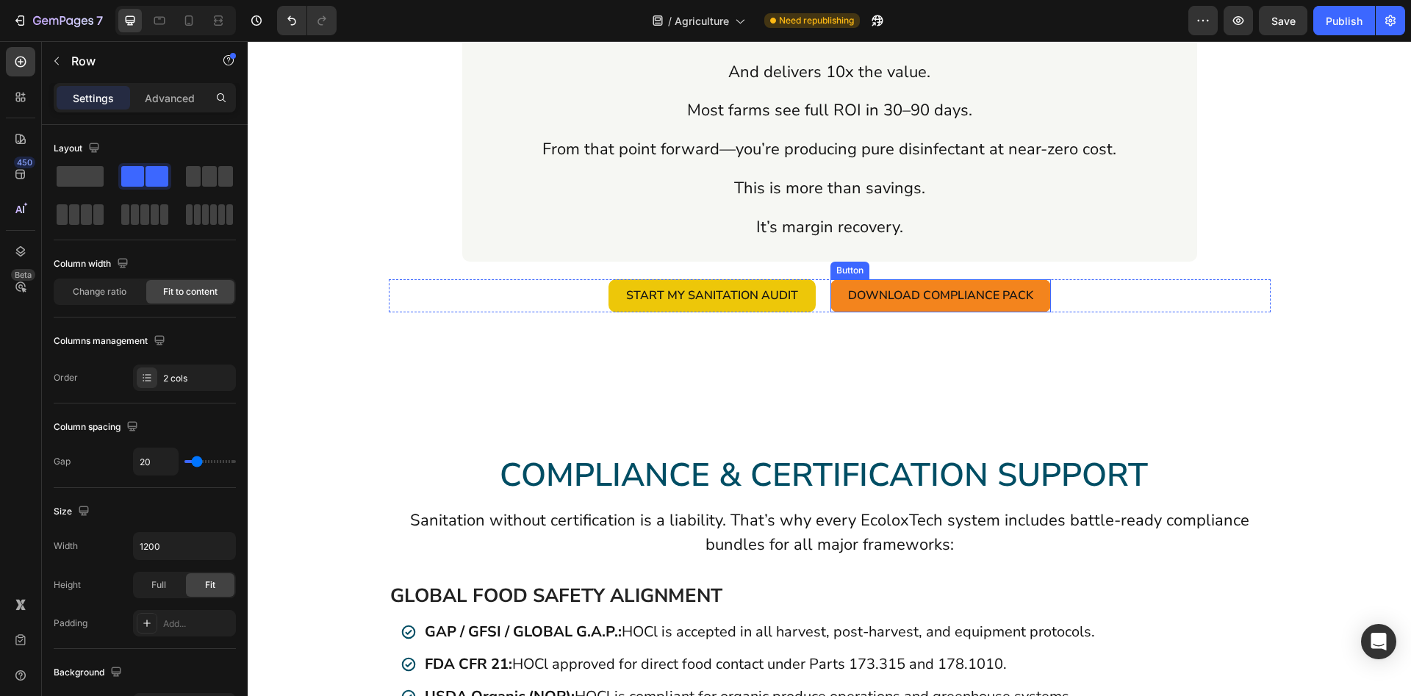
click at [832, 279] on link "Download Compliance Pack" at bounding box center [941, 295] width 221 height 33
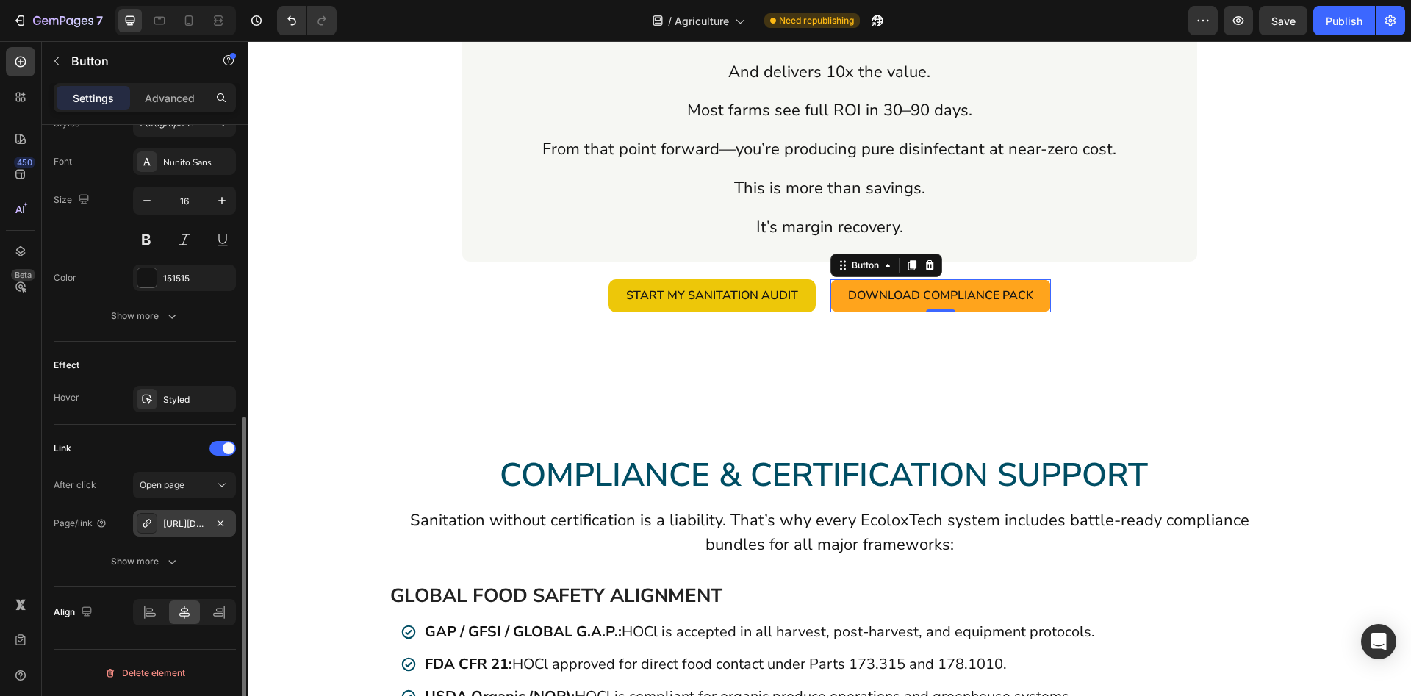
click at [169, 514] on div "[URL][DOMAIN_NAME]" at bounding box center [184, 523] width 103 height 26
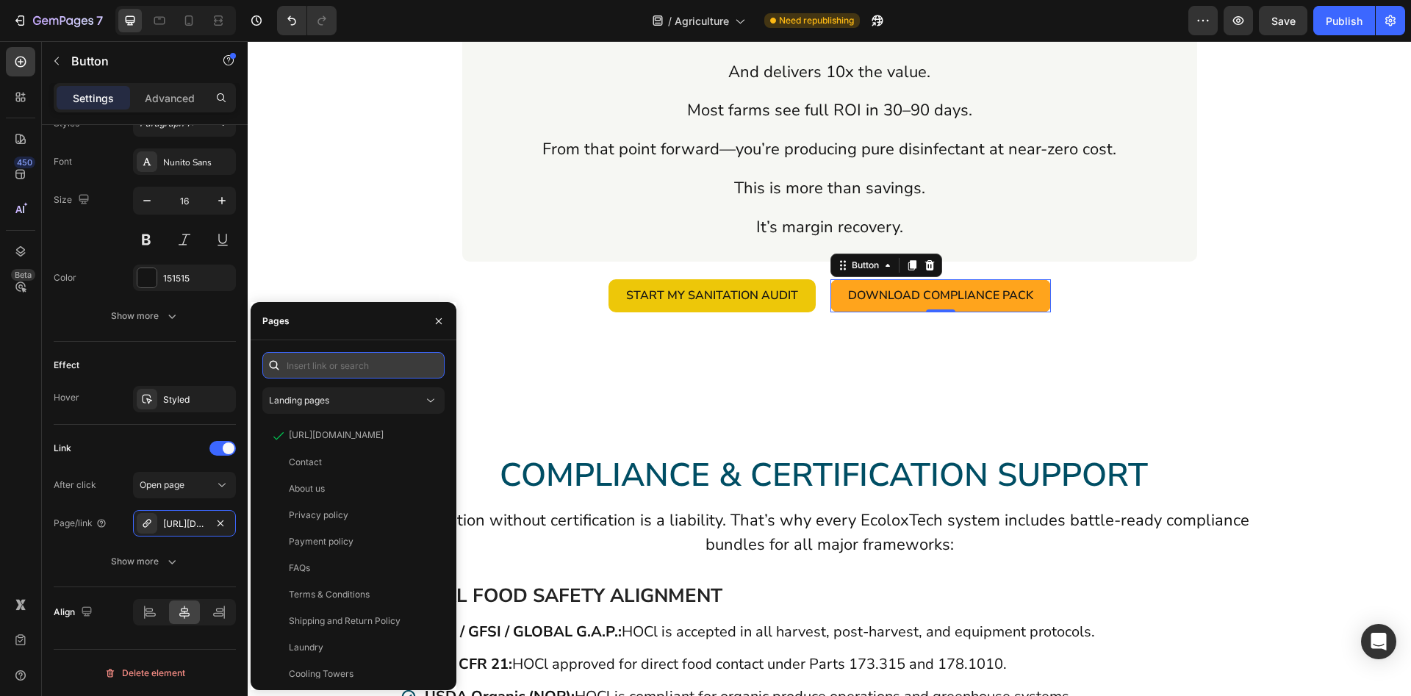
click at [346, 359] on input "text" at bounding box center [353, 365] width 182 height 26
paste input "[URL][DOMAIN_NAME]"
type input "[URL][DOMAIN_NAME]"
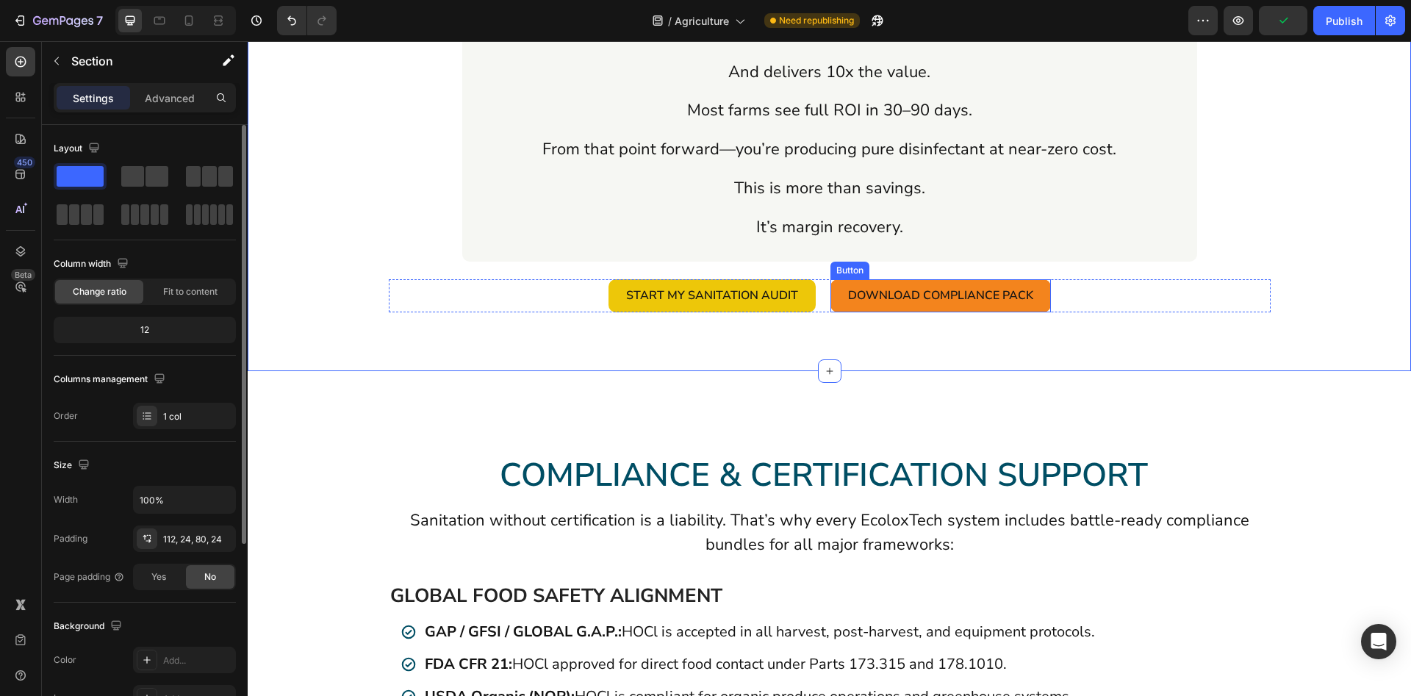
click at [839, 279] on link "Download Compliance Pack" at bounding box center [941, 295] width 221 height 33
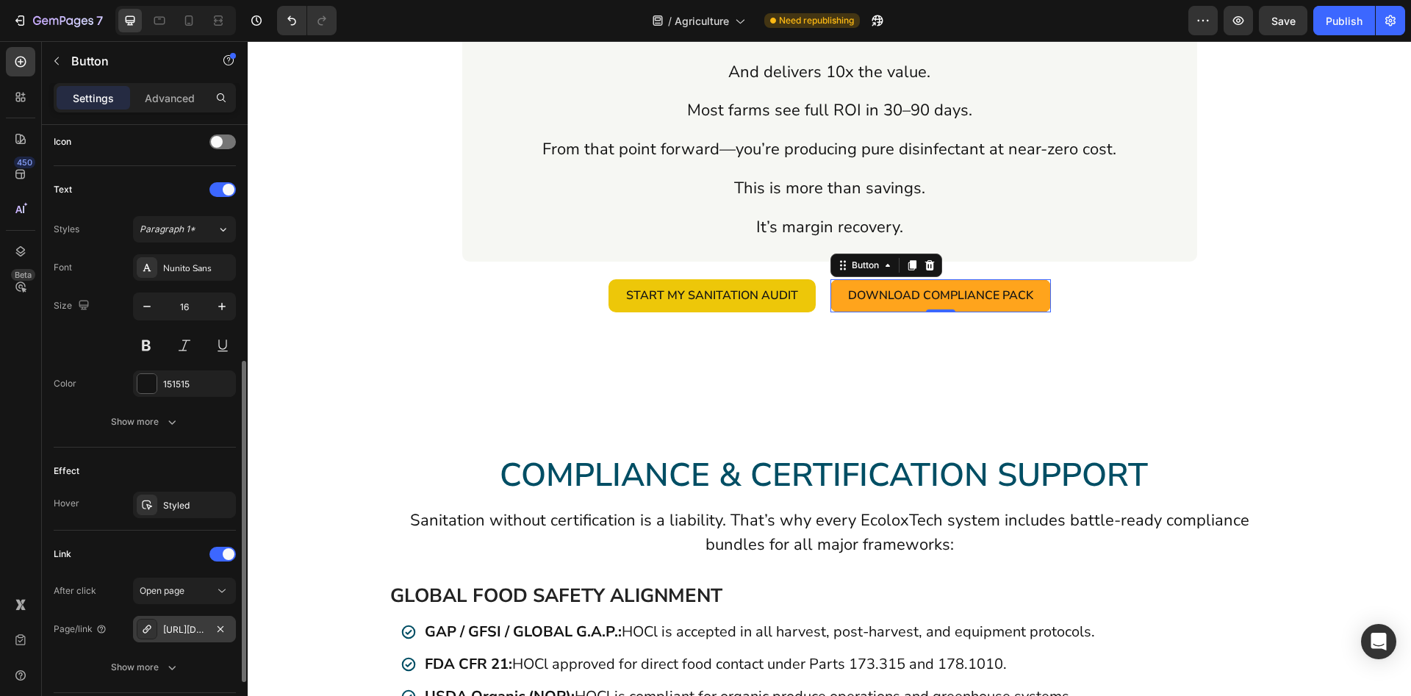
click at [179, 624] on div "[URL][DOMAIN_NAME]" at bounding box center [184, 629] width 43 height 13
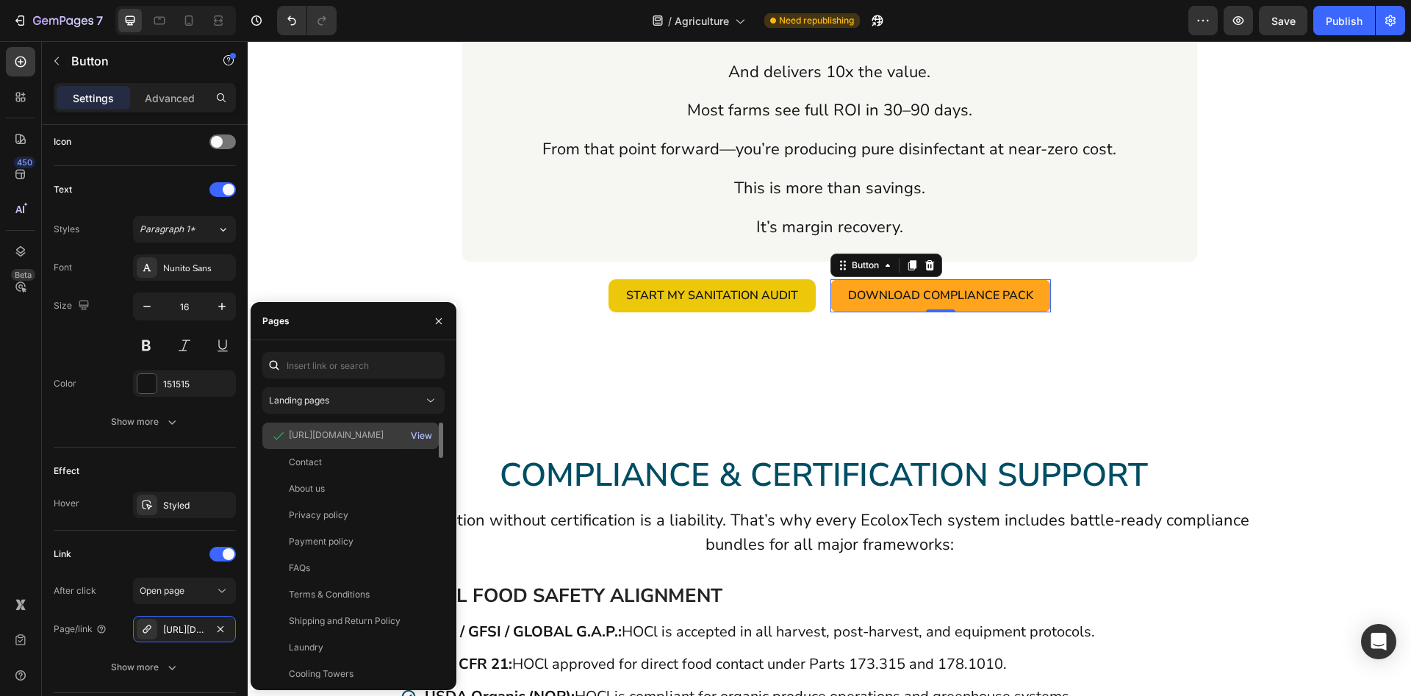
click at [421, 434] on div "View" at bounding box center [421, 435] width 21 height 13
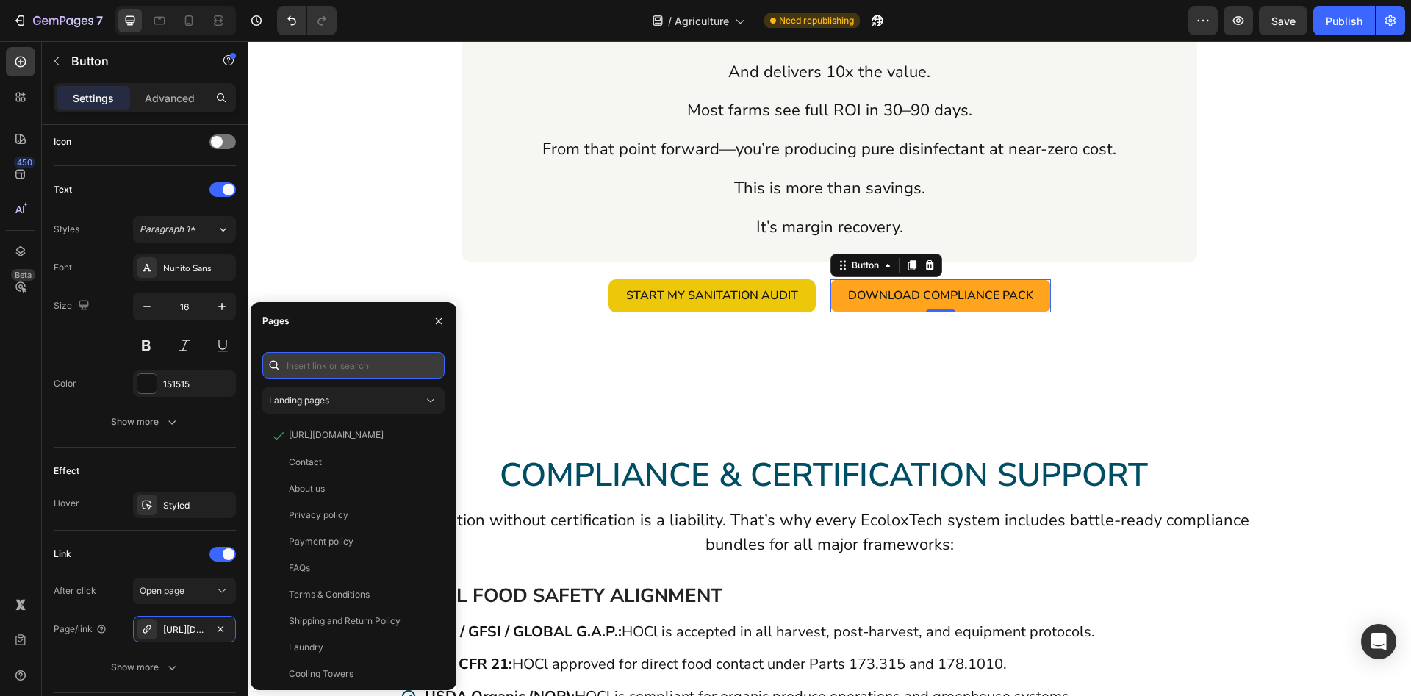
click at [336, 363] on input "text" at bounding box center [353, 365] width 182 height 26
paste input "[URL][DOMAIN_NAME]"
type input "[URL][DOMAIN_NAME]"
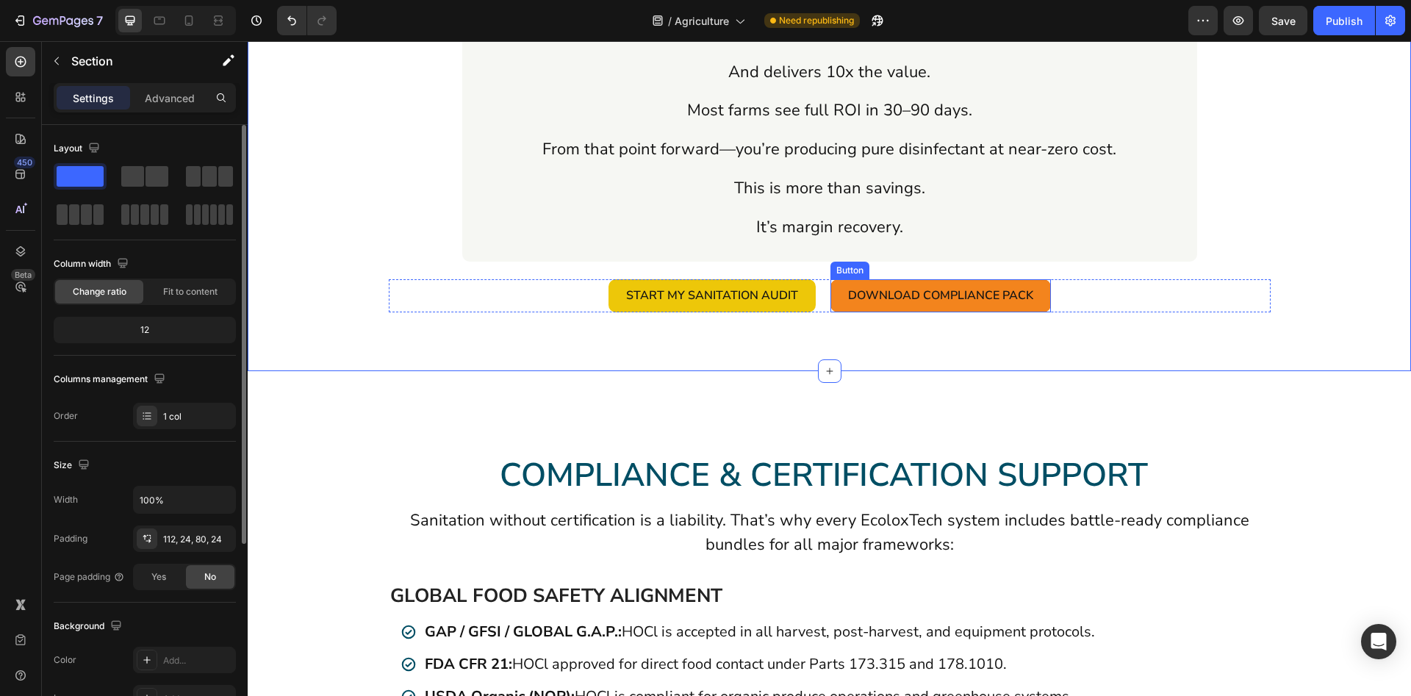
click at [835, 287] on link "Download Compliance Pack" at bounding box center [941, 295] width 221 height 33
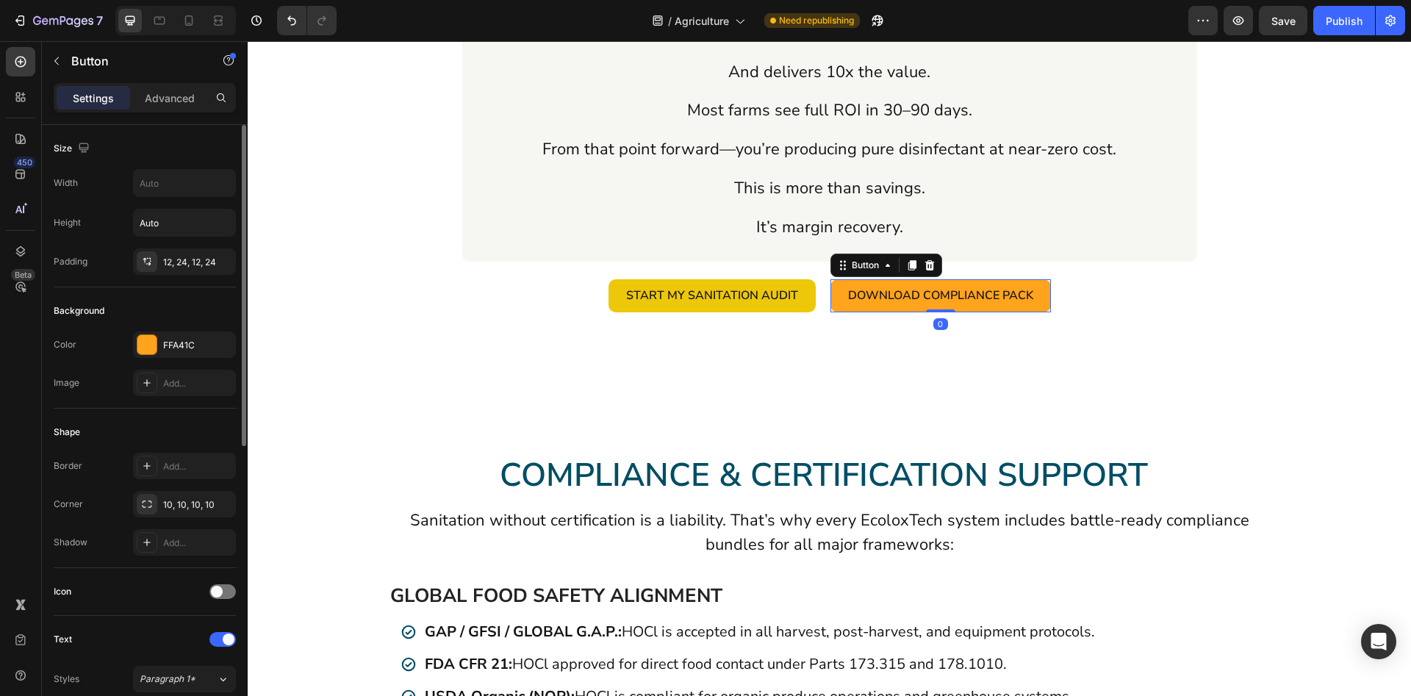
scroll to position [525, 0]
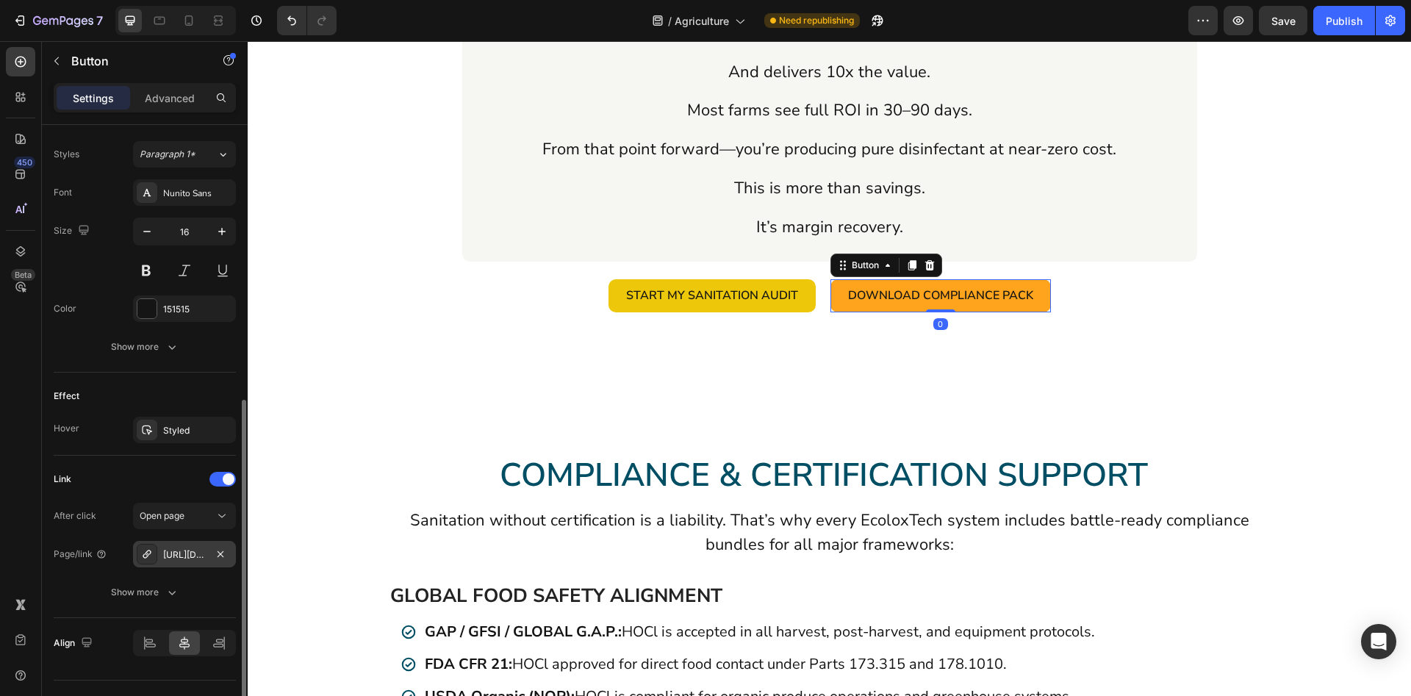
click at [193, 556] on div "[URL][DOMAIN_NAME]" at bounding box center [184, 554] width 43 height 13
click at [155, 601] on button "Show more" at bounding box center [145, 592] width 182 height 26
click at [191, 551] on div "[URL][DOMAIN_NAME]" at bounding box center [184, 554] width 43 height 13
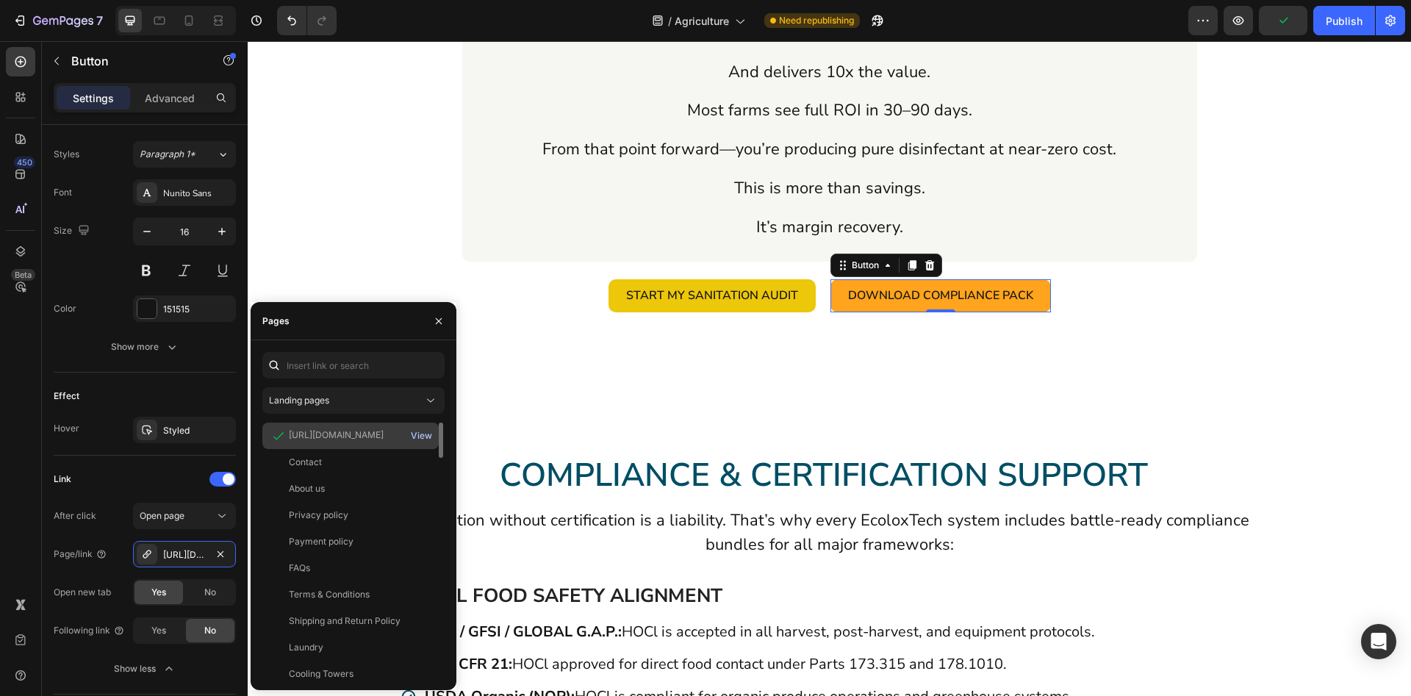
click at [420, 434] on div "View" at bounding box center [421, 435] width 21 height 13
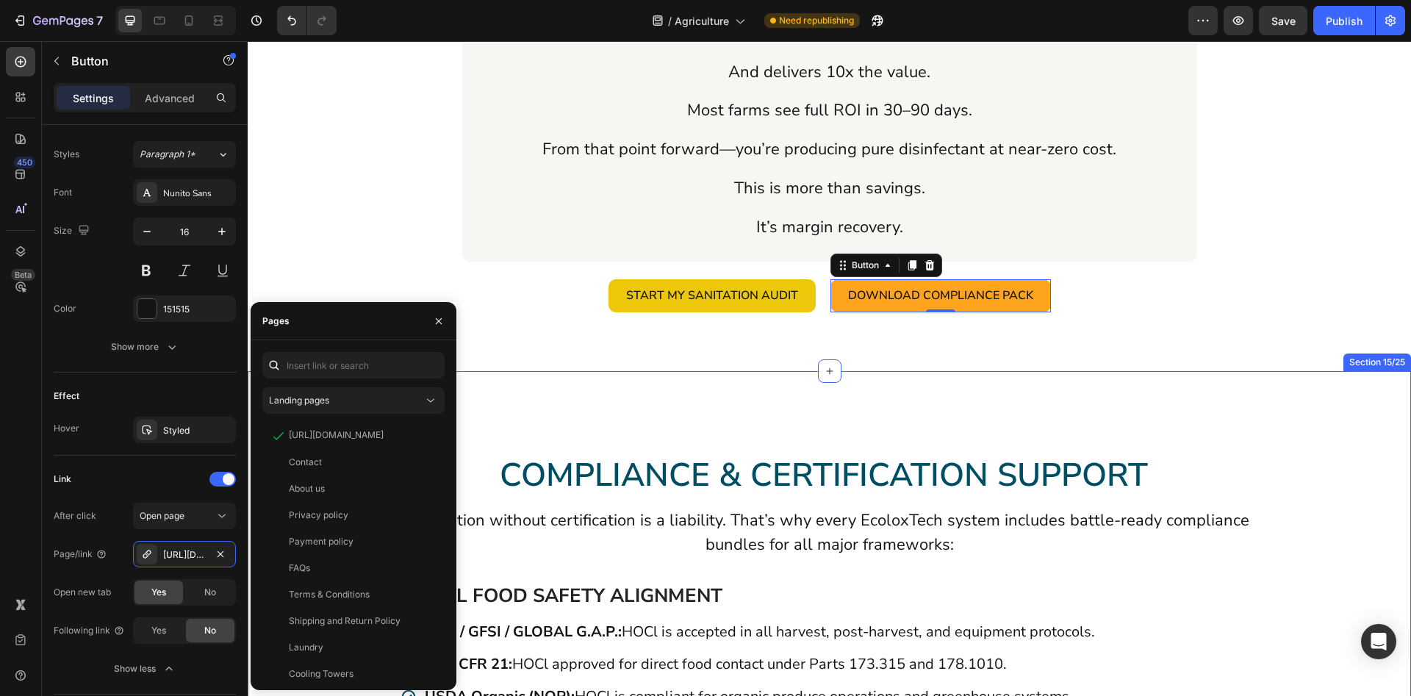
click at [625, 371] on div "COMPLIANCE & CERTIFICATION SUPPORT Heading Sanitation without certification is …" at bounding box center [830, 639] width 1164 height 537
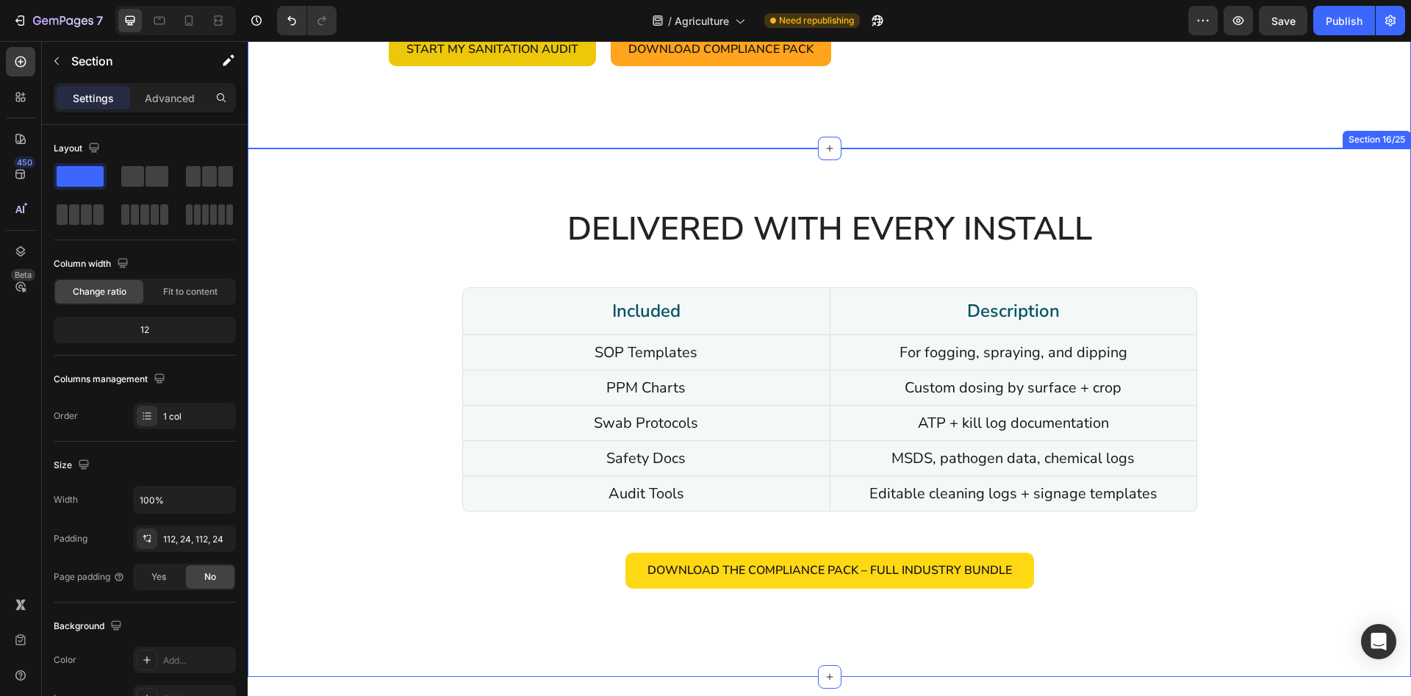
scroll to position [13646, 0]
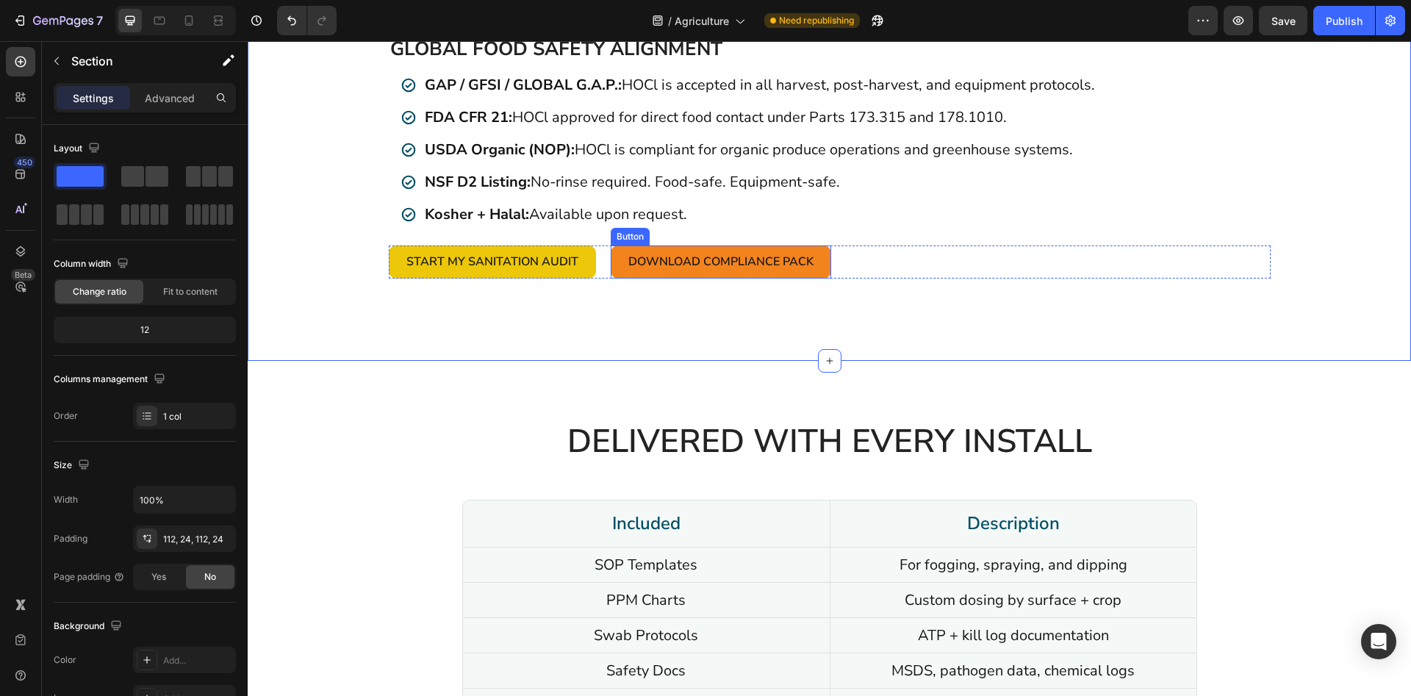
click at [616, 265] on link "Download Compliance Pack" at bounding box center [721, 262] width 221 height 33
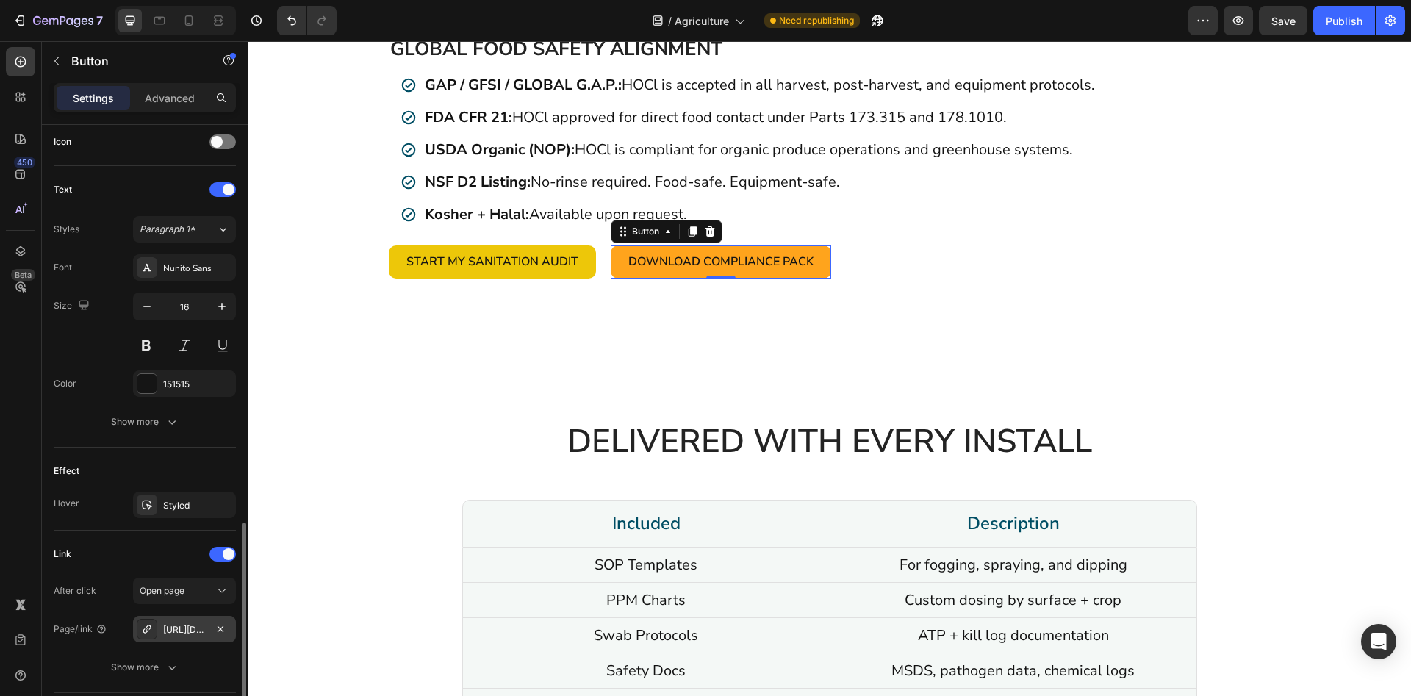
scroll to position [556, 0]
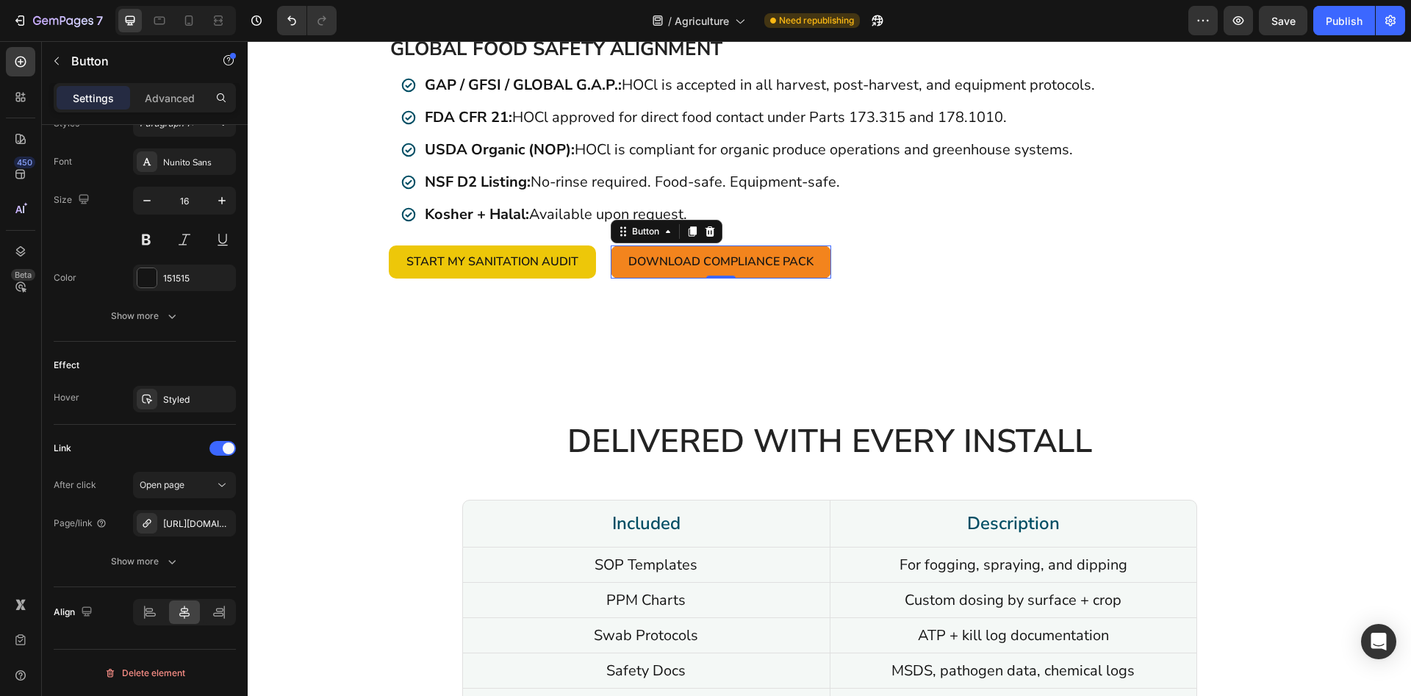
click at [613, 271] on link "Download Compliance Pack" at bounding box center [721, 262] width 221 height 33
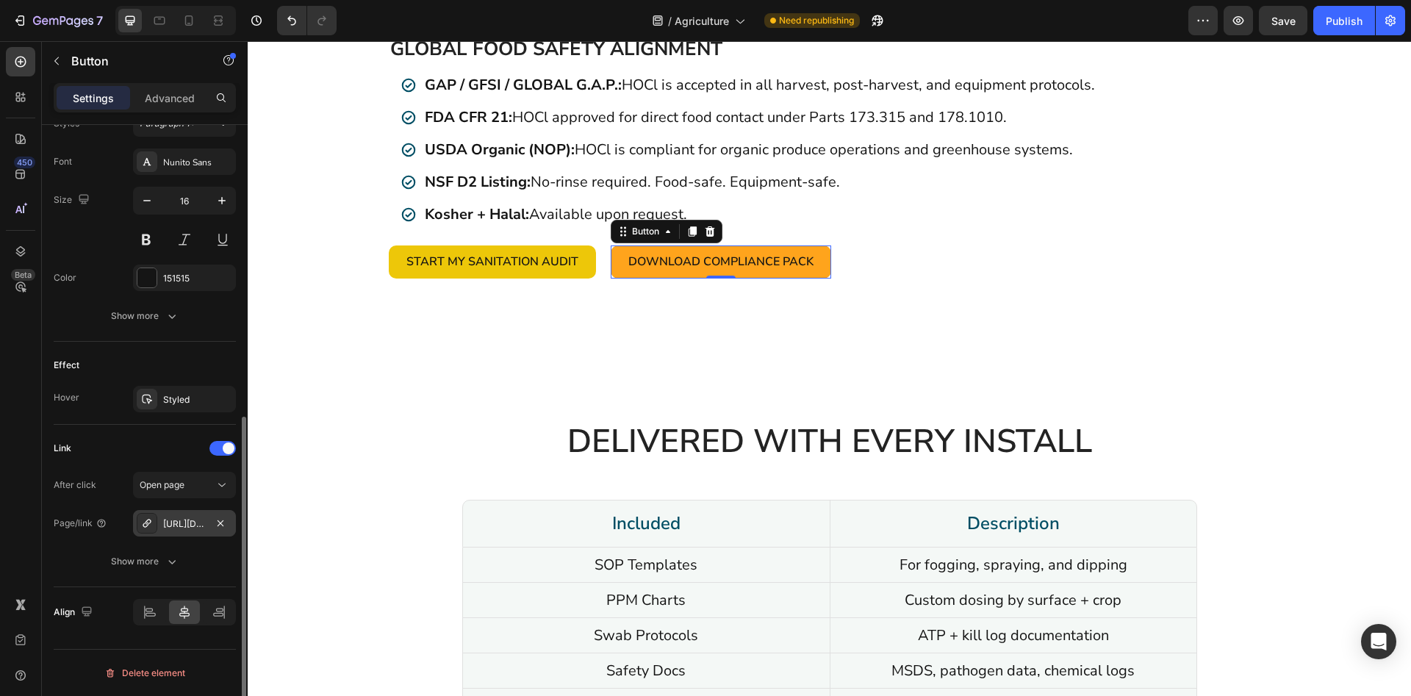
click at [209, 522] on div "[URL][DOMAIN_NAME]" at bounding box center [184, 523] width 103 height 26
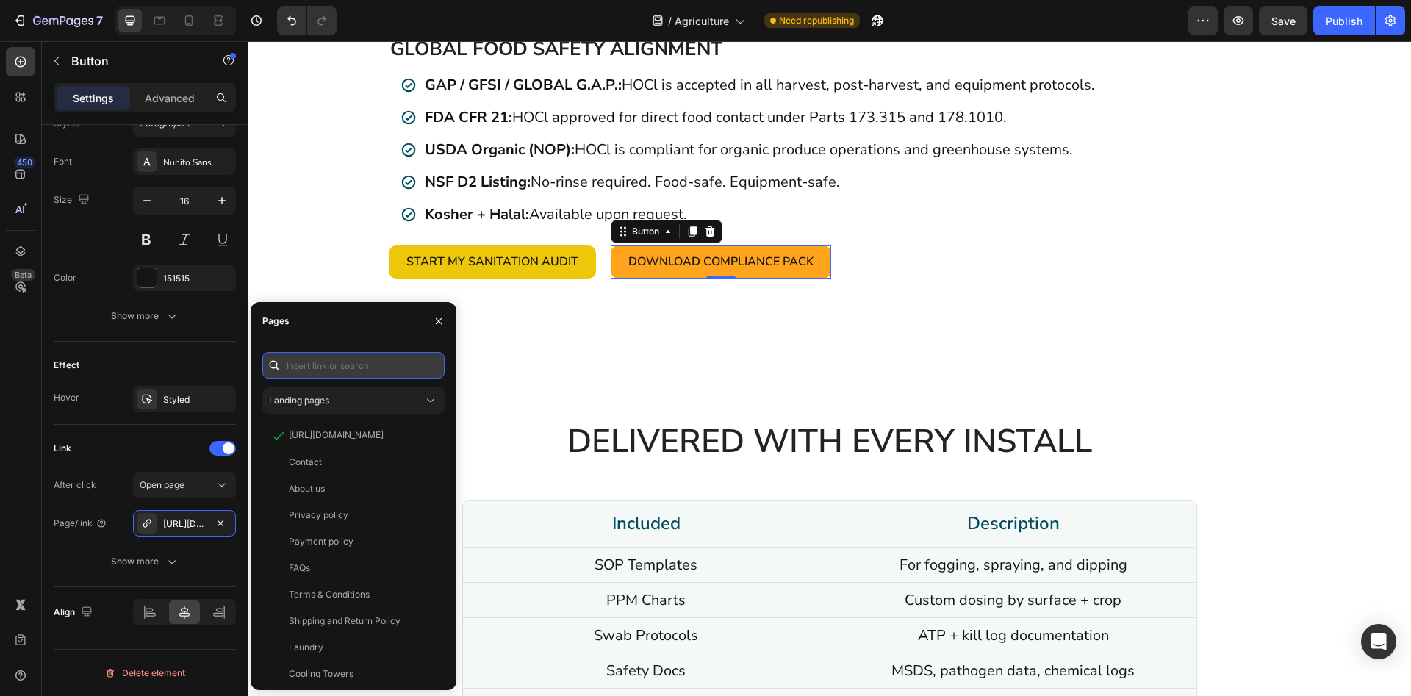
click at [352, 358] on input "text" at bounding box center [353, 365] width 182 height 26
paste input "[URL][DOMAIN_NAME]"
type input "[URL][DOMAIN_NAME]"
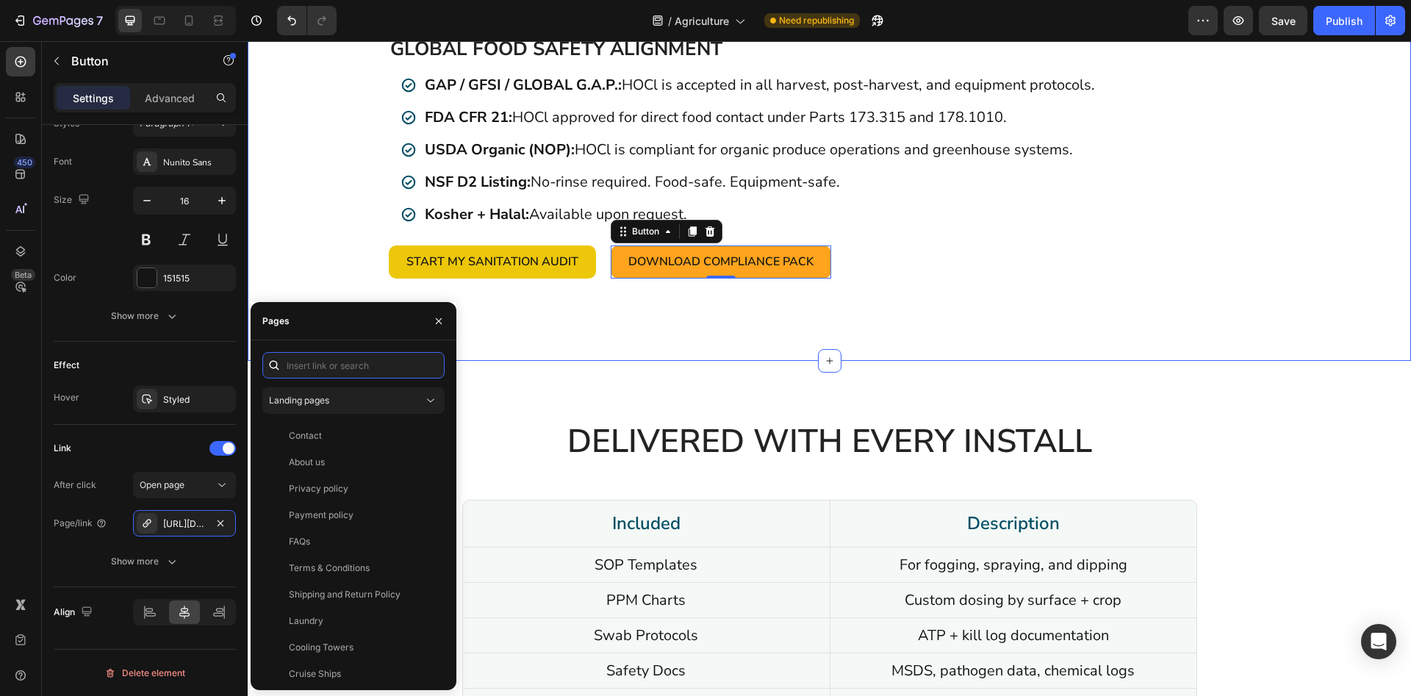
click at [659, 329] on div "COMPLIANCE & CERTIFICATION SUPPORT Heading Sanitation without certification is …" at bounding box center [830, 92] width 1164 height 537
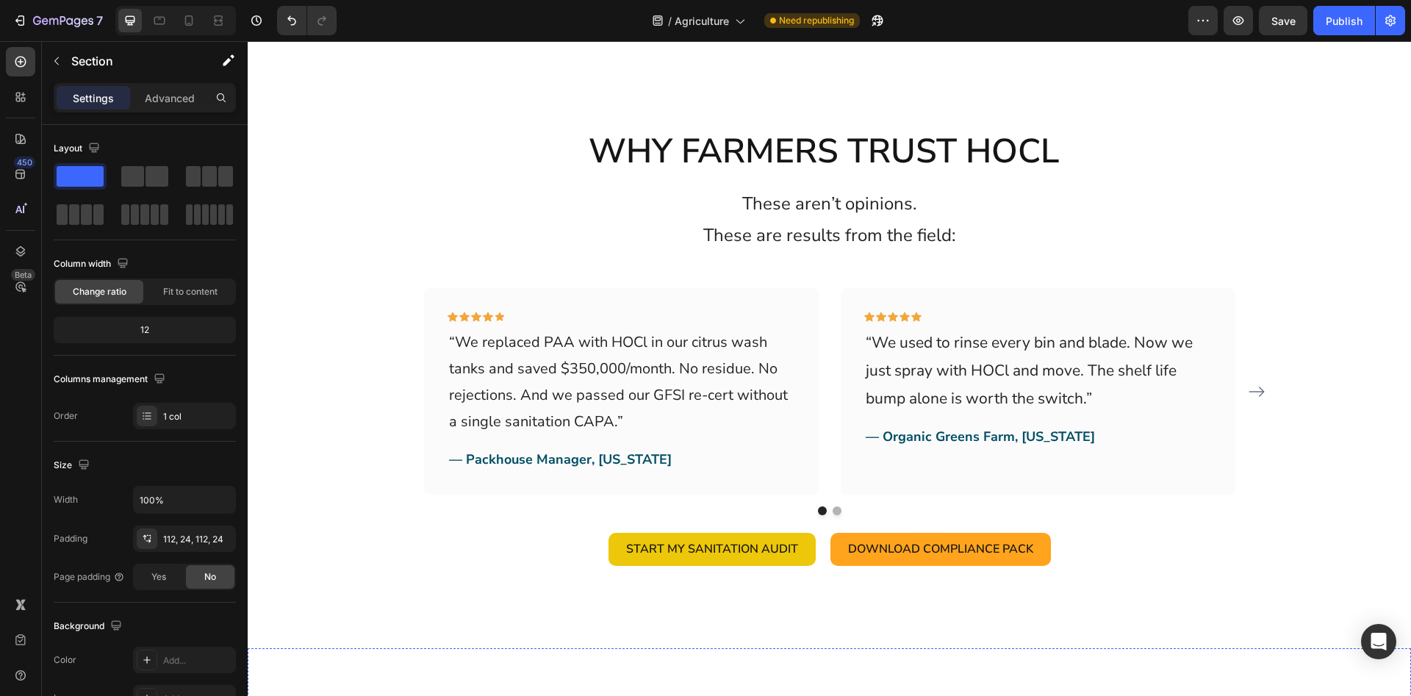
scroll to position [15520, 0]
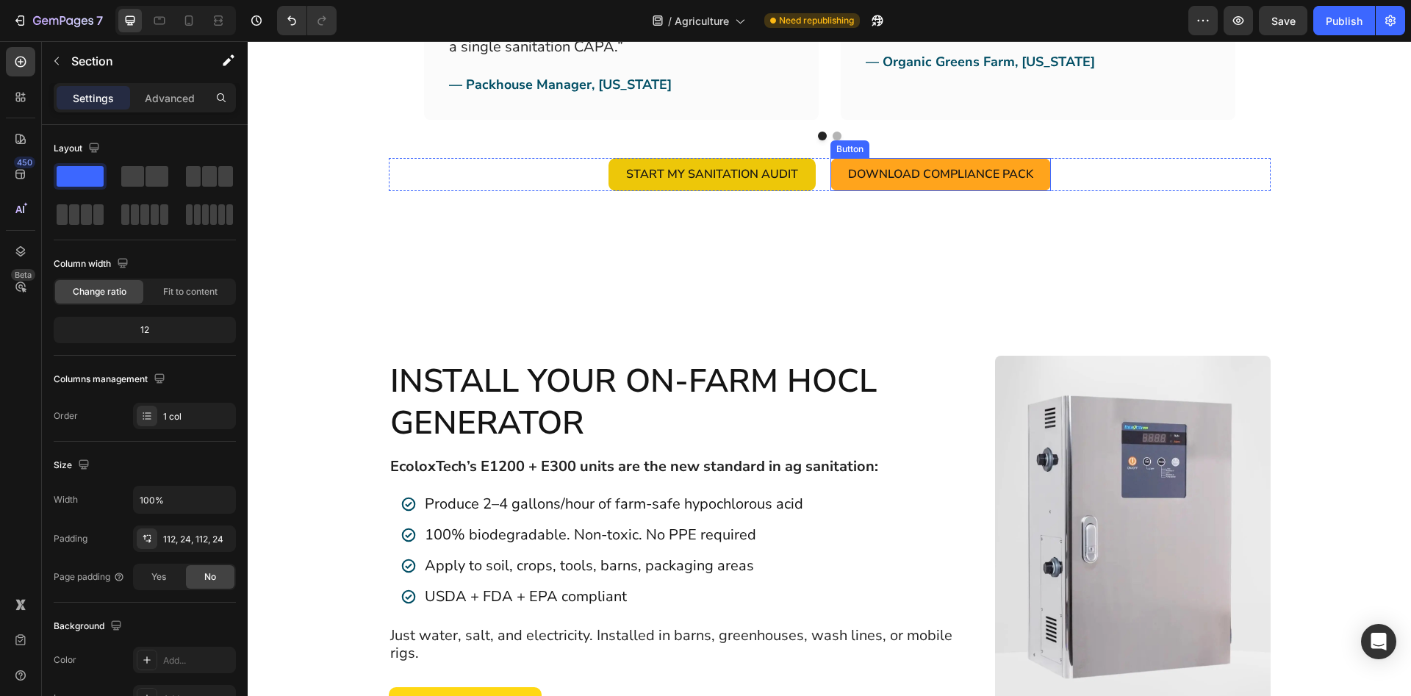
click at [835, 182] on link "Download Compliance Pack" at bounding box center [941, 174] width 221 height 33
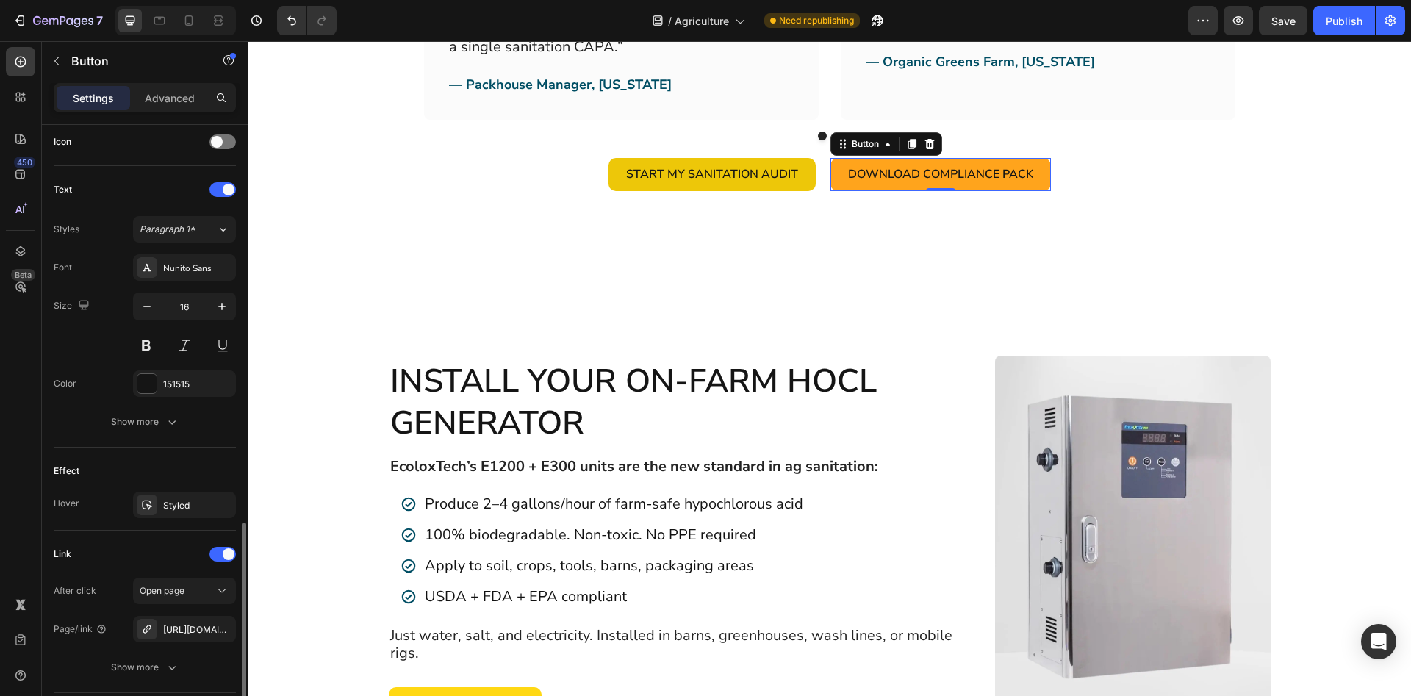
scroll to position [556, 0]
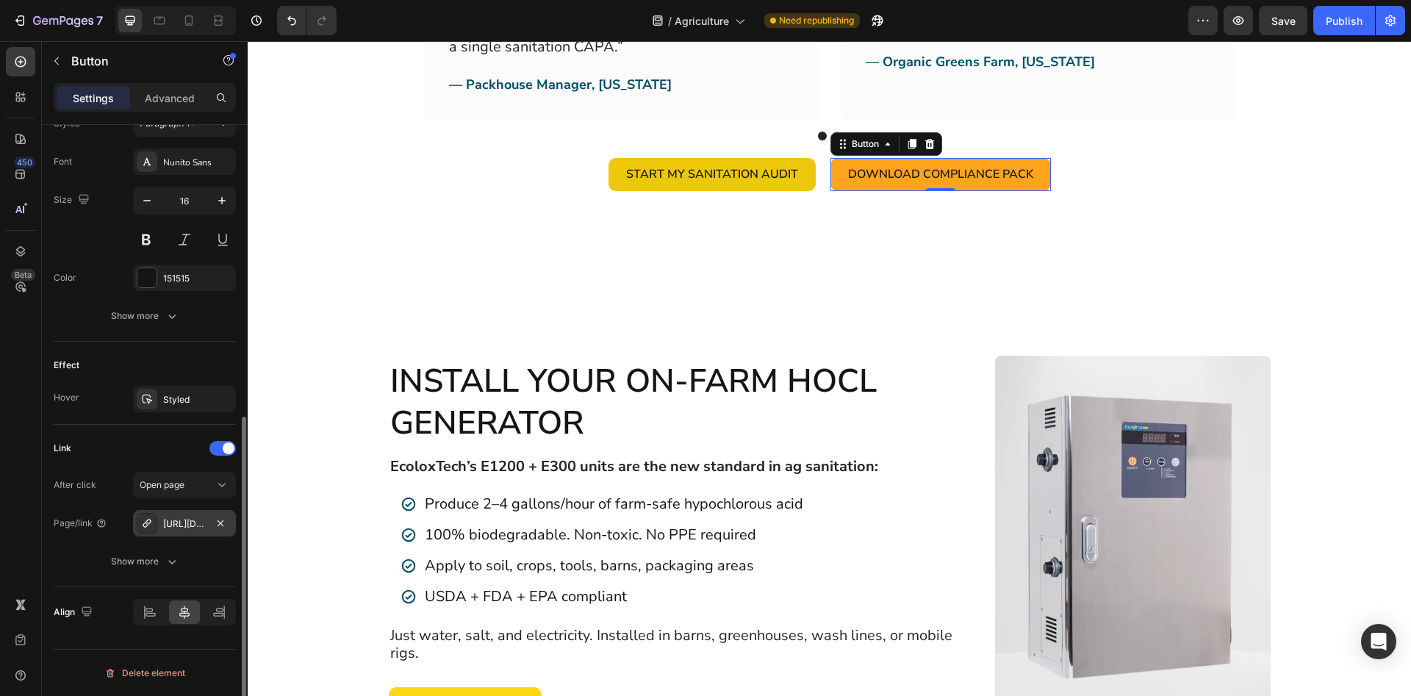
click at [176, 520] on div "[URL][DOMAIN_NAME]" at bounding box center [184, 523] width 43 height 13
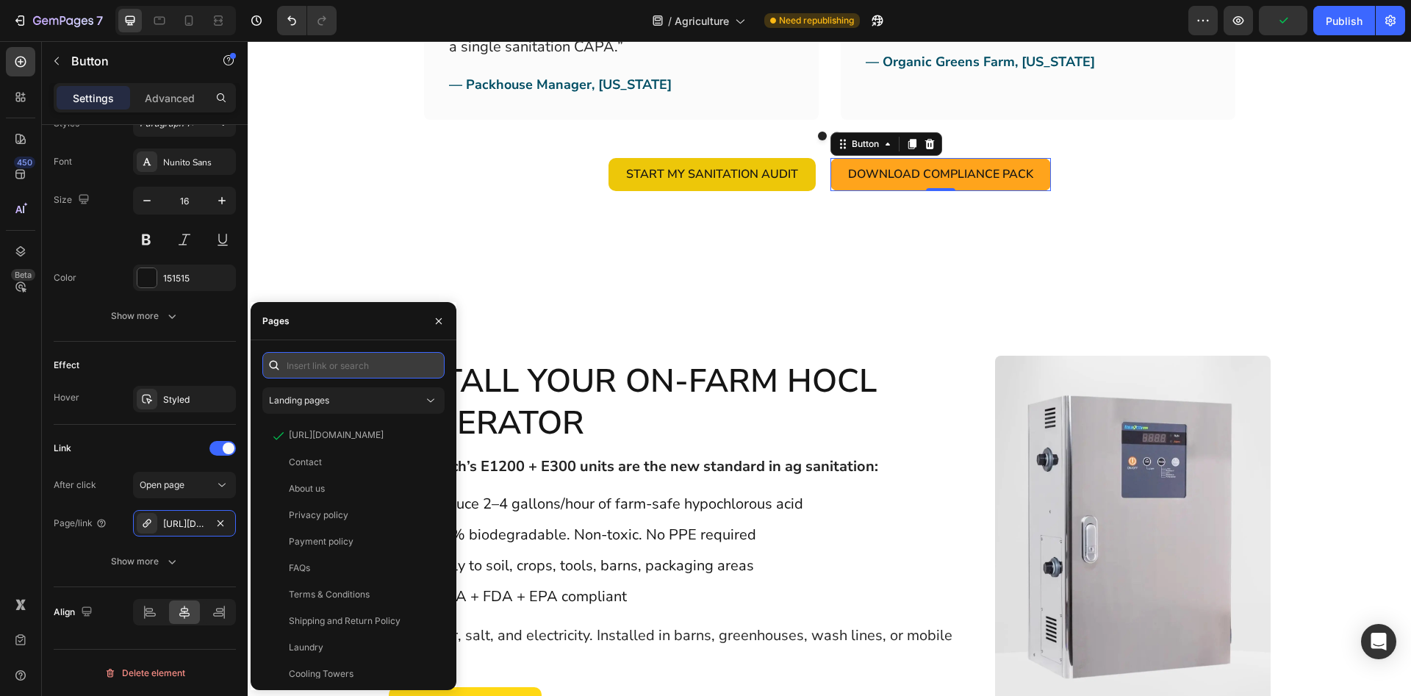
click at [355, 368] on input "text" at bounding box center [353, 365] width 182 height 26
paste input "[URL][DOMAIN_NAME]"
type input "[URL][DOMAIN_NAME]"
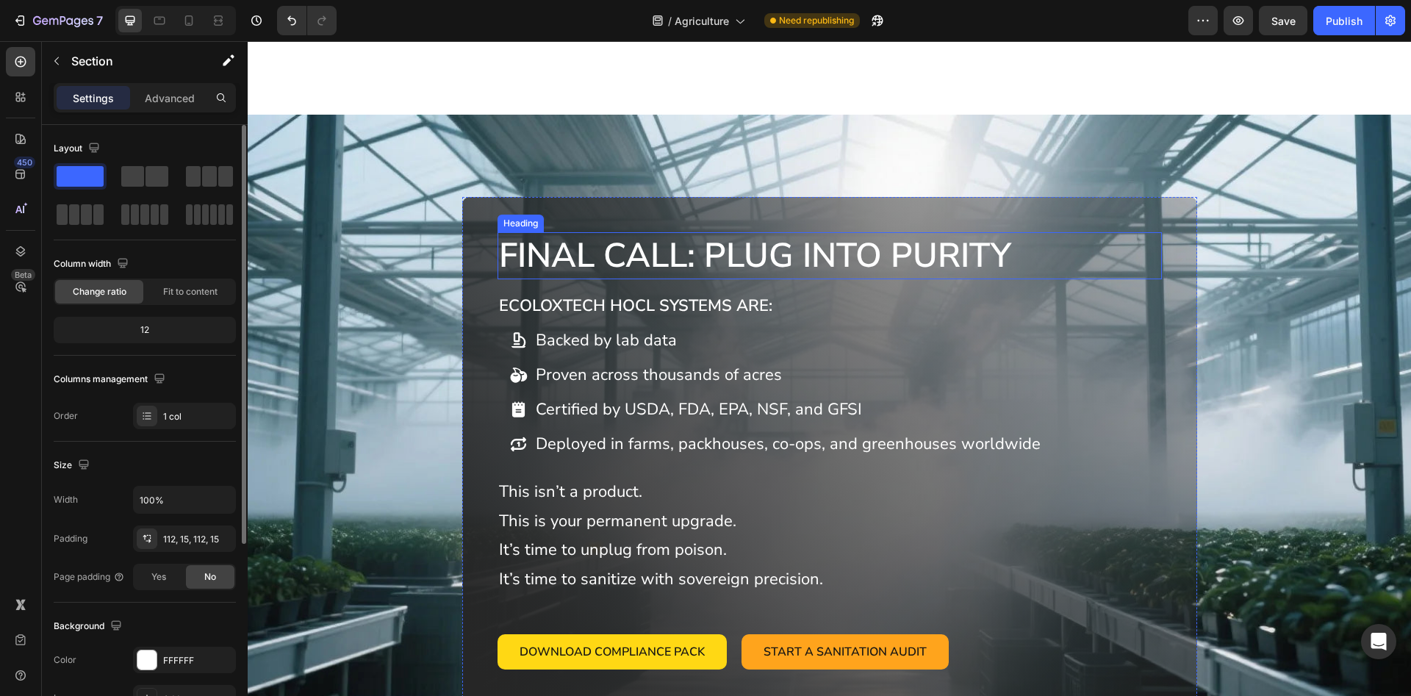
scroll to position [16573, 0]
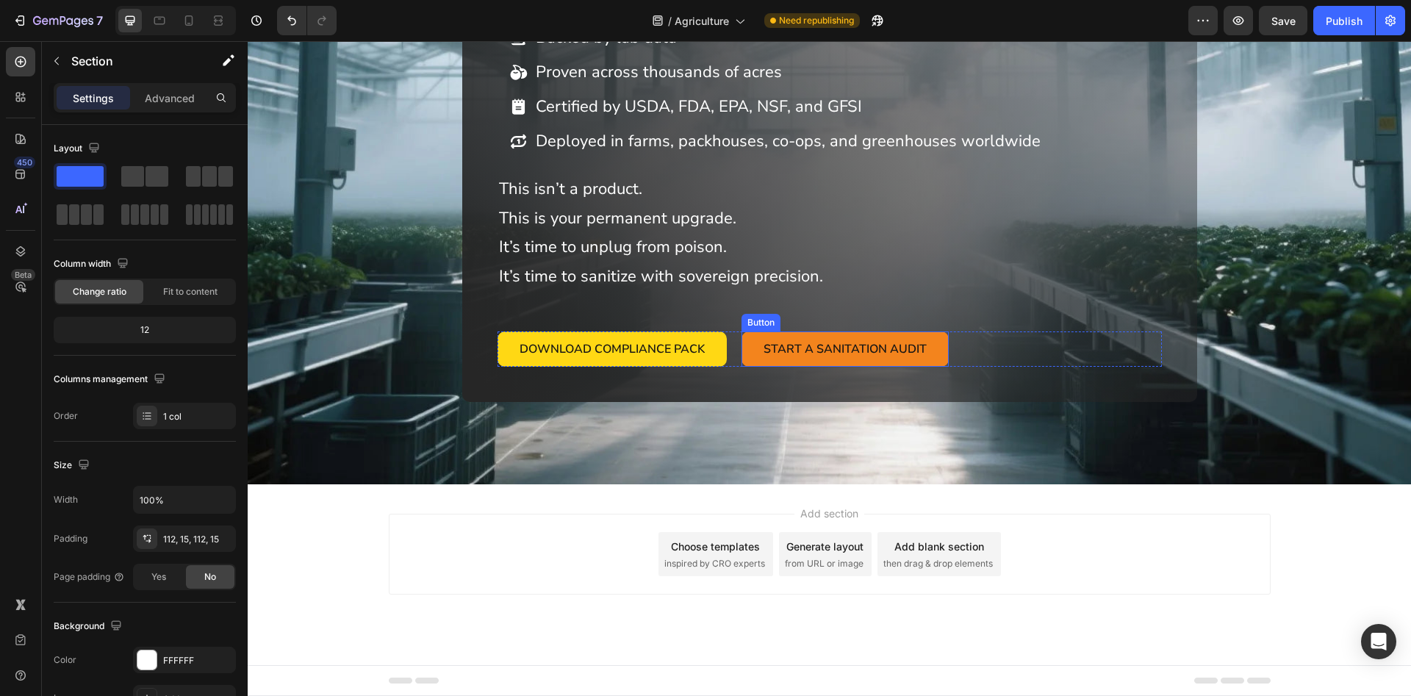
click at [755, 354] on link "Start a Sanitation Audit" at bounding box center [845, 350] width 207 height 36
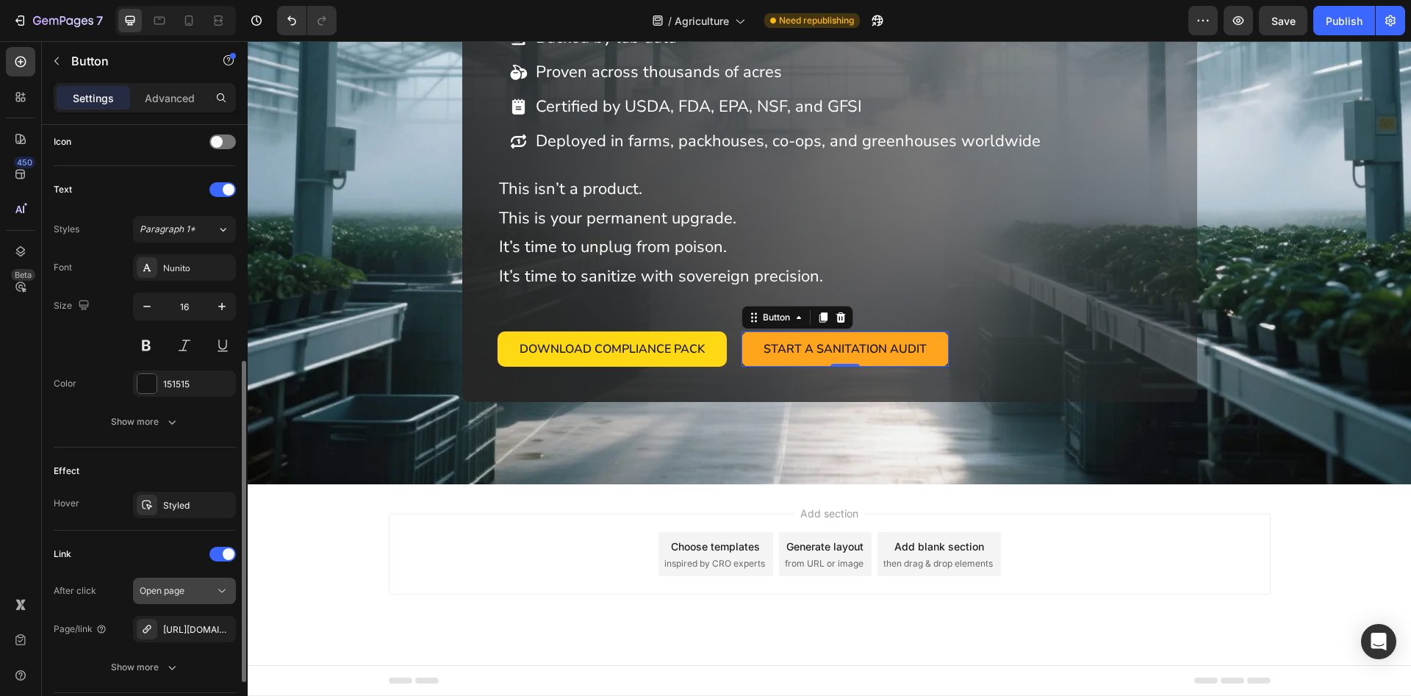
scroll to position [556, 0]
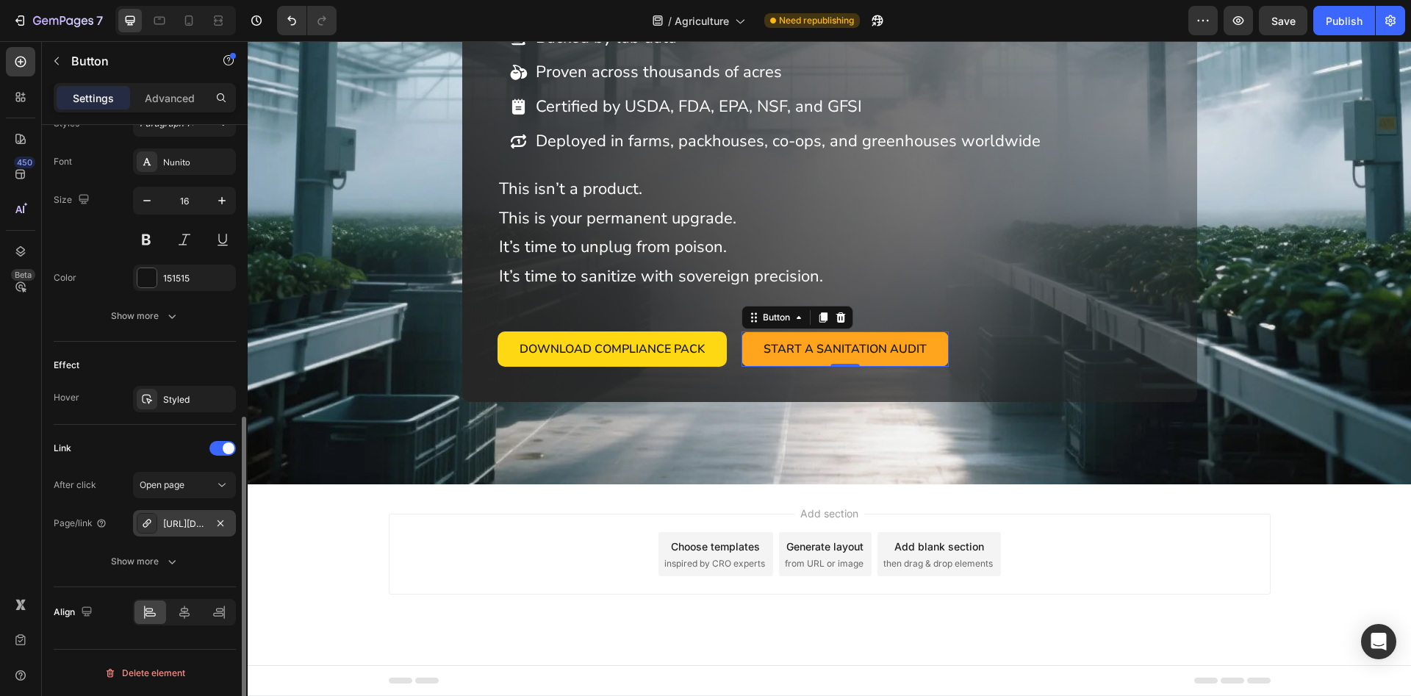
click at [189, 520] on div "[URL][DOMAIN_NAME]" at bounding box center [184, 523] width 43 height 13
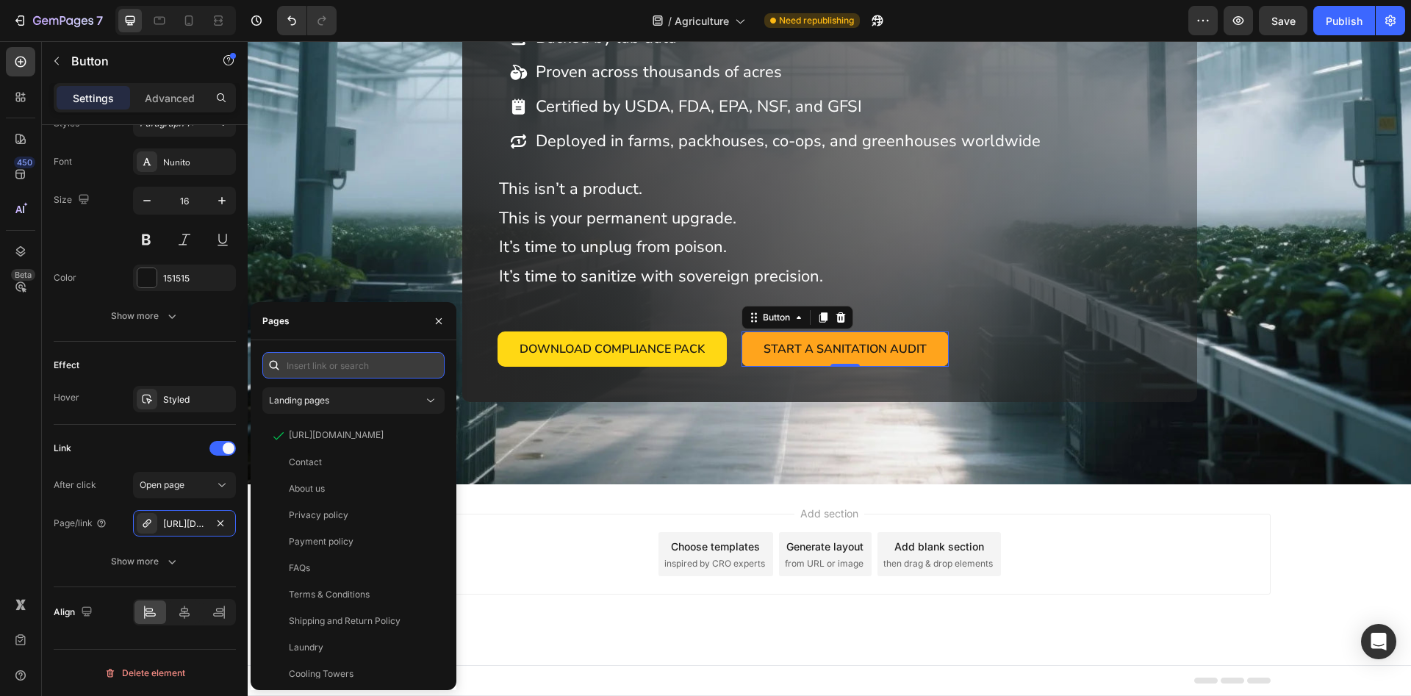
click at [340, 359] on input "text" at bounding box center [353, 365] width 182 height 26
paste input "[URL][DOMAIN_NAME]"
type input "[URL][DOMAIN_NAME]"
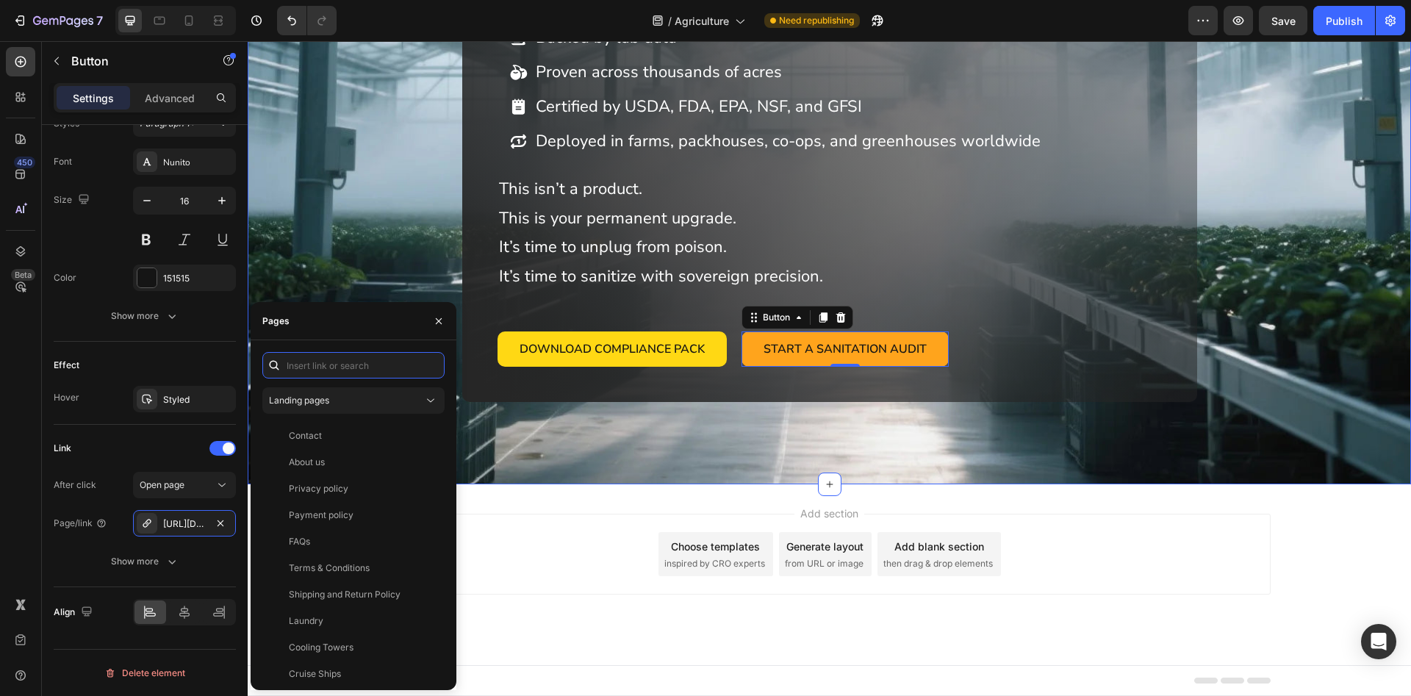
click at [584, 426] on div "FINAL CALL: PLUG INTO PURITY Heading EcoloxTech HOCl systems are: Heading Backe…" at bounding box center [830, 148] width 1164 height 673
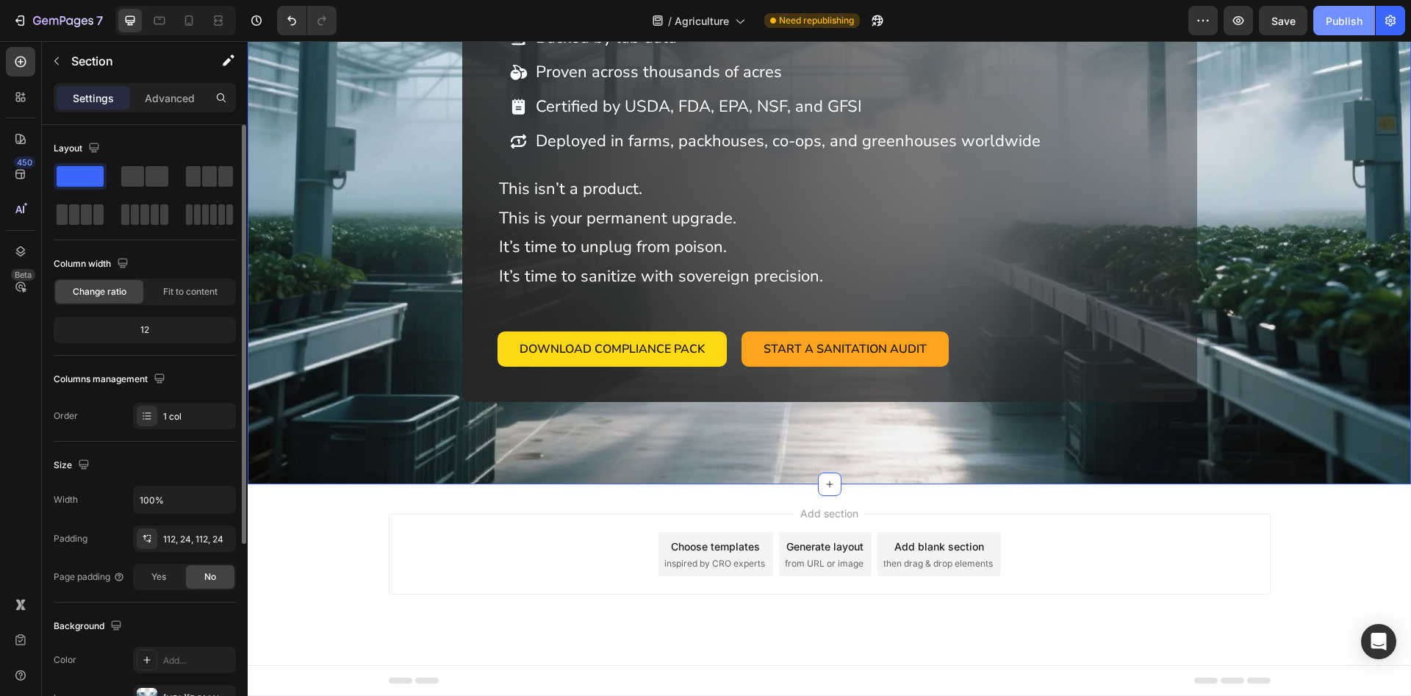
click at [1352, 21] on div "Publish" at bounding box center [1344, 20] width 37 height 15
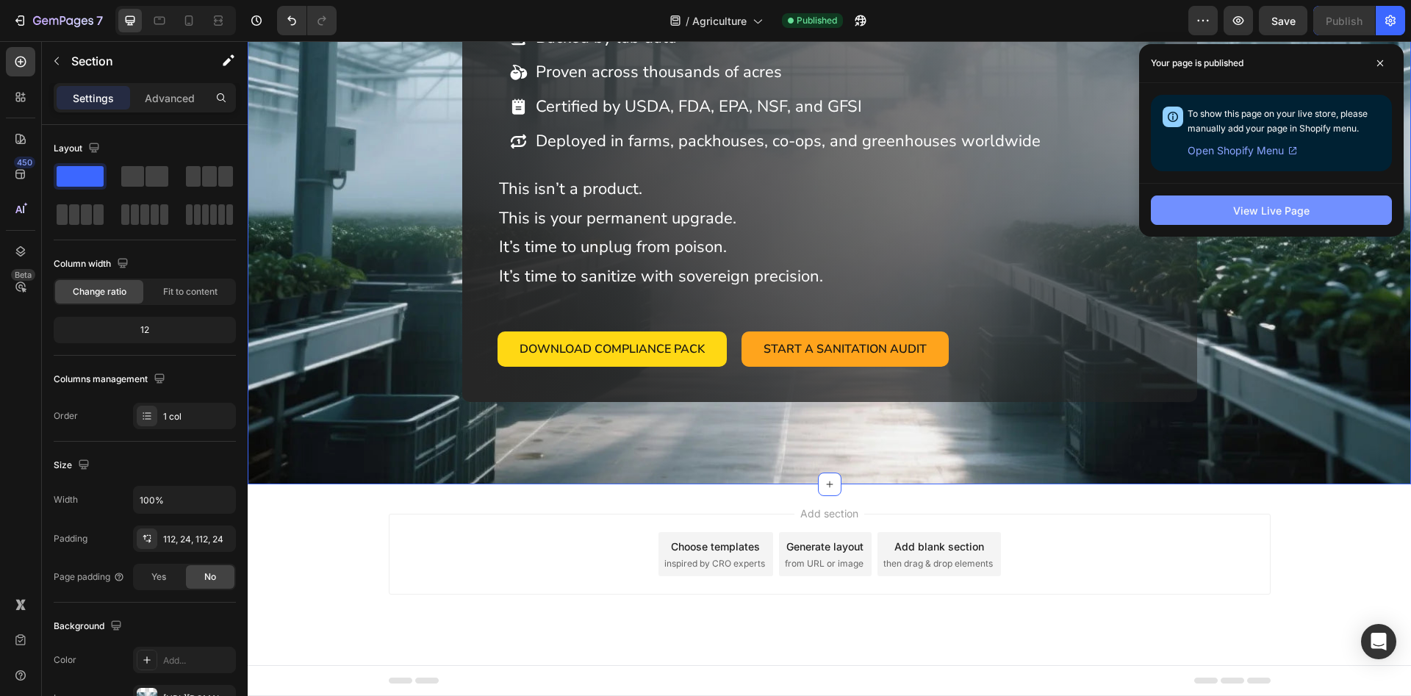
click at [1276, 212] on div "View Live Page" at bounding box center [1271, 210] width 76 height 15
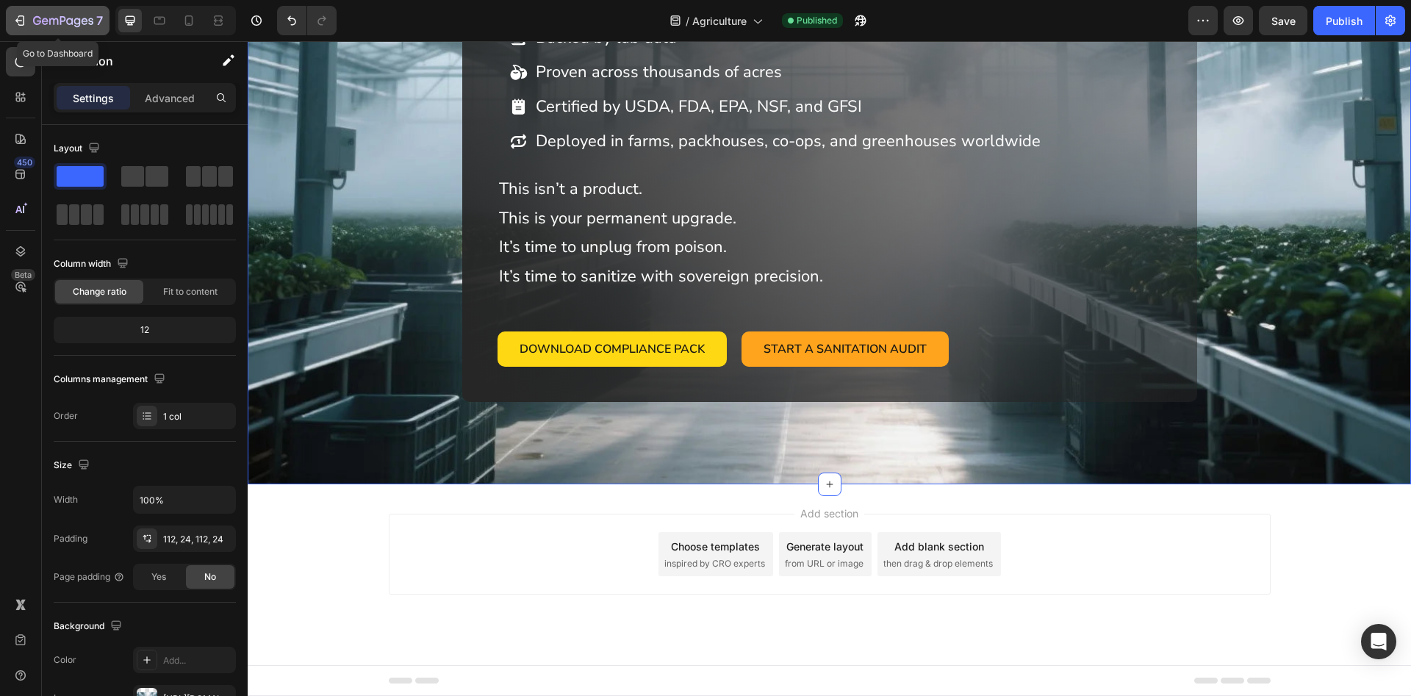
click at [12, 21] on icon "button" at bounding box center [19, 20] width 15 height 15
